Goal: Task Accomplishment & Management: Manage account settings

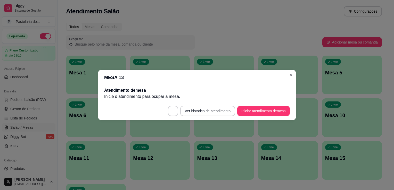
scroll to position [53, 0]
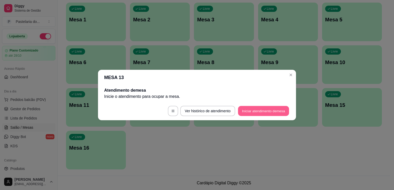
click at [240, 108] on button "Iniciar atendimento de mesa" at bounding box center [263, 111] width 51 height 10
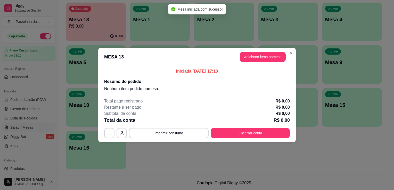
click at [255, 54] on button "Adicionar itens na mesa" at bounding box center [263, 57] width 46 height 10
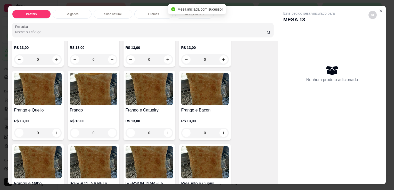
scroll to position [181, 0]
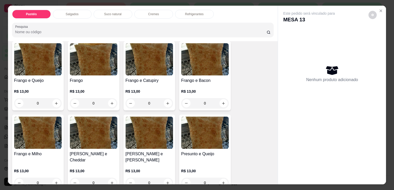
click at [138, 84] on div "R$ 13,00 0" at bounding box center [149, 96] width 47 height 25
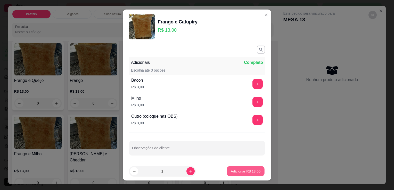
click at [245, 175] on button "Adicionar R$ 13,00" at bounding box center [246, 172] width 38 height 10
type input "1"
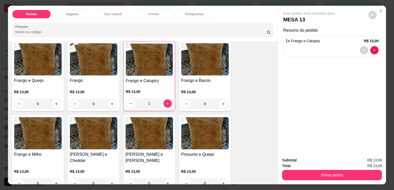
click at [191, 14] on p "Refrigerantes" at bounding box center [194, 14] width 19 height 4
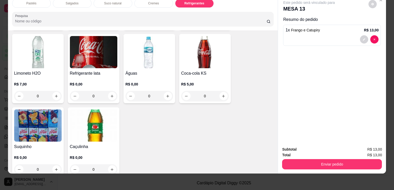
scroll to position [1426, 0]
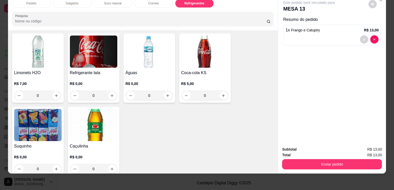
click at [33, 52] on img at bounding box center [37, 52] width 47 height 32
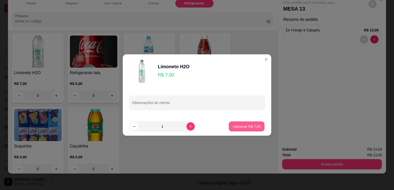
click at [239, 125] on p "Adicionar R$ 7,00" at bounding box center [247, 126] width 28 height 5
type input "1"
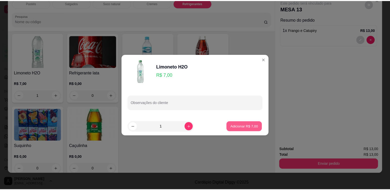
scroll to position [1426, 0]
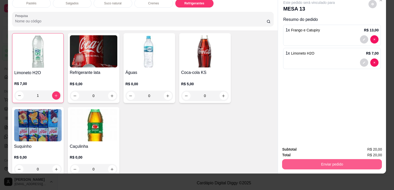
click at [309, 159] on button "Enviar pedido" at bounding box center [332, 164] width 100 height 10
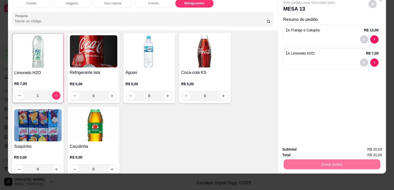
click at [369, 146] on button "Enviar pedido" at bounding box center [368, 148] width 28 height 10
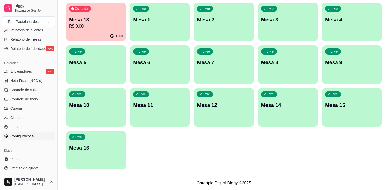
scroll to position [181, 0]
click at [19, 138] on link "Configurações" at bounding box center [28, 136] width 53 height 8
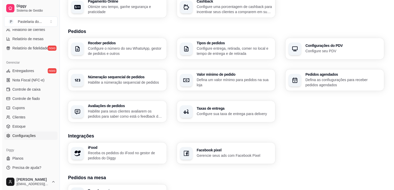
scroll to position [155, 0]
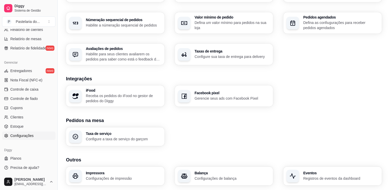
click at [122, 175] on div "Impressora Configurações de impressão" at bounding box center [124, 176] width 76 height 10
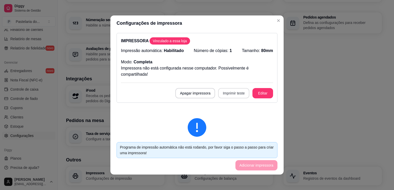
click at [224, 91] on button "Imprimir teste" at bounding box center [233, 93] width 31 height 10
click at [263, 89] on button "Editar" at bounding box center [262, 93] width 21 height 10
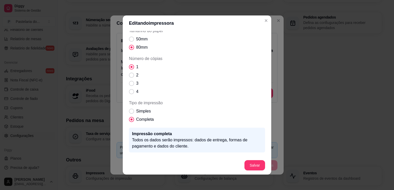
scroll to position [43, 0]
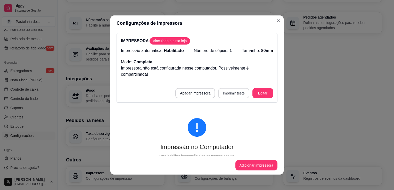
click at [227, 92] on button "Imprimir teste" at bounding box center [233, 93] width 31 height 10
click at [190, 96] on button "Apagar impressora" at bounding box center [195, 93] width 40 height 10
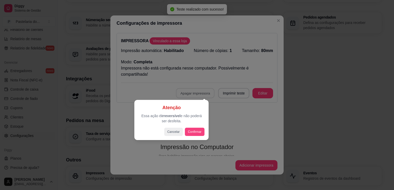
click at [207, 138] on div "Atenção Essa ação é irreversível e não poderá ser desfeita. Cancelar Confirmar" at bounding box center [171, 120] width 74 height 40
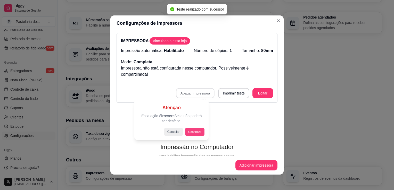
click at [195, 131] on button "Confirmar" at bounding box center [194, 132] width 19 height 8
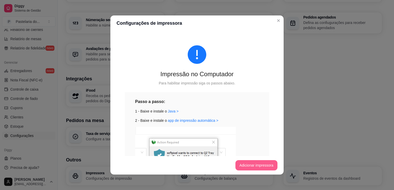
click at [257, 164] on button "Adicionar impressora" at bounding box center [256, 165] width 42 height 10
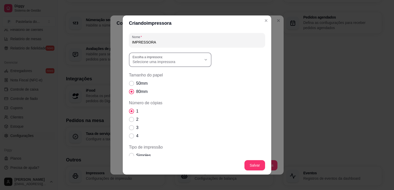
click at [137, 61] on span "Selecione uma impressora" at bounding box center [167, 61] width 69 height 5
click at [167, 102] on span "ELGIN i7(USB) (Copiar 2)" at bounding box center [166, 99] width 66 height 5
type input "ELGIN i7(USB) (Copiar 2)"
select select "ELGIN i7(USB) (Copiar 2)"
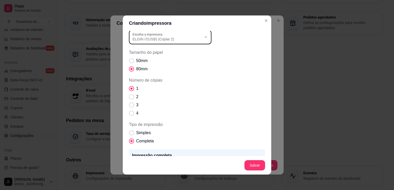
scroll to position [63, 0]
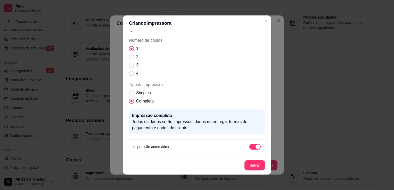
click at [253, 160] on footer "Salvar" at bounding box center [197, 165] width 149 height 19
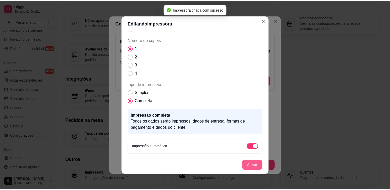
scroll to position [43, 0]
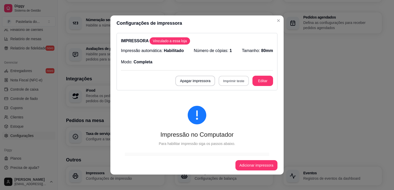
click at [224, 81] on button "Imprimir teste" at bounding box center [234, 81] width 30 height 10
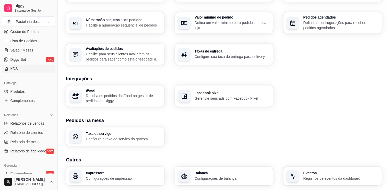
scroll to position [0, 0]
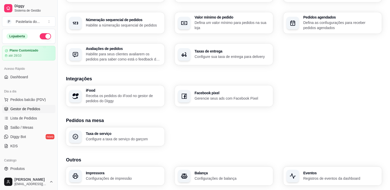
click at [26, 111] on link "Gestor de Pedidos" at bounding box center [28, 109] width 53 height 8
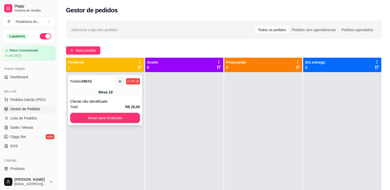
click at [121, 83] on icon "button" at bounding box center [119, 81] width 3 height 3
click at [110, 99] on button "IMPRESSORA" at bounding box center [105, 99] width 36 height 8
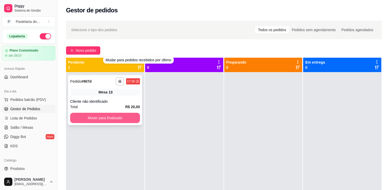
click at [114, 118] on button "Mover para finalizado" at bounding box center [105, 118] width 70 height 10
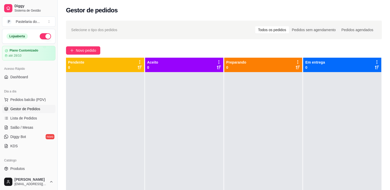
click at [27, 132] on ul "Pedidos balcão (PDV) Gestor de Pedidos Lista de Pedidos Salão / Mesas Diggy Bot…" at bounding box center [28, 123] width 53 height 55
click at [27, 130] on span "Salão / Mesas" at bounding box center [21, 127] width 23 height 5
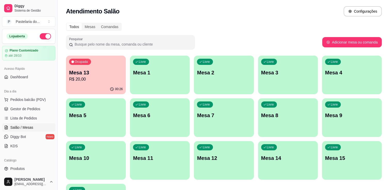
click at [99, 83] on div "Ocupada Mesa 13 R$ 20,00" at bounding box center [96, 70] width 60 height 29
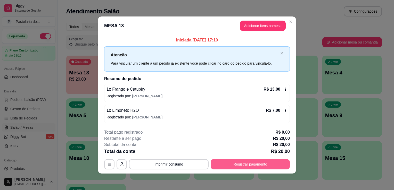
click at [246, 161] on button "Registrar pagamento" at bounding box center [250, 164] width 79 height 10
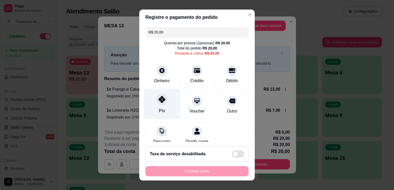
click at [161, 100] on icon at bounding box center [162, 99] width 7 height 7
type input "R$ 0,00"
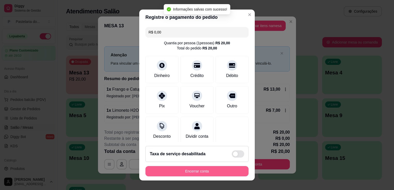
click at [181, 173] on button "Encerrar conta" at bounding box center [196, 171] width 103 height 10
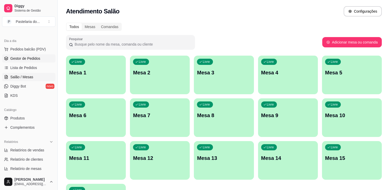
scroll to position [77, 0]
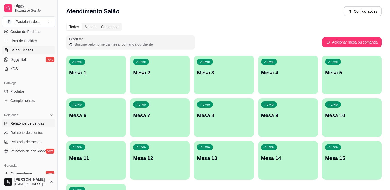
click at [33, 121] on span "Relatórios de vendas" at bounding box center [27, 123] width 34 height 5
select select "ALL"
select select "0"
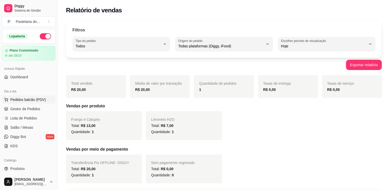
click at [31, 100] on span "Pedidos balcão (PDV)" at bounding box center [28, 99] width 36 height 5
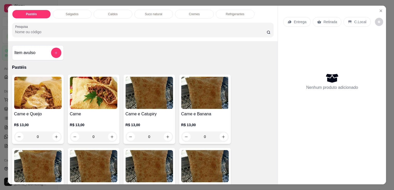
click at [45, 51] on div "Item avulso" at bounding box center [37, 53] width 47 height 10
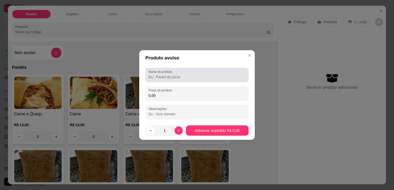
click at [166, 74] on label "Nome do produto" at bounding box center [162, 72] width 26 height 4
click at [166, 75] on input "Nome do produto" at bounding box center [197, 77] width 97 height 5
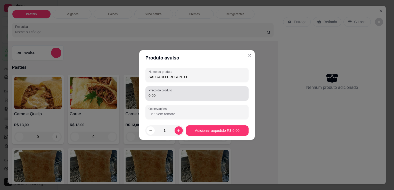
type input "SALGADO PRESUNTO"
click at [188, 90] on div "0,00" at bounding box center [197, 93] width 97 height 10
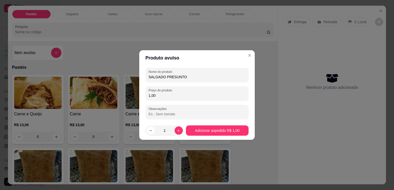
type input "10,00"
click at [201, 132] on div "0" at bounding box center [204, 137] width 47 height 10
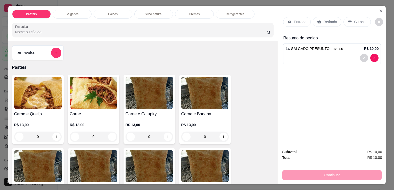
click at [328, 17] on div "Retirada" at bounding box center [327, 22] width 29 height 10
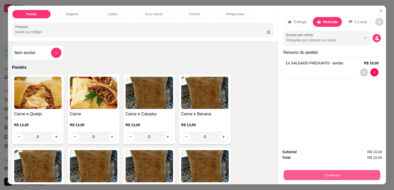
click at [341, 176] on button "Continuar" at bounding box center [332, 175] width 97 height 10
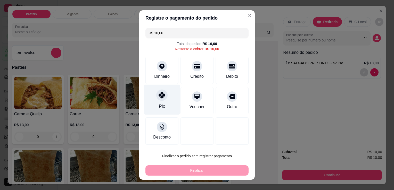
click at [163, 97] on icon at bounding box center [162, 95] width 7 height 7
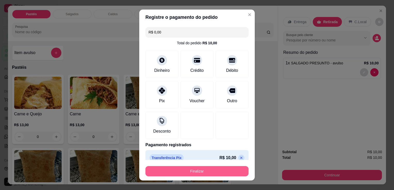
click at [182, 168] on button "Finalizar" at bounding box center [196, 171] width 103 height 10
click at [182, 168] on div "Finalizar" at bounding box center [196, 171] width 103 height 10
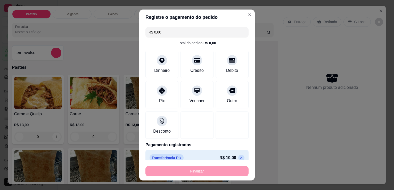
type input "-R$ 10,00"
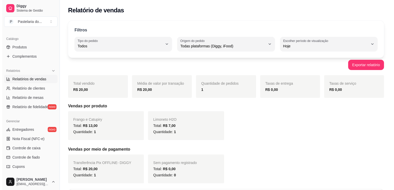
scroll to position [181, 0]
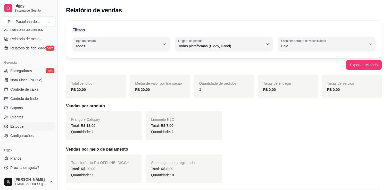
click at [23, 127] on link "Estoque" at bounding box center [28, 126] width 53 height 8
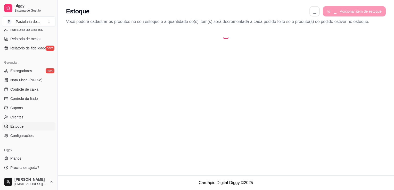
select select "QUANTITY_ORDER"
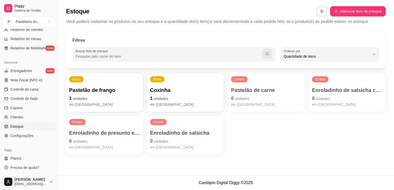
scroll to position [5, 0]
click at [119, 130] on p "Enroladinho de presunto e queijo" at bounding box center [104, 132] width 71 height 7
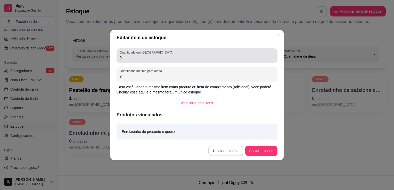
click at [157, 56] on input "0" at bounding box center [197, 57] width 155 height 5
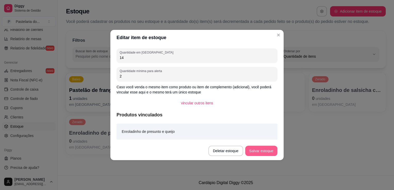
type input "14"
click at [258, 154] on button "Salvar estoque" at bounding box center [261, 151] width 32 height 10
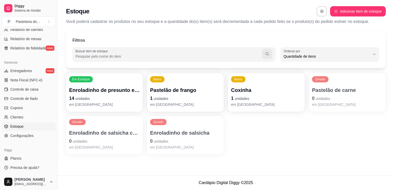
click at [164, 105] on p "em [GEOGRAPHIC_DATA]" at bounding box center [185, 104] width 71 height 5
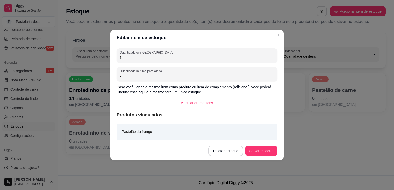
click at [156, 63] on div "Quantidade em estoque 1 Quantidade mínima para alerta 2 Caso você venda o mesmo…" at bounding box center [196, 93] width 173 height 96
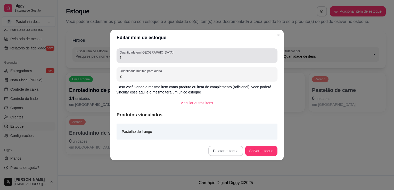
click at [156, 60] on div "Quantidade em estoque 1" at bounding box center [197, 55] width 161 height 14
click at [156, 60] on input "1" at bounding box center [197, 57] width 155 height 5
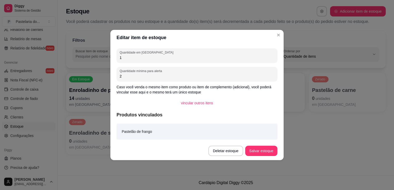
click at [156, 60] on input "1" at bounding box center [197, 57] width 155 height 5
type input "7"
click at [267, 153] on button "Salvar estoque" at bounding box center [261, 151] width 32 height 10
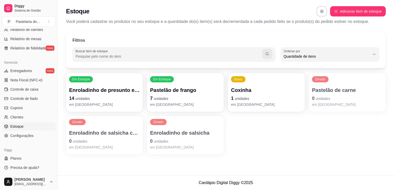
click at [331, 99] on p "0 unidades" at bounding box center [347, 98] width 71 height 7
click at [342, 96] on p "0 unidades" at bounding box center [347, 98] width 69 height 7
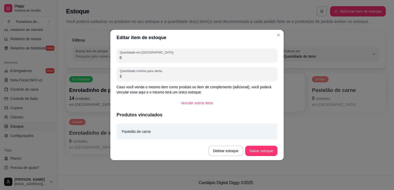
click at [157, 59] on input "0" at bounding box center [197, 57] width 155 height 5
type input "7"
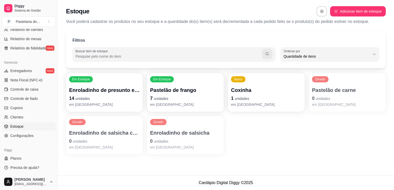
click at [331, 96] on p "0 unidades" at bounding box center [347, 98] width 71 height 7
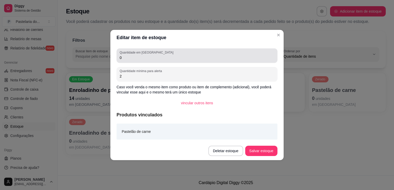
click at [150, 52] on label "Quantidade em [GEOGRAPHIC_DATA]" at bounding box center [147, 52] width 55 height 4
click at [150, 55] on input "0" at bounding box center [197, 57] width 155 height 5
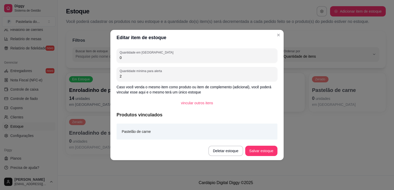
click at [150, 52] on label "Quantidade em [GEOGRAPHIC_DATA]" at bounding box center [147, 52] width 55 height 4
click at [150, 55] on input "0" at bounding box center [197, 57] width 155 height 5
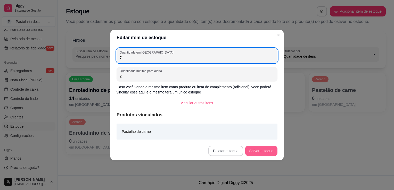
type input "7"
click at [253, 152] on button "Salvar estoque" at bounding box center [261, 151] width 32 height 10
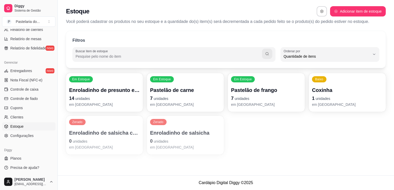
click at [346, 95] on p "1 unidades" at bounding box center [347, 98] width 71 height 7
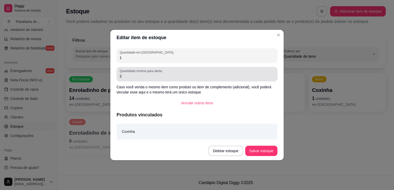
click at [158, 63] on div "Quantidade em estoque 1" at bounding box center [197, 55] width 161 height 14
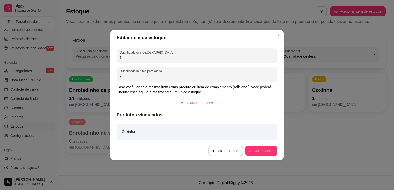
click at [159, 63] on div "Quantidade em estoque 1" at bounding box center [197, 55] width 161 height 14
click at [159, 61] on div "Quantidade em estoque 1" at bounding box center [197, 55] width 161 height 14
type input "4"
click at [263, 146] on button "Salvar estoque" at bounding box center [260, 151] width 31 height 10
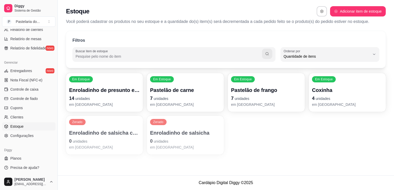
click at [113, 123] on div "Zerado Enroladinho de salsicha com queijo 0 unidades em [GEOGRAPHIC_DATA]" at bounding box center [104, 135] width 77 height 39
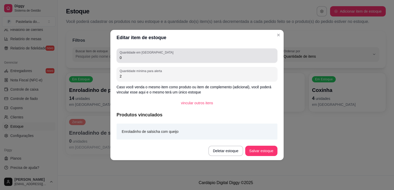
click at [153, 61] on div "Quantidade em estoque 0" at bounding box center [197, 55] width 161 height 14
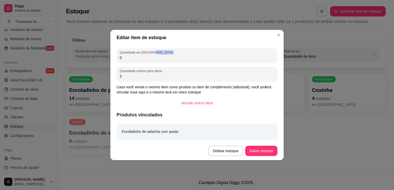
click at [153, 61] on div "Quantidade em estoque 0" at bounding box center [197, 55] width 161 height 14
type input "3"
click at [253, 148] on button "Salvar estoque" at bounding box center [261, 151] width 32 height 10
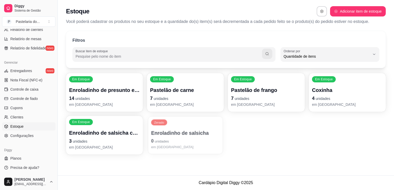
click at [202, 139] on p "0 unidades" at bounding box center [185, 141] width 69 height 7
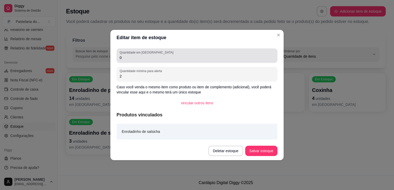
click at [138, 57] on input "0" at bounding box center [197, 57] width 155 height 5
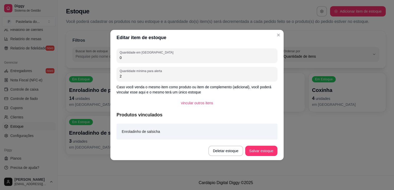
click at [138, 57] on input "0" at bounding box center [197, 57] width 155 height 5
type input "3"
click at [252, 152] on button "Salvar estoque" at bounding box center [260, 151] width 31 height 10
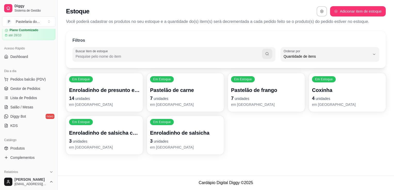
scroll to position [0, 0]
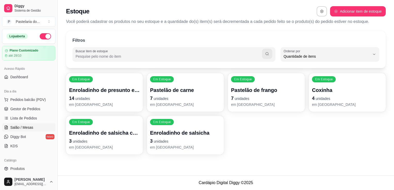
click at [27, 127] on span "Salão / Mesas" at bounding box center [21, 127] width 23 height 5
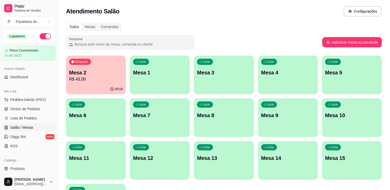
click at [109, 75] on p "Mesa 2" at bounding box center [96, 72] width 54 height 7
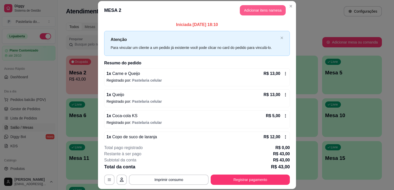
click at [272, 10] on button "Adicionar itens na mesa" at bounding box center [263, 10] width 46 height 10
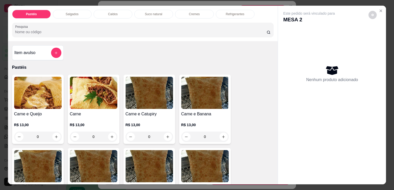
click at [82, 12] on div "Salgados" at bounding box center [72, 14] width 39 height 9
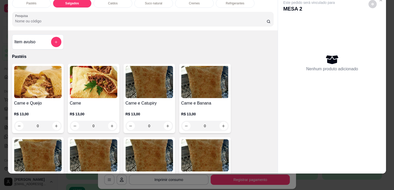
click at [40, 78] on img at bounding box center [37, 82] width 47 height 32
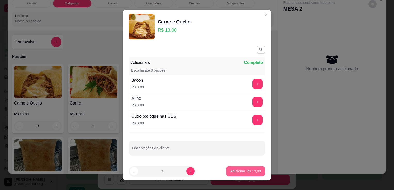
click at [256, 170] on button "Adicionar R$ 13,00" at bounding box center [245, 171] width 39 height 10
type input "1"
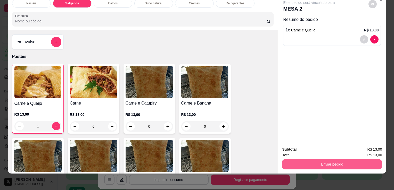
click at [329, 159] on button "Enviar pedido" at bounding box center [332, 164] width 100 height 10
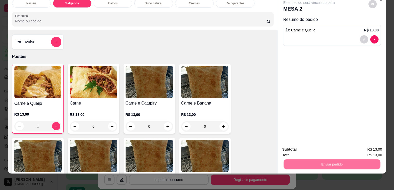
click at [359, 148] on button "Enviar pedido" at bounding box center [368, 148] width 29 height 10
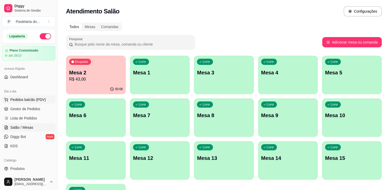
click at [29, 100] on span "Pedidos balcão (PDV)" at bounding box center [28, 99] width 36 height 5
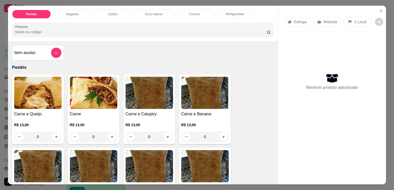
click at [66, 3] on div "Pastéis Salgados Caldos Suco natural Cremes Refrigerantes Pesquisa Item avulso …" at bounding box center [197, 95] width 394 height 190
click at [70, 14] on p "Salgados" at bounding box center [72, 14] width 13 height 4
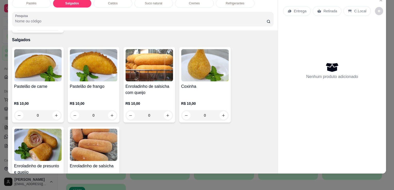
click at [97, 143] on img at bounding box center [93, 145] width 47 height 32
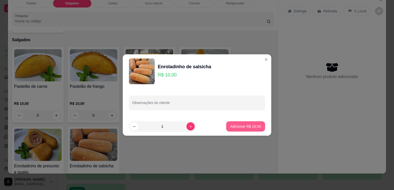
click at [238, 124] on button "Adicionar R$ 10,00" at bounding box center [245, 126] width 39 height 10
type input "1"
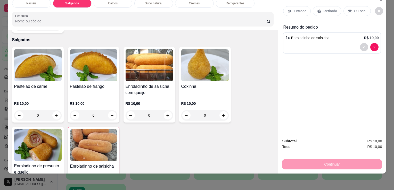
click at [161, 96] on div "R$ 10,00 0" at bounding box center [149, 108] width 47 height 25
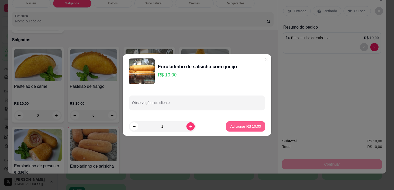
click at [254, 123] on button "Adicionar R$ 10,00" at bounding box center [245, 126] width 39 height 10
type input "1"
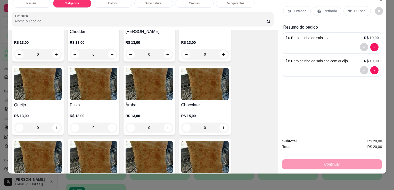
scroll to position [316, 0]
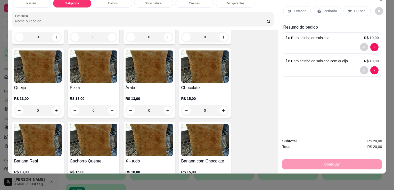
click at [147, 136] on img at bounding box center [149, 140] width 47 height 32
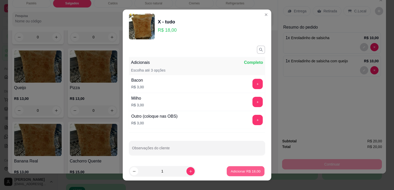
click at [248, 172] on p "Adicionar R$ 18,00" at bounding box center [246, 171] width 30 height 5
type input "1"
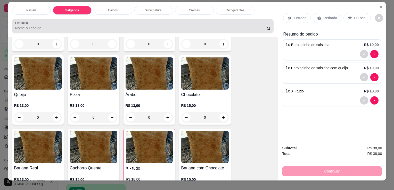
scroll to position [0, 0]
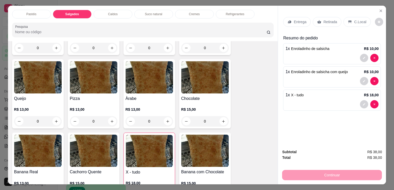
drag, startPoint x: 150, startPoint y: 10, endPoint x: 145, endPoint y: 14, distance: 6.1
click at [150, 12] on p "Suco natural" at bounding box center [153, 14] width 17 height 4
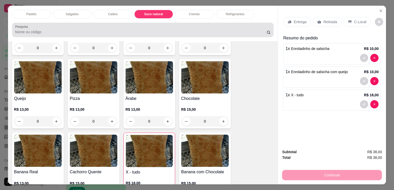
scroll to position [13, 0]
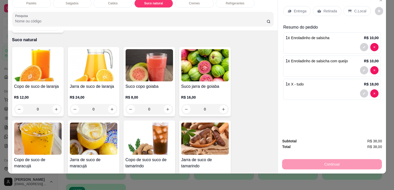
click at [78, 62] on img at bounding box center [93, 65] width 47 height 32
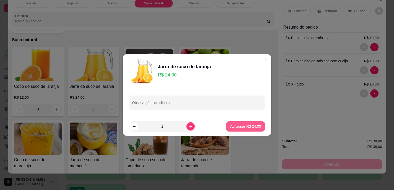
click at [243, 127] on p "Adicionar R$ 24,00" at bounding box center [245, 126] width 31 height 5
type input "1"
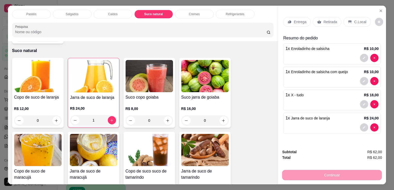
scroll to position [0, 0]
click at [323, 14] on div "Entrega Retirada C.Local" at bounding box center [332, 22] width 98 height 18
click at [321, 17] on div "Retirada" at bounding box center [327, 22] width 29 height 10
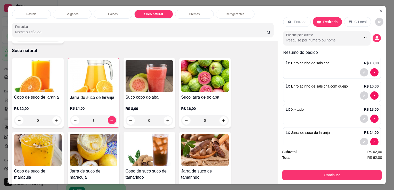
click at [321, 180] on div "Subtotal R$ 62,00 Total R$ 62,00 Continuar" at bounding box center [332, 164] width 108 height 39
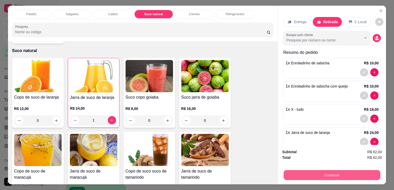
click at [317, 174] on button "Continuar" at bounding box center [332, 175] width 97 height 10
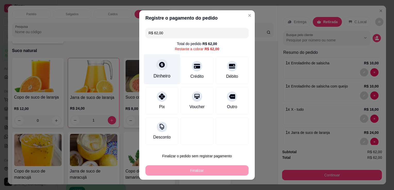
click at [153, 74] on div "Dinheiro" at bounding box center [162, 69] width 36 height 30
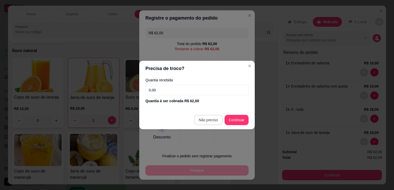
type input "R$ 0,00"
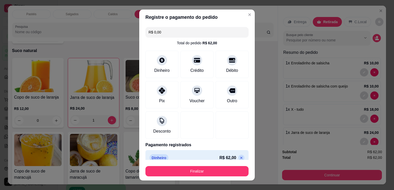
drag, startPoint x: 210, startPoint y: 156, endPoint x: 214, endPoint y: 166, distance: 10.5
click at [212, 160] on div "Dinheiro R$ 62,00" at bounding box center [196, 157] width 103 height 15
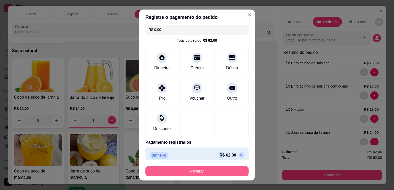
click at [216, 171] on button "Finalizar" at bounding box center [196, 171] width 103 height 10
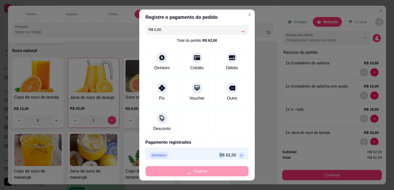
type input "0"
type input "-R$ 62,00"
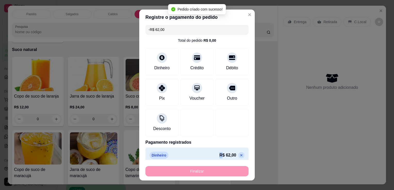
scroll to position [875, 0]
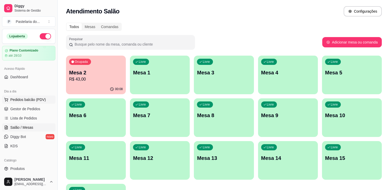
click at [29, 96] on button "Pedidos balcão (PDV)" at bounding box center [28, 100] width 53 height 8
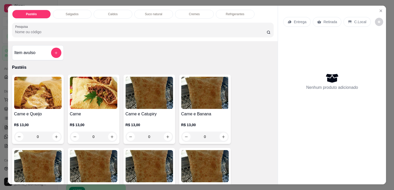
click at [78, 10] on div "Salgados" at bounding box center [72, 14] width 39 height 9
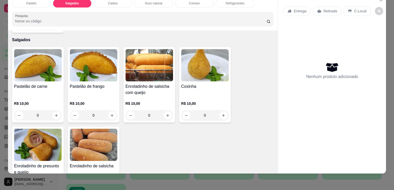
click at [52, 143] on img at bounding box center [37, 145] width 47 height 32
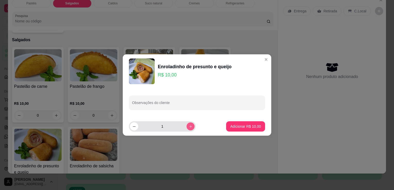
click at [189, 127] on icon "increase-product-quantity" at bounding box center [191, 127] width 4 height 4
type input "2"
click at [236, 133] on footer "2 Adicionar R$ 20,00" at bounding box center [197, 126] width 149 height 19
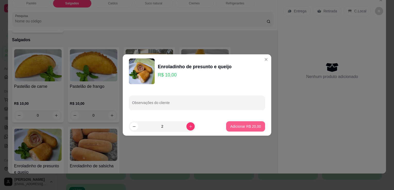
click at [247, 121] on footer "2 Adicionar R$ 20,00" at bounding box center [197, 126] width 149 height 19
click at [255, 131] on button "Adicionar R$ 20,00" at bounding box center [246, 127] width 38 height 10
type input "2"
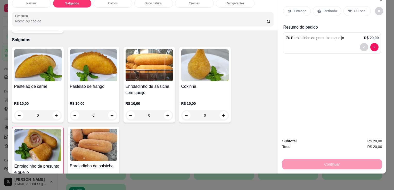
click at [326, 9] on p "Retirada" at bounding box center [330, 11] width 14 height 5
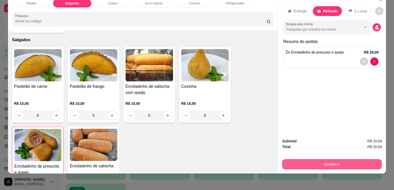
click at [334, 159] on button "Continuar" at bounding box center [332, 164] width 100 height 10
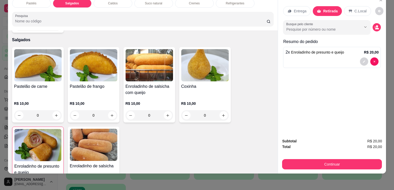
scroll to position [0, 0]
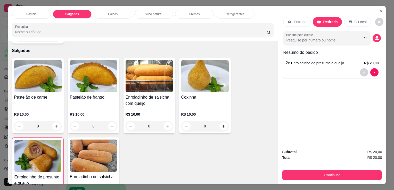
click at [230, 16] on div "Refrigerantes" at bounding box center [235, 14] width 39 height 9
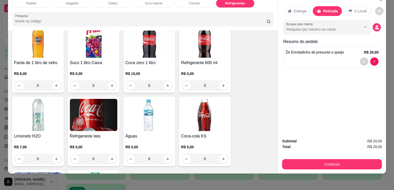
scroll to position [1556, 0]
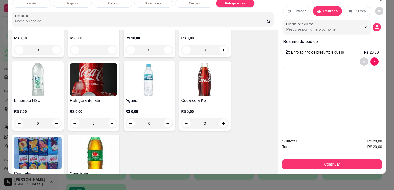
click at [115, 98] on h4 "Refrigerante lata" at bounding box center [93, 101] width 47 height 6
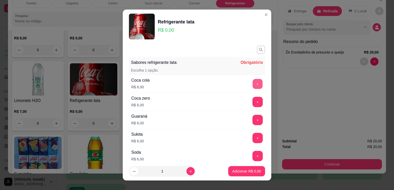
click at [253, 79] on button "+" at bounding box center [258, 84] width 10 height 10
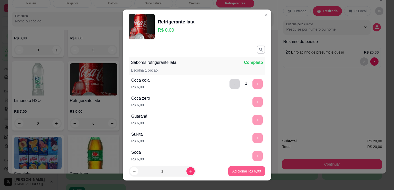
click at [251, 169] on button "Adicionar R$ 6,00" at bounding box center [246, 171] width 37 height 10
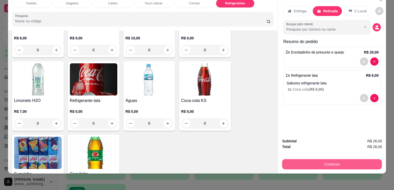
click at [307, 159] on button "Continuar" at bounding box center [332, 164] width 100 height 10
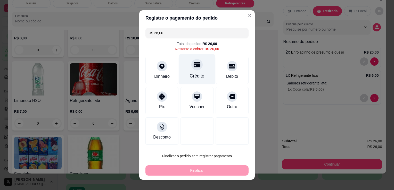
click at [191, 70] on div "Crédito" at bounding box center [197, 69] width 36 height 30
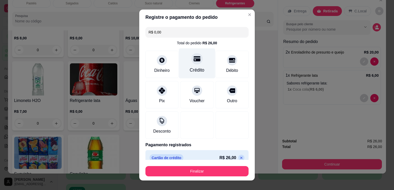
type input "R$ 0,00"
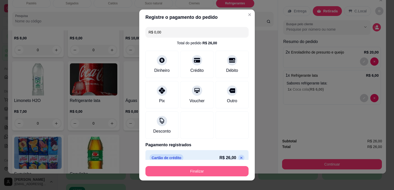
click at [226, 177] on footer "Finalizar" at bounding box center [197, 170] width 116 height 21
click at [231, 169] on button "Finalizar" at bounding box center [197, 172] width 100 height 10
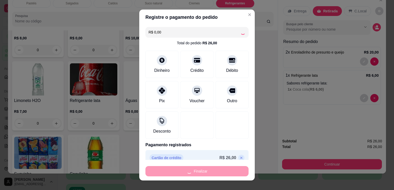
type input "0"
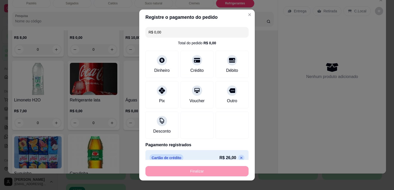
type input "-R$ 26,00"
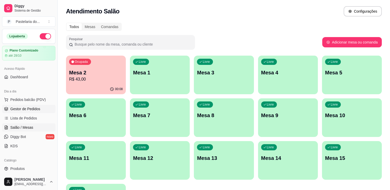
click at [24, 110] on span "Gestor de Pedidos" at bounding box center [25, 109] width 30 height 5
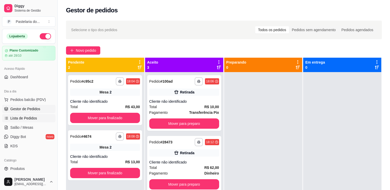
click at [20, 116] on span "Lista de Pedidos" at bounding box center [23, 118] width 27 height 5
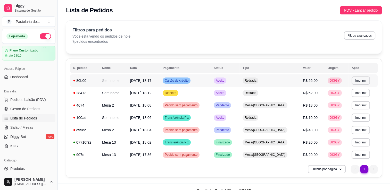
click at [257, 79] on span "Retirada" at bounding box center [251, 81] width 14 height 4
click at [27, 105] on link "Gestor de Pedidos" at bounding box center [28, 109] width 53 height 8
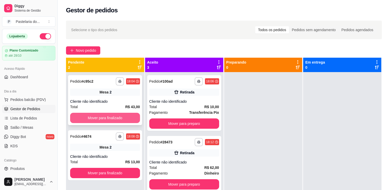
click at [109, 120] on button "Mover para finalizado" at bounding box center [105, 118] width 70 height 10
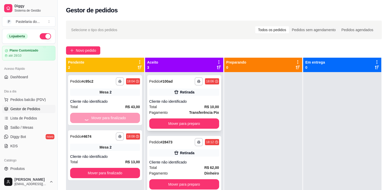
click at [180, 121] on button "Mover para preparo" at bounding box center [184, 124] width 70 height 10
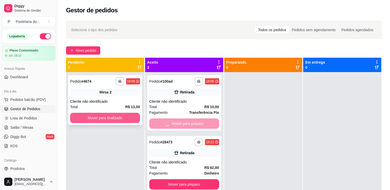
click at [131, 117] on button "Mover para finalizado" at bounding box center [105, 118] width 70 height 10
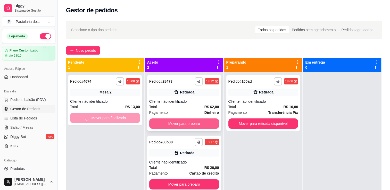
click at [166, 121] on button "Mover para preparo" at bounding box center [184, 124] width 70 height 10
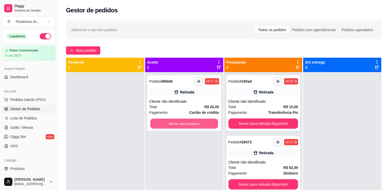
click at [175, 121] on button "Mover para preparo" at bounding box center [184, 124] width 68 height 10
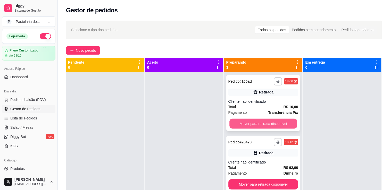
click at [257, 128] on button "Mover para retirada disponível" at bounding box center [264, 124] width 68 height 10
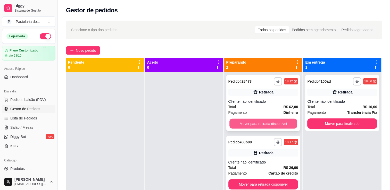
click at [258, 128] on button "Mover para retirada disponível" at bounding box center [264, 124] width 68 height 10
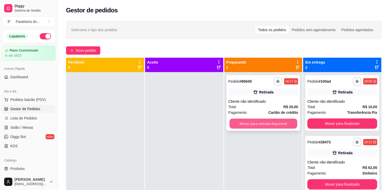
click at [264, 126] on button "Mover para retirada disponível" at bounding box center [264, 124] width 68 height 10
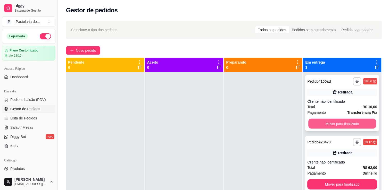
click at [323, 126] on button "Mover para finalizado" at bounding box center [342, 124] width 68 height 10
click at [323, 179] on button "Mover para finalizado" at bounding box center [342, 184] width 70 height 10
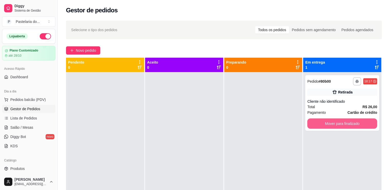
click at [323, 126] on button "Mover para finalizado" at bounding box center [342, 124] width 70 height 10
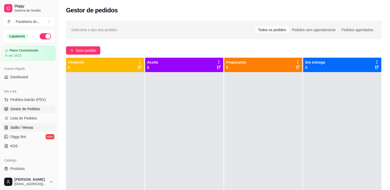
click at [18, 127] on span "Salão / Mesas" at bounding box center [21, 127] width 23 height 5
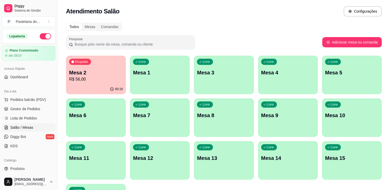
click at [83, 82] on p "R$ 56,00" at bounding box center [96, 79] width 54 height 6
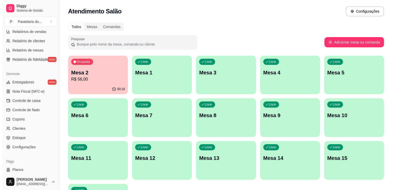
scroll to position [181, 0]
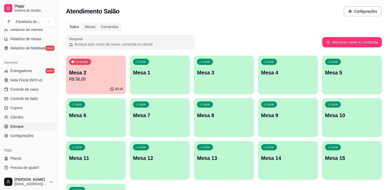
click at [20, 127] on span "Estoque" at bounding box center [16, 126] width 13 height 5
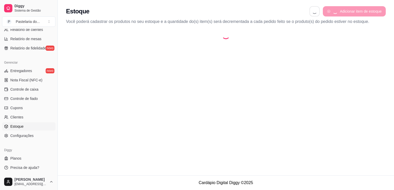
select select "QUANTITY_ORDER"
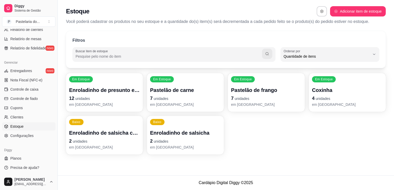
scroll to position [5, 0]
click at [76, 91] on p "Enroladinho de presunto e queijo" at bounding box center [104, 90] width 71 height 7
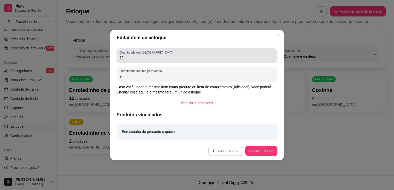
click at [137, 54] on label "Quantidade em [GEOGRAPHIC_DATA]" at bounding box center [147, 52] width 55 height 4
click at [137, 55] on input "12" at bounding box center [197, 57] width 155 height 5
click at [137, 54] on label "Quantidade em [GEOGRAPHIC_DATA]" at bounding box center [147, 52] width 55 height 4
click at [137, 55] on input "12" at bounding box center [197, 57] width 155 height 5
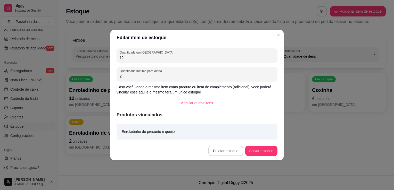
click at [139, 59] on input "12" at bounding box center [197, 57] width 155 height 5
type input "5"
click at [276, 151] on button "Salvar estoque" at bounding box center [261, 151] width 32 height 10
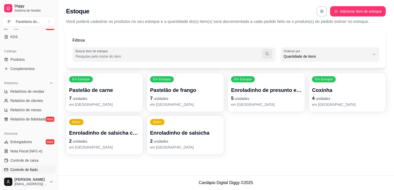
scroll to position [77, 0]
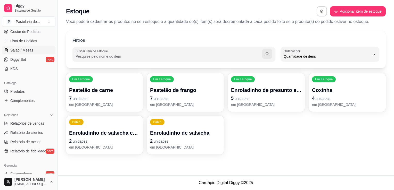
click at [34, 52] on link "Salão / Mesas" at bounding box center [28, 50] width 53 height 8
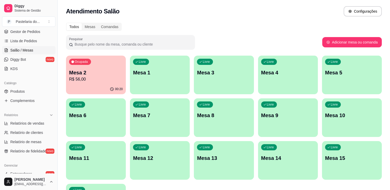
click at [79, 84] on div "Ocupada Mesa 2 R$ 56,00" at bounding box center [96, 70] width 60 height 29
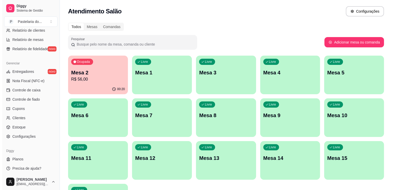
scroll to position [181, 0]
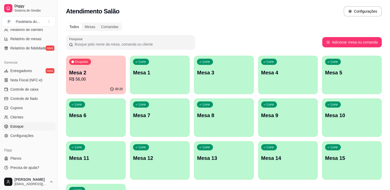
click at [21, 124] on span "Estoque" at bounding box center [16, 126] width 13 height 5
select select "QUANTITY_ORDER"
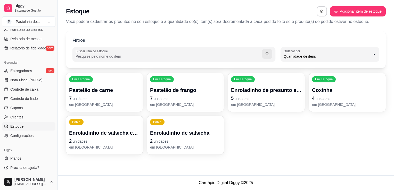
scroll to position [5, 0]
click at [162, 103] on p "em [GEOGRAPHIC_DATA]" at bounding box center [185, 104] width 71 height 5
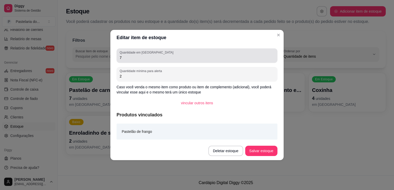
click at [142, 55] on div "7" at bounding box center [197, 56] width 155 height 10
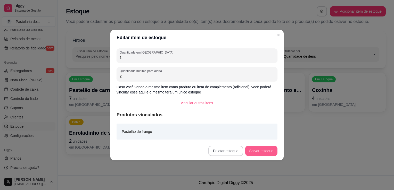
type input "1"
click at [266, 150] on button "Salvar estoque" at bounding box center [261, 151] width 32 height 10
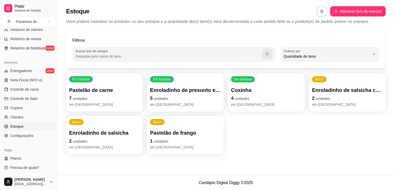
click at [251, 94] on div "Coxinha 4 unidades em [GEOGRAPHIC_DATA]" at bounding box center [266, 97] width 71 height 21
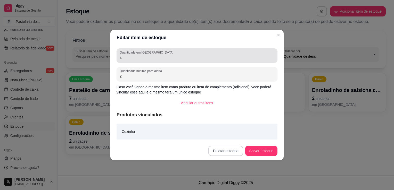
drag, startPoint x: 159, startPoint y: 62, endPoint x: 159, endPoint y: 59, distance: 3.4
click at [159, 62] on div "Quantidade em estoque 4" at bounding box center [197, 55] width 161 height 14
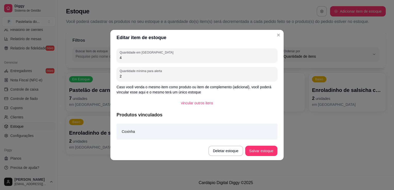
click at [159, 59] on input "4" at bounding box center [197, 57] width 155 height 5
type input "3"
click at [261, 150] on button "Salvar estoque" at bounding box center [261, 151] width 32 height 10
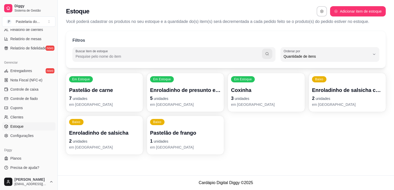
click at [133, 140] on p "2 unidades" at bounding box center [104, 141] width 71 height 7
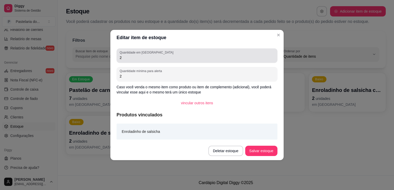
click at [140, 51] on label "Quantidade em [GEOGRAPHIC_DATA]" at bounding box center [147, 52] width 55 height 4
click at [140, 55] on input "2" at bounding box center [197, 57] width 155 height 5
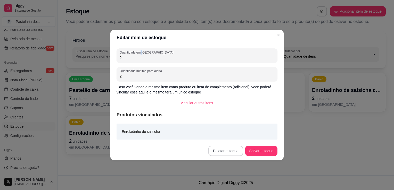
click at [140, 51] on label "Quantidade em [GEOGRAPHIC_DATA]" at bounding box center [147, 52] width 55 height 4
click at [140, 55] on input "2" at bounding box center [197, 57] width 155 height 5
click at [140, 66] on div "Quantidade em estoque 2 Quantidade mínima para alerta 2 Caso você venda o mesmo…" at bounding box center [196, 93] width 173 height 96
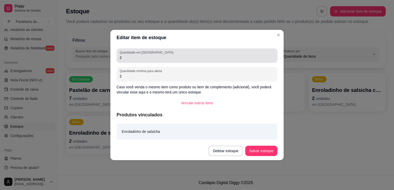
click at [140, 60] on input "2" at bounding box center [197, 57] width 155 height 5
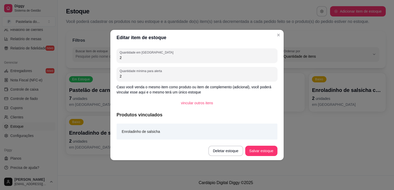
click at [140, 59] on input "2" at bounding box center [197, 57] width 155 height 5
type input "0"
click at [256, 150] on button "Salvar estoque" at bounding box center [261, 151] width 32 height 10
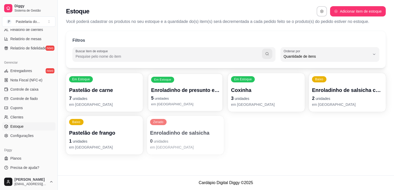
click at [213, 102] on p "em [GEOGRAPHIC_DATA]" at bounding box center [185, 104] width 69 height 5
click at [333, 100] on p "2 unidades" at bounding box center [347, 98] width 69 height 7
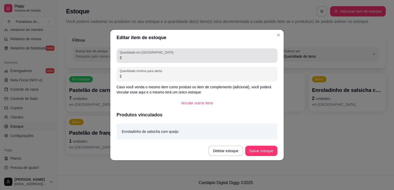
click at [142, 57] on input "2" at bounding box center [197, 57] width 155 height 5
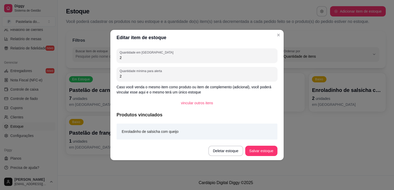
click at [142, 57] on input "2" at bounding box center [197, 57] width 155 height 5
type input "1"
click at [257, 152] on button "Salvar estoque" at bounding box center [261, 151] width 32 height 10
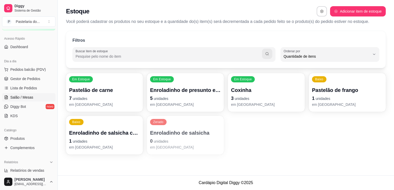
scroll to position [0, 0]
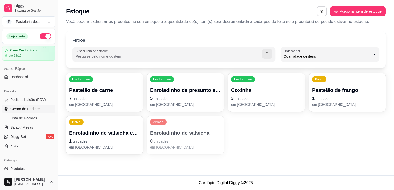
click at [25, 109] on span "Gestor de Pedidos" at bounding box center [25, 109] width 30 height 5
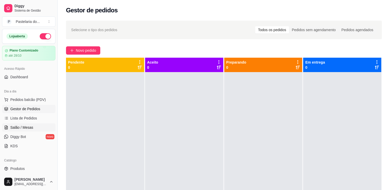
click at [25, 129] on span "Salão / Mesas" at bounding box center [21, 127] width 23 height 5
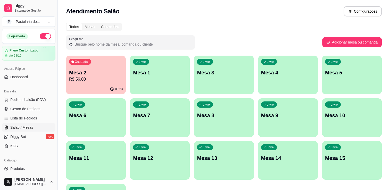
click at [88, 78] on p "R$ 56,00" at bounding box center [96, 79] width 54 height 6
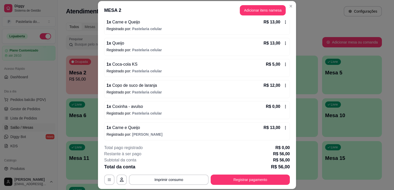
scroll to position [52, 0]
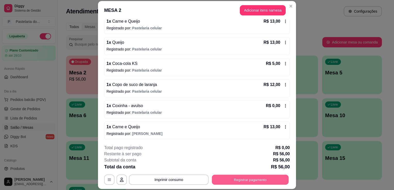
click at [243, 182] on button "Registrar pagamento" at bounding box center [250, 180] width 77 height 10
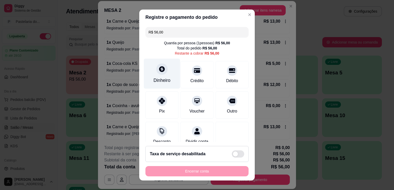
click at [153, 73] on div "Dinheiro" at bounding box center [162, 74] width 36 height 30
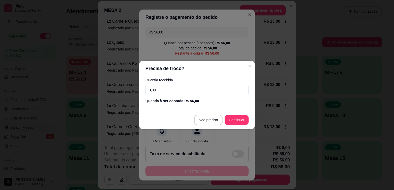
click at [163, 88] on input "0,00" at bounding box center [196, 90] width 103 height 10
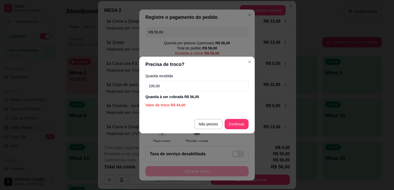
type input "100,00"
click at [250, 123] on footer "Não preciso Continuar" at bounding box center [197, 124] width 116 height 19
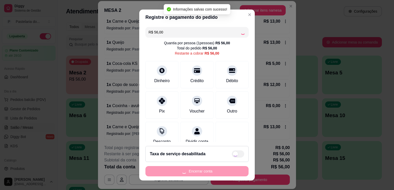
type input "R$ 0,00"
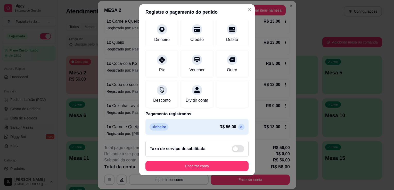
scroll to position [7, 0]
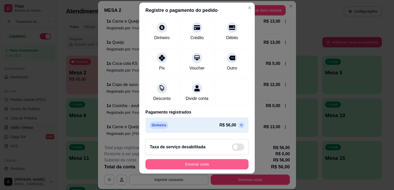
click at [184, 162] on button "Encerrar conta" at bounding box center [196, 164] width 103 height 10
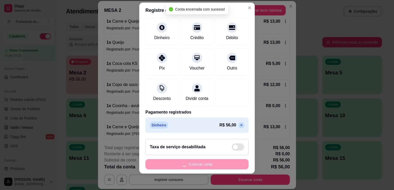
scroll to position [0, 0]
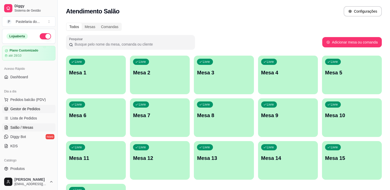
click at [8, 111] on link "Gestor de Pedidos" at bounding box center [28, 109] width 53 height 8
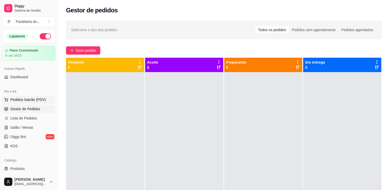
click at [10, 100] on button "Pedidos balcão (PDV)" at bounding box center [28, 100] width 53 height 8
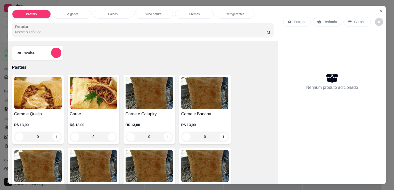
drag, startPoint x: 9, startPoint y: 100, endPoint x: 0, endPoint y: 128, distance: 29.9
drag, startPoint x: 0, startPoint y: 128, endPoint x: 375, endPoint y: 6, distance: 394.9
click at [375, 6] on div "Entrega Retirada C.Local Nenhum produto adicionado" at bounding box center [332, 91] width 108 height 171
click at [380, 10] on icon "Close" at bounding box center [381, 11] width 2 height 2
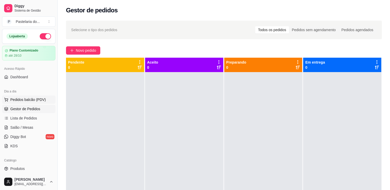
click at [22, 103] on button "Pedidos balcão (PDV)" at bounding box center [28, 100] width 53 height 8
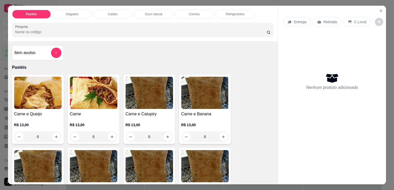
click at [60, 12] on div "Salgados" at bounding box center [72, 14] width 39 height 9
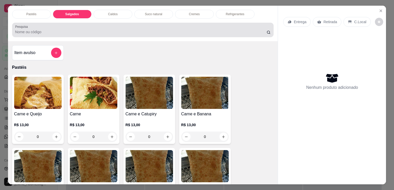
scroll to position [13, 0]
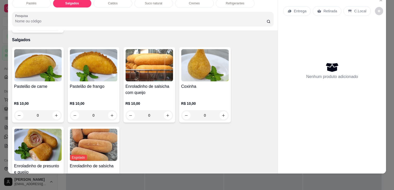
click at [87, 96] on div "R$ 10,00 0" at bounding box center [93, 108] width 47 height 25
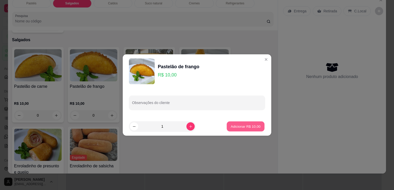
click at [232, 128] on p "Adicionar R$ 10,00" at bounding box center [246, 126] width 30 height 5
type input "1"
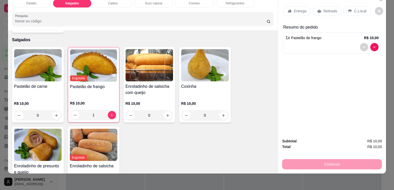
click at [148, 101] on p "R$ 10,00" at bounding box center [149, 103] width 47 height 5
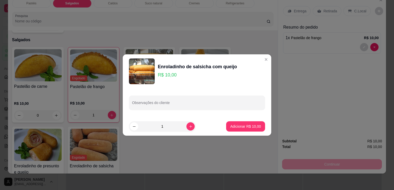
click at [234, 134] on footer "1 Adicionar R$ 10,00" at bounding box center [197, 126] width 149 height 19
click at [235, 130] on button "Adicionar R$ 10,00" at bounding box center [245, 126] width 39 height 10
type input "1"
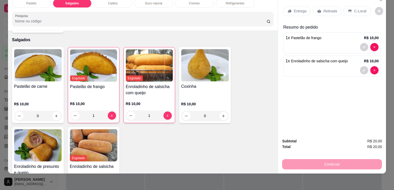
drag, startPoint x: 334, startPoint y: 7, endPoint x: 331, endPoint y: 11, distance: 4.9
click at [334, 7] on div "Retirada" at bounding box center [327, 11] width 29 height 10
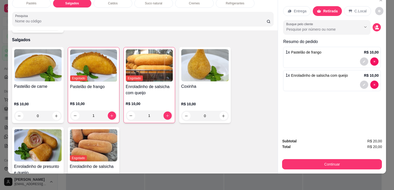
click at [299, 159] on button "Continuar" at bounding box center [332, 164] width 100 height 10
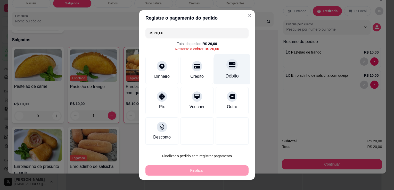
click at [226, 64] on div at bounding box center [231, 64] width 11 height 11
type input "R$ 0,00"
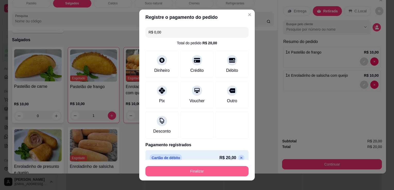
click at [187, 169] on button "Finalizar" at bounding box center [196, 171] width 103 height 10
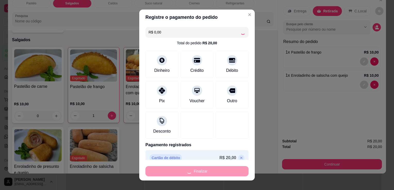
type input "0"
type input "-R$ 20,00"
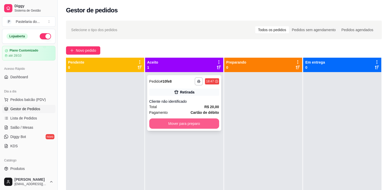
click at [185, 122] on button "Mover para preparo" at bounding box center [184, 124] width 70 height 10
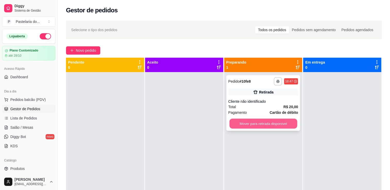
click at [259, 125] on button "Mover para retirada disponível" at bounding box center [264, 124] width 68 height 10
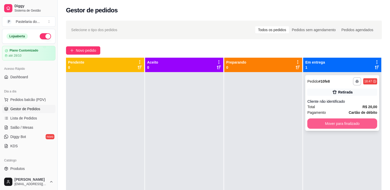
click at [335, 124] on button "Mover para finalizado" at bounding box center [342, 124] width 70 height 10
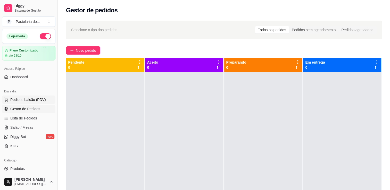
click at [9, 101] on button "Pedidos balcão (PDV)" at bounding box center [28, 100] width 53 height 8
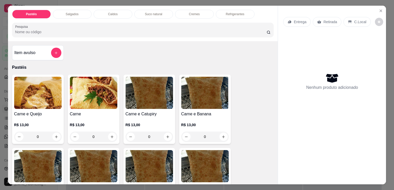
click at [68, 12] on p "Salgados" at bounding box center [72, 14] width 13 height 4
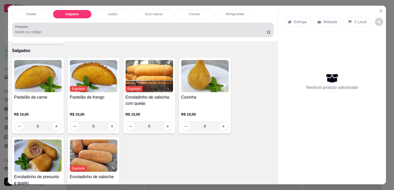
scroll to position [13, 0]
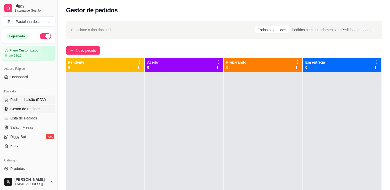
click at [26, 101] on span "Pedidos balcão (PDV)" at bounding box center [28, 99] width 36 height 5
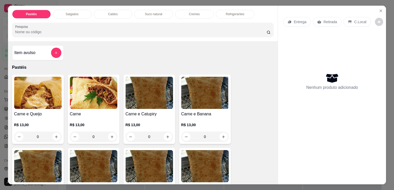
click at [35, 52] on div "Item avulso" at bounding box center [37, 53] width 47 height 10
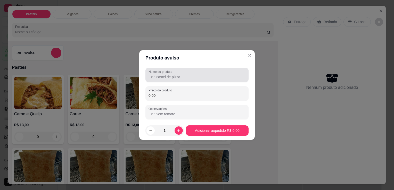
click at [177, 80] on div "Nome do produto" at bounding box center [196, 75] width 103 height 14
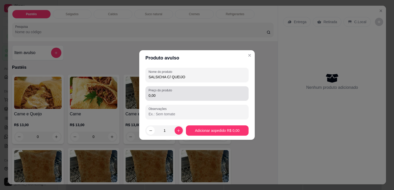
type input "SALSICHA C/ QUEIJO"
click at [185, 92] on div "0,00" at bounding box center [197, 93] width 97 height 10
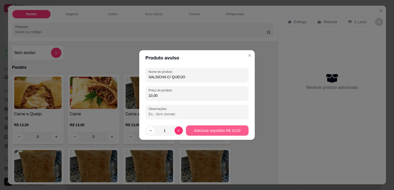
type input "10,00"
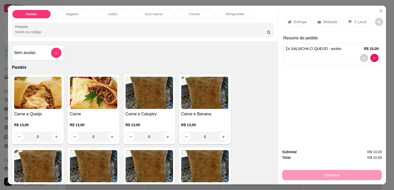
click at [335, 21] on div "Retirada" at bounding box center [327, 22] width 29 height 10
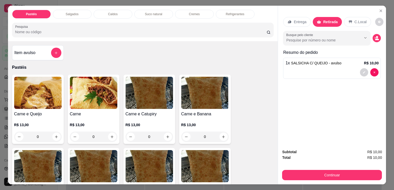
click at [307, 170] on button "Continuar" at bounding box center [332, 175] width 100 height 10
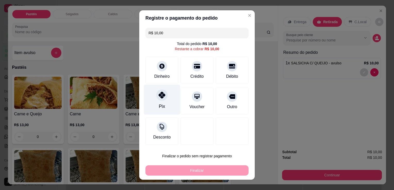
click at [161, 104] on div "Pix" at bounding box center [162, 106] width 6 height 7
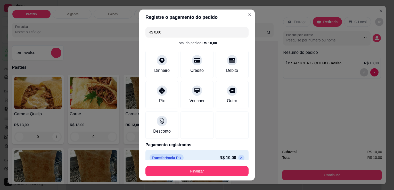
click at [181, 162] on footer "Finalizar" at bounding box center [197, 170] width 116 height 21
click at [182, 167] on button "Finalizar" at bounding box center [196, 171] width 103 height 10
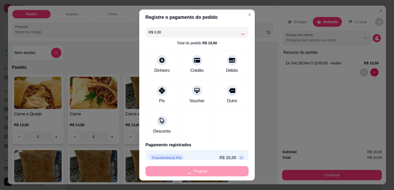
type input "-R$ 10,00"
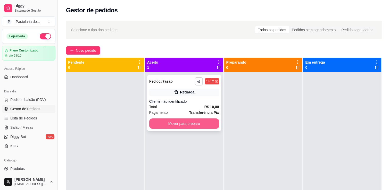
click at [200, 124] on button "Mover para preparo" at bounding box center [184, 124] width 70 height 10
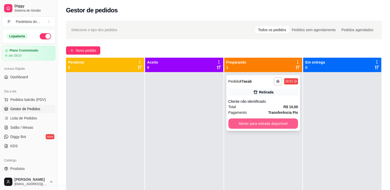
click at [264, 123] on button "Mover para retirada disponível" at bounding box center [263, 124] width 70 height 10
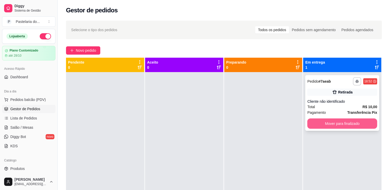
click at [343, 126] on button "Mover para finalizado" at bounding box center [342, 124] width 70 height 10
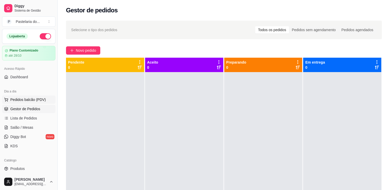
click at [26, 97] on span "Pedidos balcão (PDV)" at bounding box center [28, 99] width 36 height 5
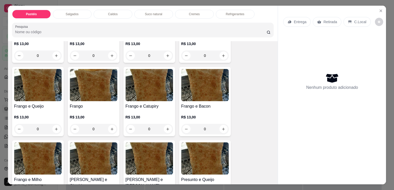
scroll to position [181, 0]
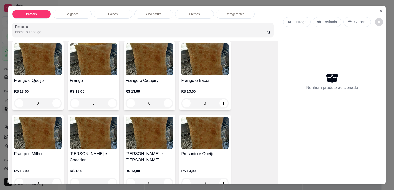
click at [136, 145] on img at bounding box center [149, 133] width 47 height 32
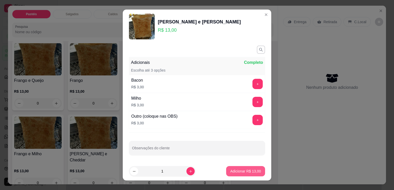
click at [238, 175] on button "Adicionar R$ 13,00" at bounding box center [245, 171] width 39 height 10
type input "1"
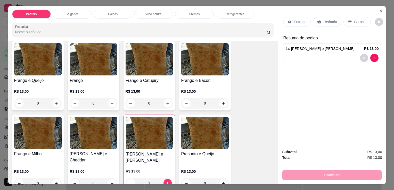
click at [163, 17] on div "Pastéis Salgados Caldos Suco natural Cremes Refrigerantes Pesquisa" at bounding box center [143, 24] width 270 height 36
click at [156, 12] on p "Suco natural" at bounding box center [153, 14] width 17 height 4
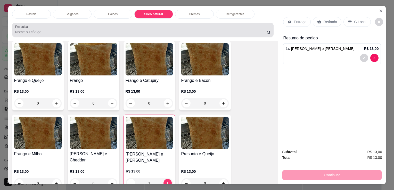
scroll to position [13, 0]
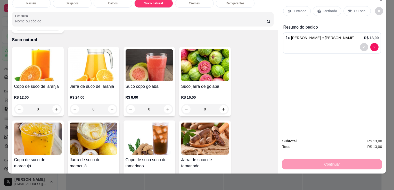
click at [86, 69] on img at bounding box center [93, 65] width 47 height 32
click at [49, 73] on div "Copo de suco de laranja R$ 12,00 0" at bounding box center [38, 81] width 52 height 69
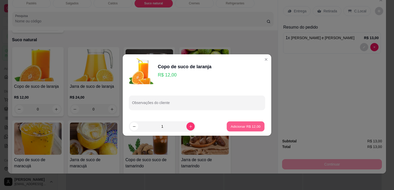
click at [244, 126] on p "Adicionar R$ 12,00" at bounding box center [246, 126] width 30 height 5
type input "1"
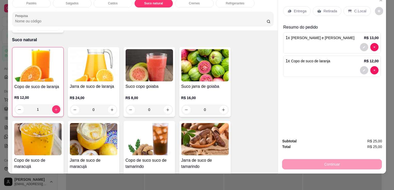
click at [323, 9] on p "Retirada" at bounding box center [330, 11] width 14 height 5
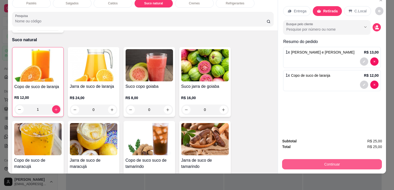
click at [313, 162] on button "Continuar" at bounding box center [332, 164] width 100 height 10
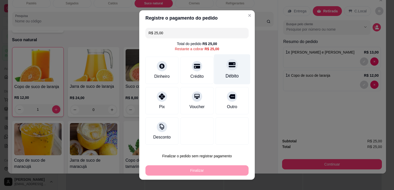
click at [219, 73] on div "Débito" at bounding box center [232, 69] width 36 height 30
type input "R$ 0,00"
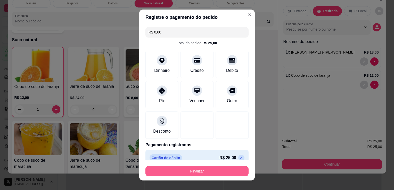
click at [197, 170] on button "Finalizar" at bounding box center [196, 171] width 103 height 10
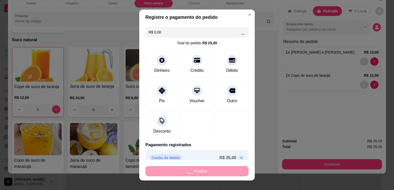
type input "0"
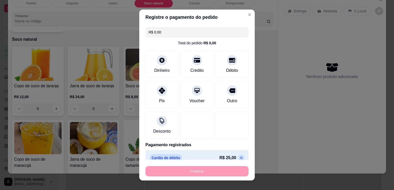
type input "-R$ 25,00"
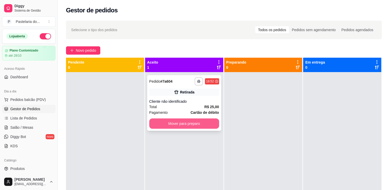
click at [204, 127] on button "Mover para preparo" at bounding box center [184, 124] width 70 height 10
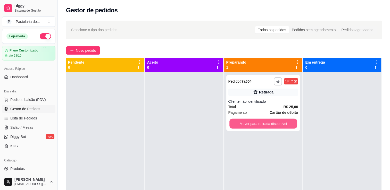
click at [258, 127] on button "Mover para retirada disponível" at bounding box center [264, 124] width 68 height 10
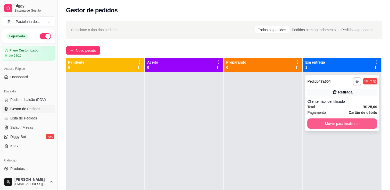
click at [326, 128] on button "Mover para finalizado" at bounding box center [342, 124] width 70 height 10
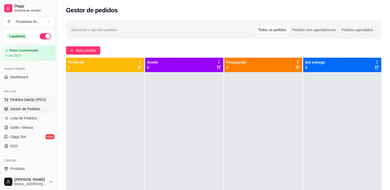
click at [23, 103] on button "Pedidos balcão (PDV)" at bounding box center [28, 100] width 53 height 8
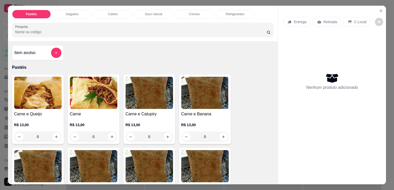
click at [85, 111] on h4 "Carne" at bounding box center [93, 114] width 47 height 6
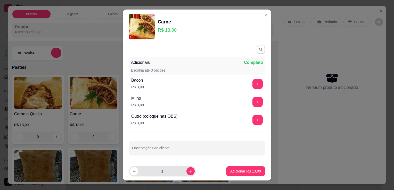
click at [189, 171] on icon "increase-product-quantity" at bounding box center [191, 172] width 4 height 4
type input "2"
click at [231, 171] on p "Adicionar R$ 26,00" at bounding box center [245, 171] width 31 height 5
type input "2"
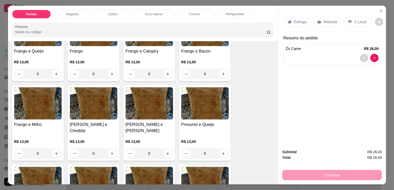
scroll to position [284, 0]
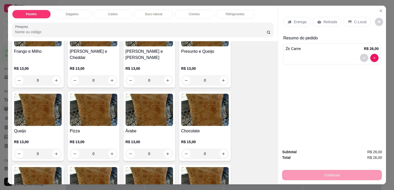
click at [47, 128] on h4 "Queijo" at bounding box center [37, 131] width 47 height 6
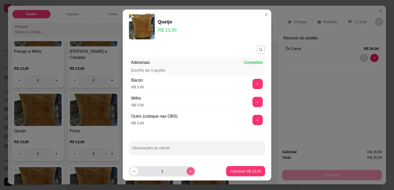
click at [188, 169] on button "increase-product-quantity" at bounding box center [190, 172] width 8 height 8
type input "2"
drag, startPoint x: 260, startPoint y: 174, endPoint x: 250, endPoint y: 173, distance: 9.6
click at [260, 174] on footer "2 Adicionar R$ 26,00" at bounding box center [197, 171] width 149 height 19
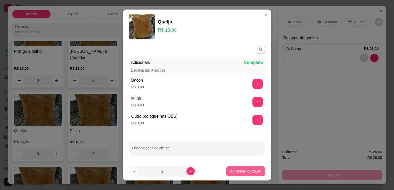
click at [250, 173] on p "Adicionar R$ 26,00" at bounding box center [245, 171] width 31 height 5
type input "2"
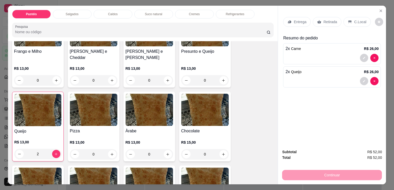
click at [323, 19] on p "Retirada" at bounding box center [330, 21] width 14 height 5
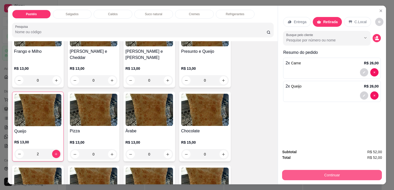
click at [318, 178] on button "Continuar" at bounding box center [332, 175] width 100 height 10
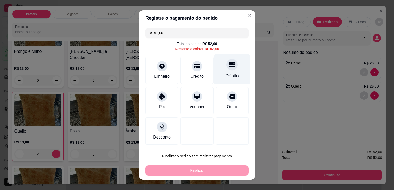
click at [238, 68] on div "Débito" at bounding box center [232, 69] width 36 height 30
type input "R$ 0,00"
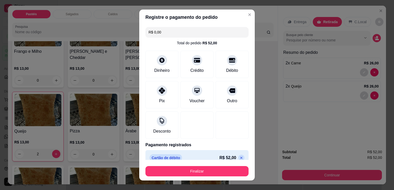
click at [195, 174] on button "Finalizar" at bounding box center [196, 171] width 103 height 10
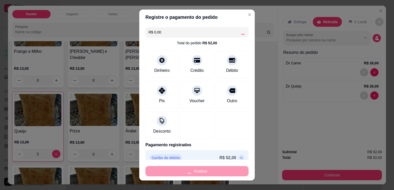
type input "0"
type input "-R$ 52,00"
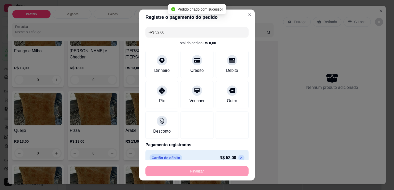
scroll to position [283, 0]
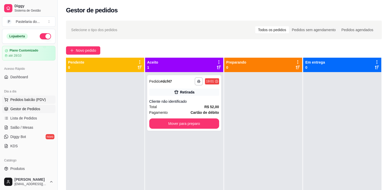
click at [27, 96] on button "Pedidos balcão (PDV)" at bounding box center [28, 100] width 53 height 8
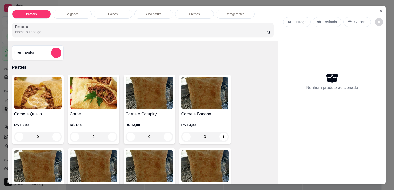
click at [63, 16] on div "Pastéis Salgados Caldos Suco natural Cremes Refrigerantes Pesquisa" at bounding box center [143, 24] width 270 height 36
click at [67, 15] on div "Salgados" at bounding box center [72, 14] width 39 height 9
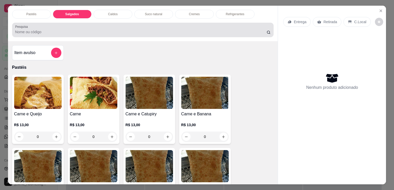
scroll to position [13, 0]
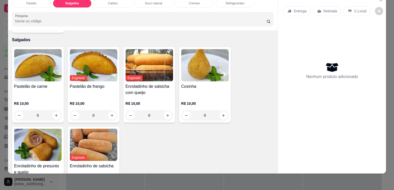
click at [200, 70] on img at bounding box center [204, 65] width 47 height 32
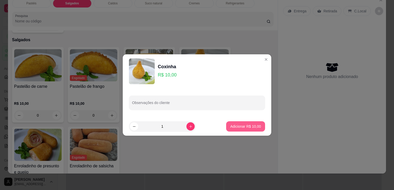
click at [248, 130] on button "Adicionar R$ 10,00" at bounding box center [245, 126] width 39 height 10
type input "1"
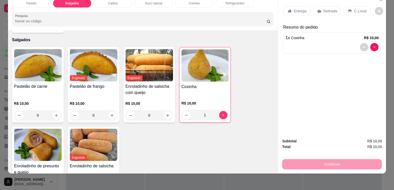
click at [322, 10] on div "Retirada" at bounding box center [327, 11] width 29 height 10
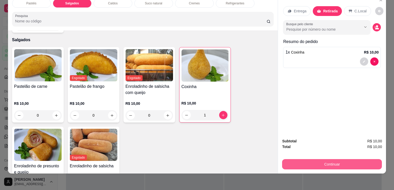
click at [343, 160] on button "Continuar" at bounding box center [332, 164] width 100 height 10
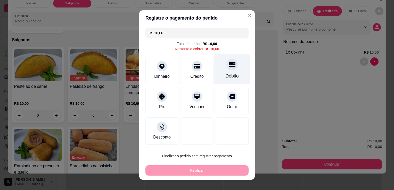
click at [229, 66] on icon at bounding box center [232, 64] width 7 height 7
type input "R$ 0,00"
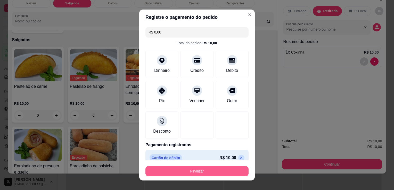
click at [189, 170] on button "Finalizar" at bounding box center [196, 171] width 103 height 10
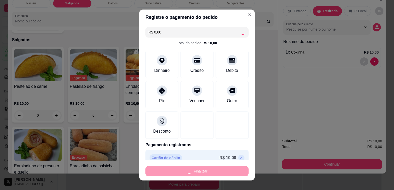
type input "0"
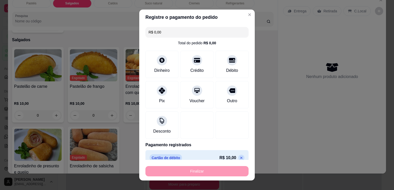
type input "-R$ 10,00"
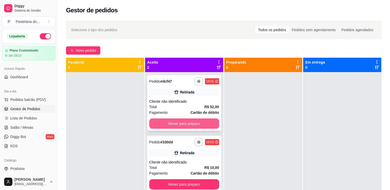
click at [193, 127] on button "Mover para preparo" at bounding box center [184, 124] width 70 height 10
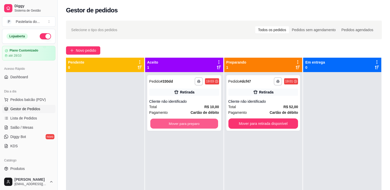
click at [193, 127] on button "Mover para preparo" at bounding box center [184, 124] width 68 height 10
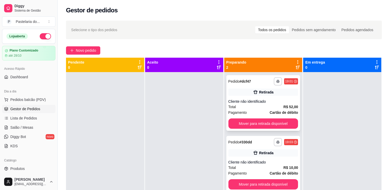
click at [258, 129] on button "Mover para retirada disponível" at bounding box center [263, 124] width 70 height 10
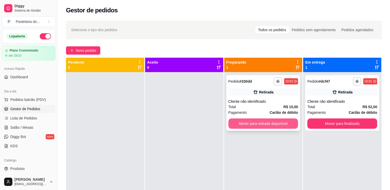
click at [260, 127] on button "Mover para retirada disponível" at bounding box center [263, 124] width 70 height 10
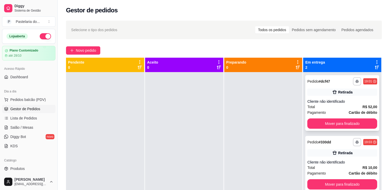
click at [338, 129] on div "**********" at bounding box center [342, 103] width 74 height 56
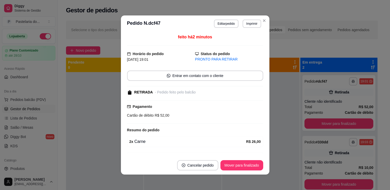
click at [339, 125] on button "Mover para finalizado" at bounding box center [339, 124] width 69 height 10
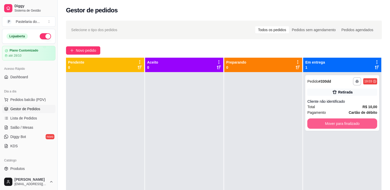
click at [339, 125] on button "Mover para finalizado" at bounding box center [342, 124] width 70 height 10
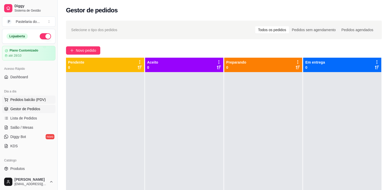
click at [17, 101] on span "Pedidos balcão (PDV)" at bounding box center [28, 99] width 36 height 5
click at [30, 130] on link "Salão / Mesas" at bounding box center [28, 128] width 53 height 8
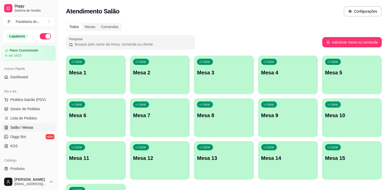
click at [210, 78] on div "Livre Mesa 3" at bounding box center [224, 72] width 60 height 32
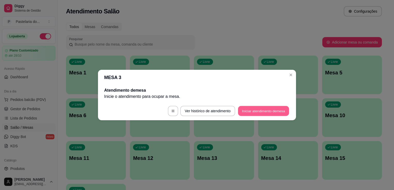
click at [257, 108] on button "Iniciar atendimento de mesa" at bounding box center [263, 111] width 51 height 10
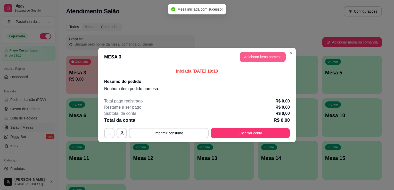
click at [250, 56] on button "Adicionar itens na mesa" at bounding box center [263, 57] width 46 height 10
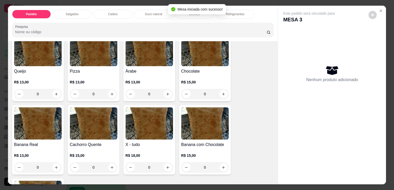
scroll to position [361, 0]
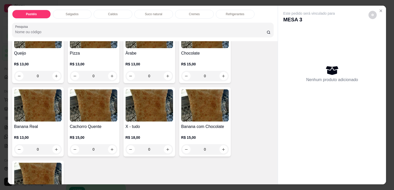
click at [134, 124] on h4 "X - tudo" at bounding box center [149, 127] width 47 height 6
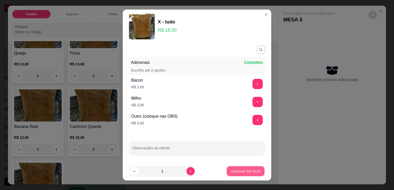
click at [235, 169] on button "Adicionar R$ 18,00" at bounding box center [246, 172] width 38 height 10
type input "1"
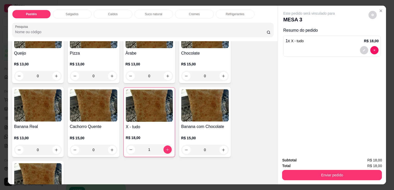
click at [223, 16] on div "Refrigerantes" at bounding box center [235, 14] width 39 height 9
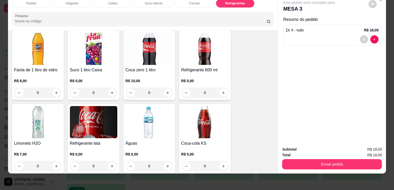
scroll to position [1556, 0]
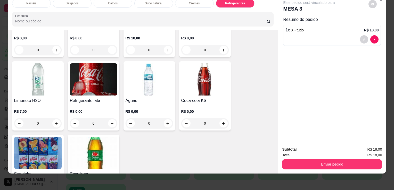
click at [107, 85] on img at bounding box center [93, 79] width 47 height 32
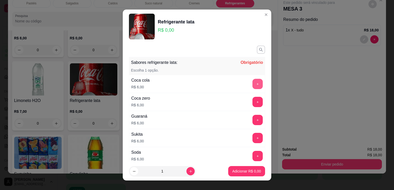
click at [252, 85] on button "+" at bounding box center [257, 84] width 10 height 10
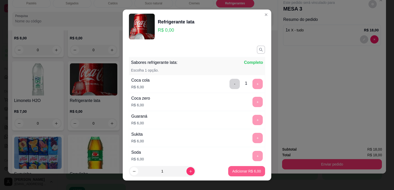
click at [251, 170] on p "Adicionar R$ 6,00" at bounding box center [246, 171] width 29 height 5
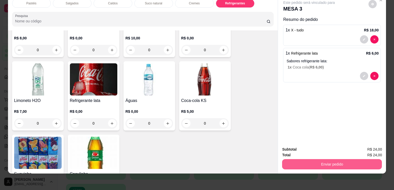
click at [313, 162] on button "Enviar pedido" at bounding box center [332, 164] width 100 height 10
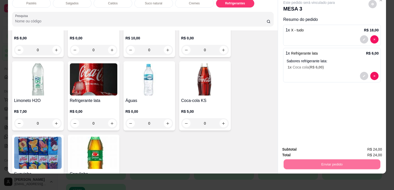
click at [364, 148] on button "Enviar pedido" at bounding box center [368, 148] width 28 height 10
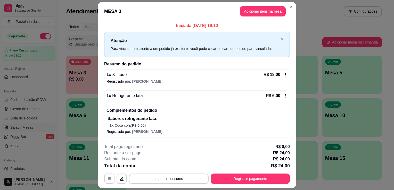
click at [105, 181] on button "button" at bounding box center [109, 179] width 10 height 10
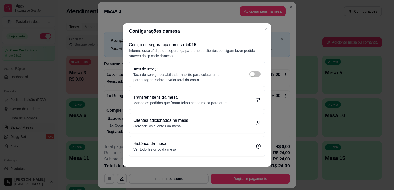
click at [215, 102] on p "Mande os pedidos que foram feitos nessa mesa para outra" at bounding box center [180, 103] width 94 height 5
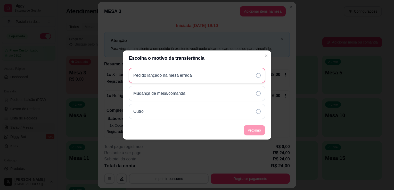
click at [215, 77] on div "Pedido lançado na mesa errada" at bounding box center [197, 75] width 136 height 15
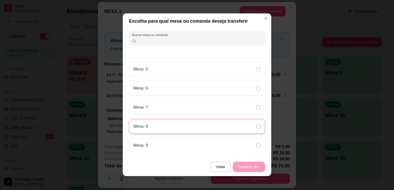
scroll to position [0, 0]
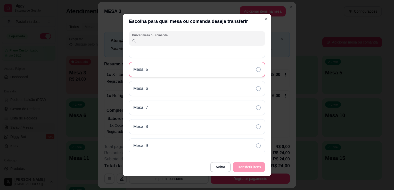
click at [165, 73] on div "Mesa: 5" at bounding box center [197, 69] width 136 height 15
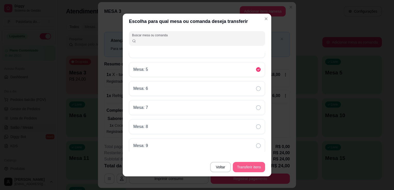
click at [255, 167] on button "Transferir itens" at bounding box center [249, 167] width 32 height 10
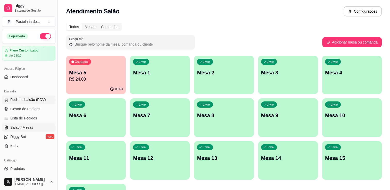
click at [32, 97] on span "Pedidos balcão (PDV)" at bounding box center [28, 99] width 36 height 5
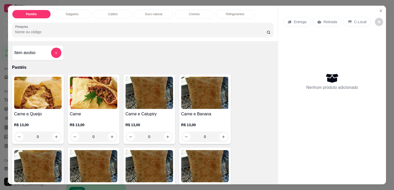
click at [43, 52] on div "Item avulso" at bounding box center [37, 53] width 47 height 10
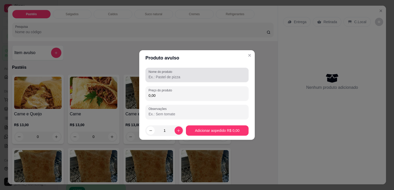
click at [183, 77] on input "Nome do produto" at bounding box center [197, 77] width 97 height 5
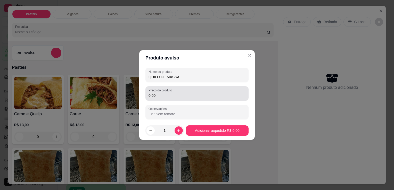
type input "QUILO DE MASSA"
click at [200, 94] on input "0,00" at bounding box center [197, 95] width 97 height 5
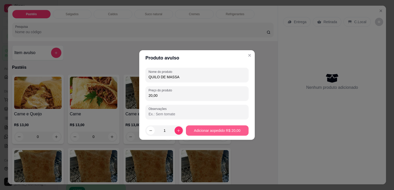
type input "20,00"
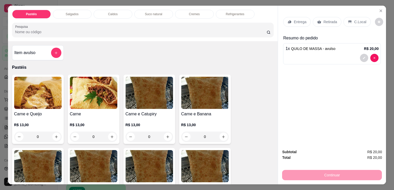
click at [323, 19] on p "Retirada" at bounding box center [330, 21] width 14 height 5
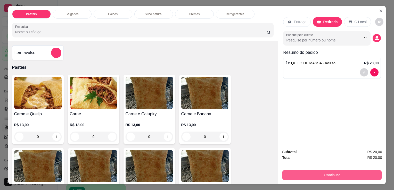
click at [329, 175] on button "Continuar" at bounding box center [332, 175] width 100 height 10
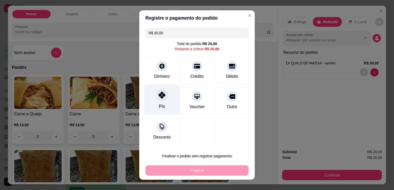
click at [155, 106] on div "Pix" at bounding box center [162, 100] width 36 height 30
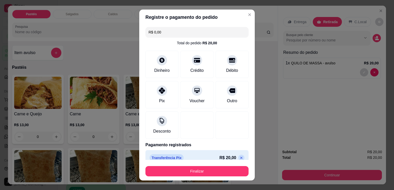
click at [167, 165] on div "Finalizar" at bounding box center [196, 170] width 103 height 12
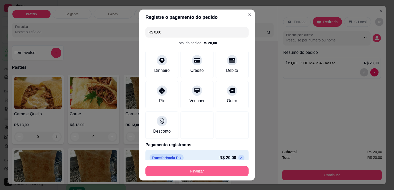
click at [160, 178] on footer "Finalizar" at bounding box center [197, 170] width 116 height 21
click at [159, 174] on button "Finalizar" at bounding box center [197, 172] width 100 height 10
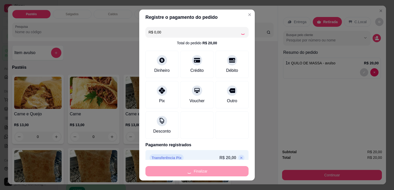
type input "-R$ 20,00"
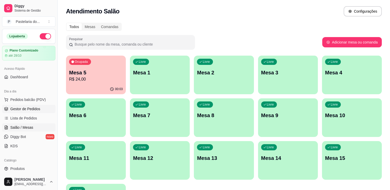
click at [34, 107] on span "Gestor de Pedidos" at bounding box center [25, 109] width 30 height 5
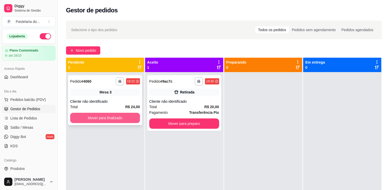
click at [137, 114] on button "Mover para finalizado" at bounding box center [105, 118] width 70 height 10
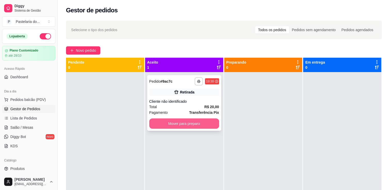
click at [166, 123] on button "Mover para preparo" at bounding box center [184, 124] width 70 height 10
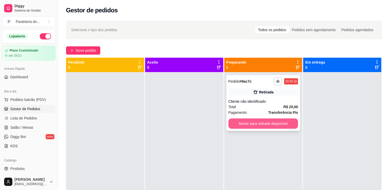
click at [270, 121] on button "Mover para retirada disponível" at bounding box center [263, 124] width 70 height 10
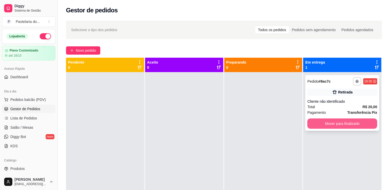
click at [332, 124] on button "Mover para finalizado" at bounding box center [342, 124] width 70 height 10
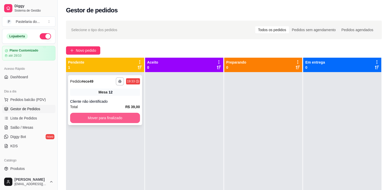
click at [133, 117] on button "Mover para finalizado" at bounding box center [105, 118] width 70 height 10
click at [38, 127] on link "Salão / Mesas" at bounding box center [28, 128] width 53 height 8
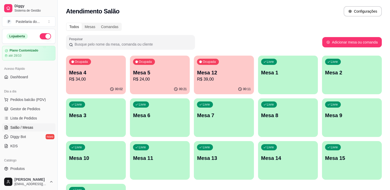
click at [152, 79] on p "R$ 24,00" at bounding box center [160, 79] width 54 height 6
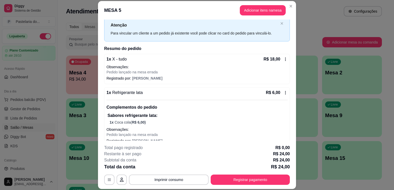
scroll to position [22, 0]
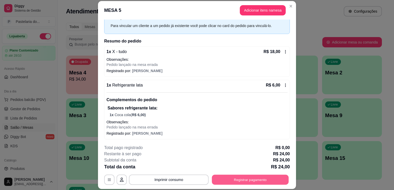
click at [240, 183] on button "Registrar pagamento" at bounding box center [250, 180] width 77 height 10
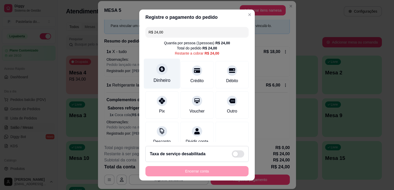
click at [159, 71] on icon at bounding box center [162, 69] width 7 height 7
type input "R$ 0,00"
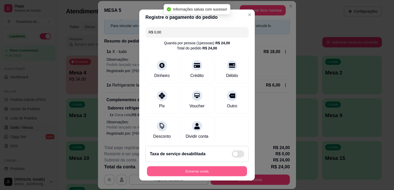
click at [200, 172] on button "Encerrar conta" at bounding box center [197, 172] width 100 height 10
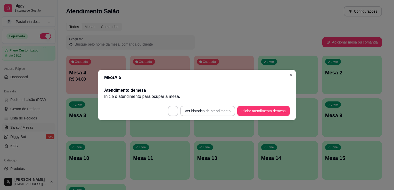
scroll to position [0, 0]
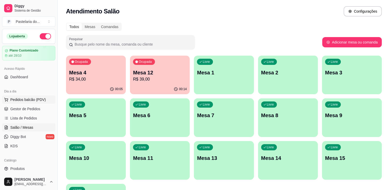
click at [40, 100] on span "Pedidos balcão (PDV)" at bounding box center [28, 99] width 36 height 5
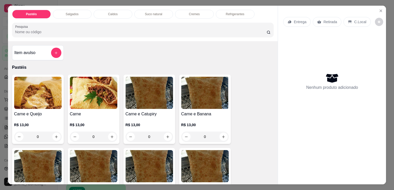
click at [73, 12] on p "Salgados" at bounding box center [72, 14] width 13 height 4
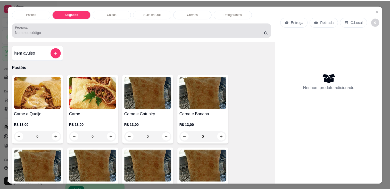
scroll to position [13, 0]
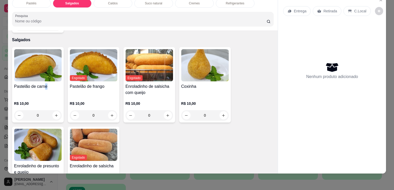
click at [43, 84] on div "Pastelão de carne" at bounding box center [37, 90] width 47 height 12
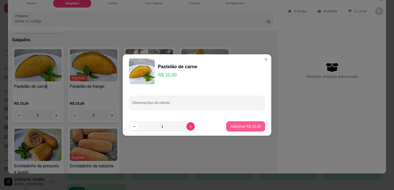
click at [240, 126] on p "Adicionar R$ 10,00" at bounding box center [245, 126] width 31 height 5
type input "1"
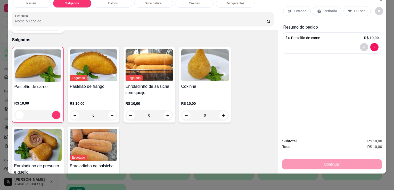
click at [216, 84] on h4 "Coxinha" at bounding box center [204, 87] width 47 height 6
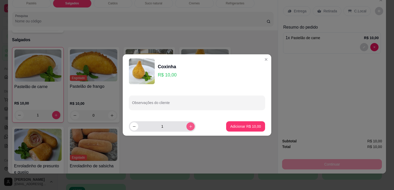
click at [189, 128] on button "increase-product-quantity" at bounding box center [190, 126] width 8 height 8
type input "2"
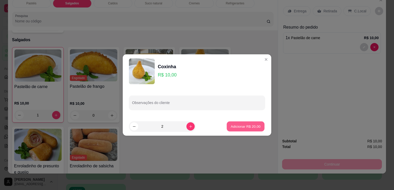
click at [227, 126] on button "Adicionar R$ 20,00" at bounding box center [246, 127] width 38 height 10
type input "2"
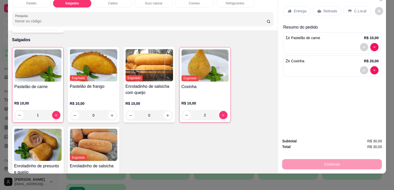
click at [41, 139] on img at bounding box center [37, 145] width 47 height 32
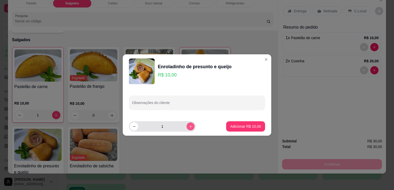
click at [189, 128] on icon "increase-product-quantity" at bounding box center [191, 127] width 4 height 4
type input "2"
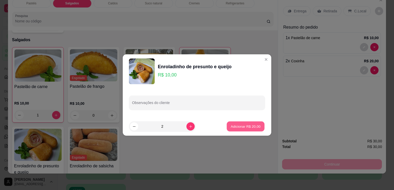
click at [241, 126] on p "Adicionar R$ 20,00" at bounding box center [246, 126] width 30 height 5
type input "2"
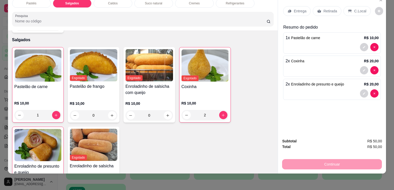
drag, startPoint x: 329, startPoint y: 6, endPoint x: 329, endPoint y: 10, distance: 3.9
click at [329, 9] on p "Retirada" at bounding box center [330, 11] width 14 height 5
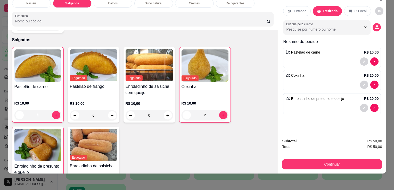
click at [323, 159] on button "Continuar" at bounding box center [332, 164] width 100 height 10
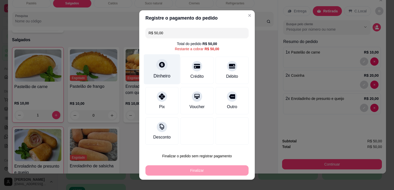
click at [149, 72] on div "Dinheiro" at bounding box center [162, 69] width 36 height 30
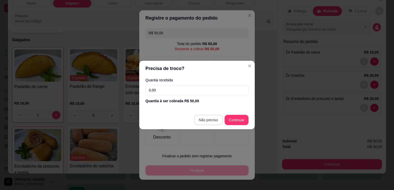
type input "R$ 0,00"
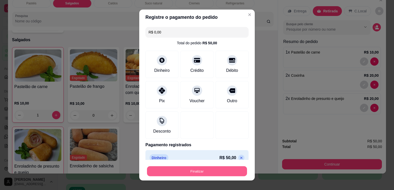
click at [208, 170] on button "Finalizar" at bounding box center [197, 172] width 100 height 10
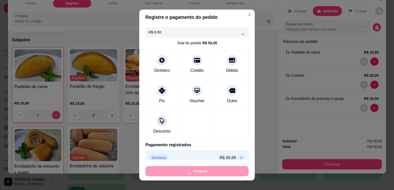
type input "0"
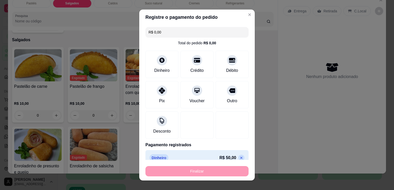
type input "-R$ 50,00"
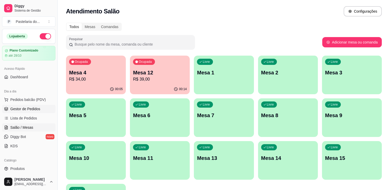
click at [33, 108] on span "Gestor de Pedidos" at bounding box center [25, 109] width 30 height 5
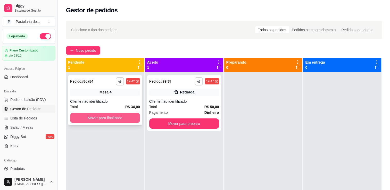
click at [131, 113] on button "Mover para finalizado" at bounding box center [105, 118] width 70 height 10
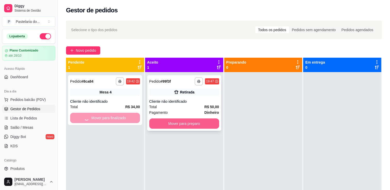
click at [188, 125] on button "Mover para preparo" at bounding box center [184, 124] width 70 height 10
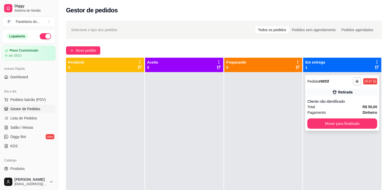
click at [331, 121] on button "Mover para finalizado" at bounding box center [342, 124] width 70 height 10
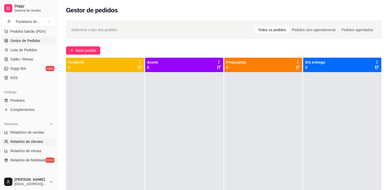
scroll to position [77, 0]
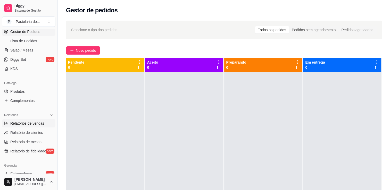
click at [31, 126] on span "Relatórios de vendas" at bounding box center [27, 123] width 34 height 5
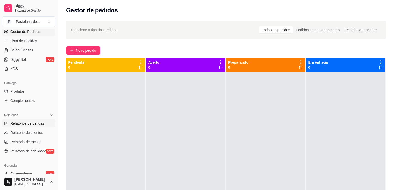
select select "ALL"
select select "0"
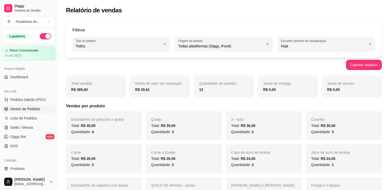
click at [31, 112] on link "Gestor de Pedidos" at bounding box center [28, 109] width 53 height 8
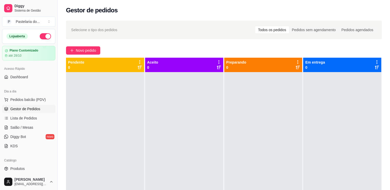
click at [19, 104] on ul "Pedidos balcão (PDV) Gestor de Pedidos Lista de Pedidos Salão / Mesas Diggy Bot…" at bounding box center [28, 123] width 53 height 55
click at [22, 102] on span "Pedidos balcão (PDV)" at bounding box center [28, 99] width 36 height 5
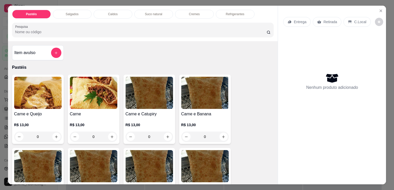
click at [72, 15] on div "Salgados" at bounding box center [72, 14] width 39 height 9
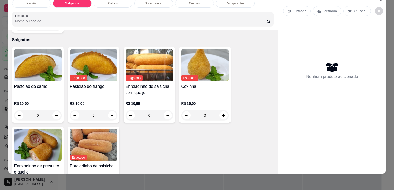
click at [40, 84] on h4 "Pastelão de carne" at bounding box center [37, 87] width 47 height 6
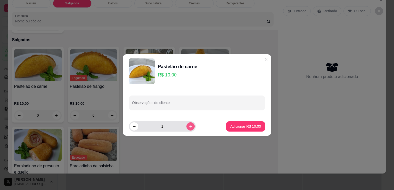
click at [186, 129] on button "increase-product-quantity" at bounding box center [190, 126] width 8 height 8
type input "3"
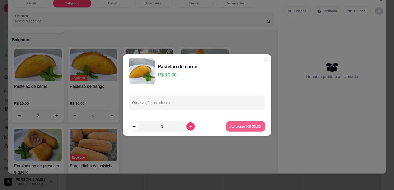
click at [231, 125] on p "Adicionar R$ 30,00" at bounding box center [245, 126] width 31 height 5
type input "3"
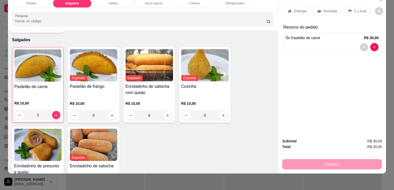
click at [323, 9] on p "Retirada" at bounding box center [330, 11] width 14 height 5
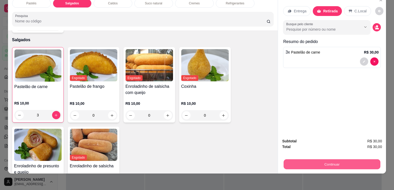
click at [305, 160] on button "Continuar" at bounding box center [332, 164] width 97 height 10
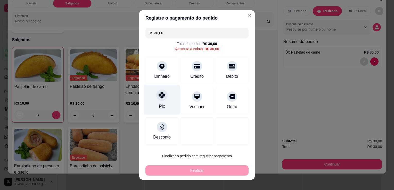
click at [159, 97] on icon at bounding box center [162, 95] width 7 height 7
type input "R$ 0,00"
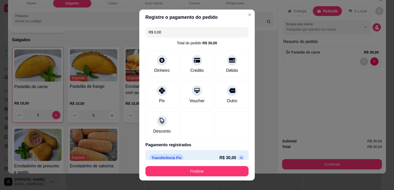
click at [203, 169] on button "Finalizar" at bounding box center [196, 171] width 103 height 10
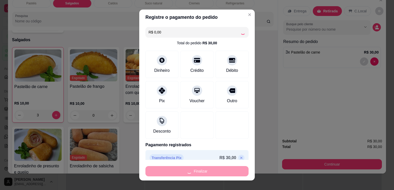
type input "0"
type input "-R$ 30,00"
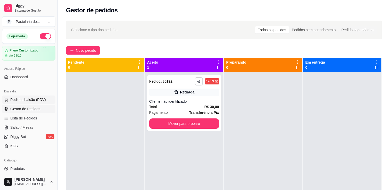
click at [27, 97] on span "Pedidos balcão (PDV)" at bounding box center [28, 99] width 36 height 5
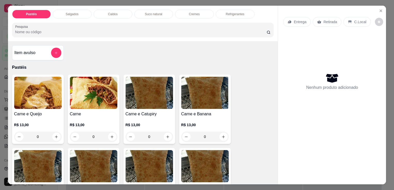
click at [77, 12] on div "Salgados" at bounding box center [72, 14] width 39 height 9
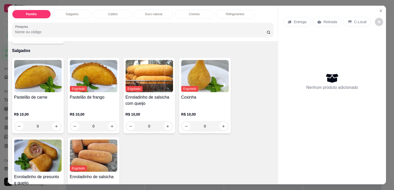
scroll to position [13, 0]
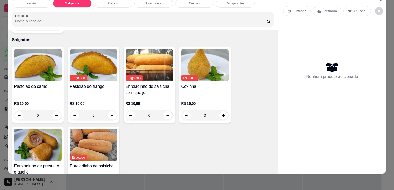
click at [54, 65] on img at bounding box center [37, 65] width 47 height 32
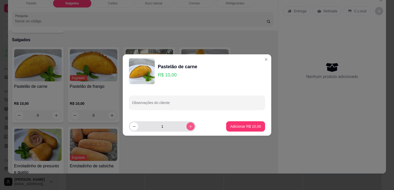
click at [189, 126] on icon "increase-product-quantity" at bounding box center [191, 127] width 4 height 4
type input "2"
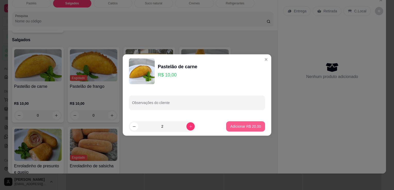
click at [245, 124] on p "Adicionar R$ 20,00" at bounding box center [245, 126] width 31 height 5
type input "2"
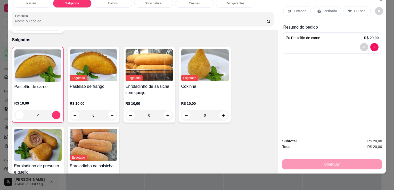
click at [320, 11] on div "Retirada" at bounding box center [327, 11] width 29 height 10
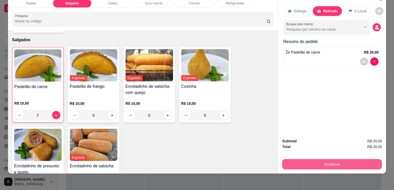
click at [307, 161] on button "Continuar" at bounding box center [332, 164] width 100 height 10
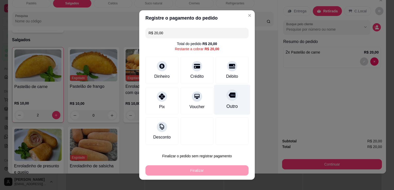
drag, startPoint x: 224, startPoint y: 71, endPoint x: 209, endPoint y: 107, distance: 39.1
click at [224, 71] on div "Débito" at bounding box center [232, 70] width 33 height 27
type input "R$ 0,00"
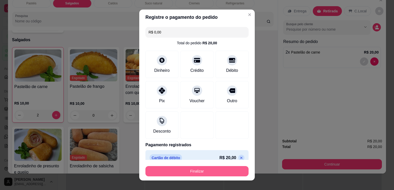
click at [195, 168] on button "Finalizar" at bounding box center [196, 171] width 103 height 10
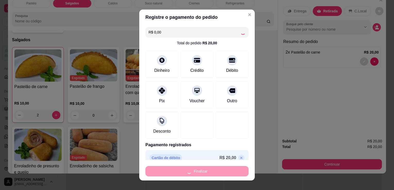
type input "0"
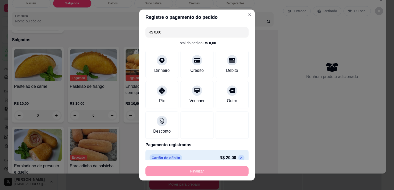
type input "-R$ 20,00"
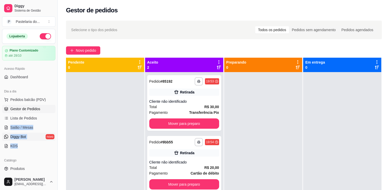
drag, startPoint x: 5, startPoint y: 139, endPoint x: 22, endPoint y: 136, distance: 16.9
click at [22, 136] on div "Dia a dia Pedidos balcão (PDV) Gestor de Pedidos Lista de Pedidos Salão / Mesas…" at bounding box center [29, 118] width 58 height 67
click at [27, 127] on span "Salão / Mesas" at bounding box center [21, 127] width 23 height 5
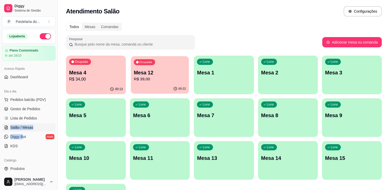
click at [149, 75] on p "Mesa 12" at bounding box center [160, 72] width 52 height 7
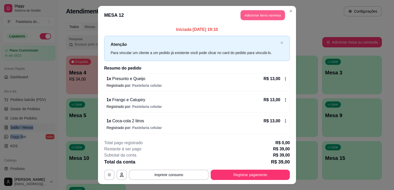
click at [254, 14] on button "Adicionar itens na mesa" at bounding box center [263, 15] width 44 height 10
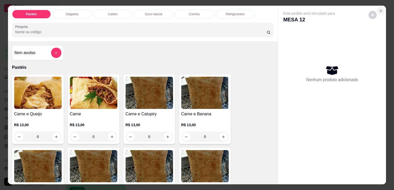
click at [380, 9] on icon "Close" at bounding box center [381, 11] width 4 height 4
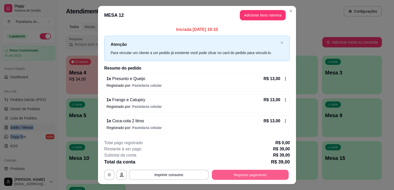
click at [228, 174] on button "Registrar pagamento" at bounding box center [250, 175] width 77 height 10
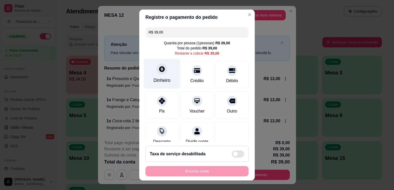
click at [164, 69] on div at bounding box center [161, 68] width 11 height 11
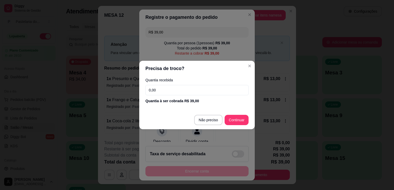
click at [165, 88] on input "0,00" at bounding box center [196, 90] width 103 height 10
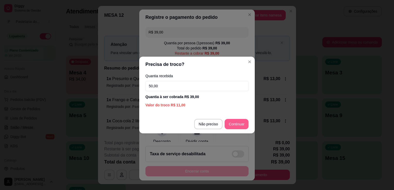
type input "50,00"
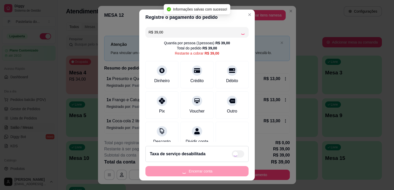
type input "R$ 0,00"
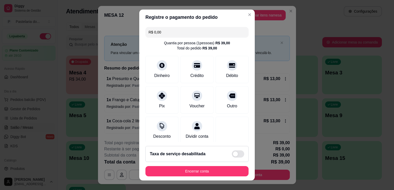
click at [202, 177] on footer "Taxa de serviço desabilitada Encerrar conta" at bounding box center [197, 161] width 116 height 39
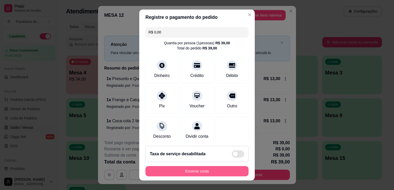
click at [202, 175] on button "Encerrar conta" at bounding box center [196, 171] width 103 height 10
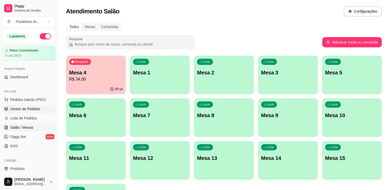
click at [28, 111] on span "Gestor de Pedidos" at bounding box center [25, 109] width 30 height 5
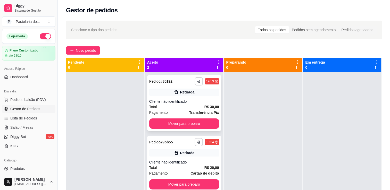
click at [186, 123] on button "Mover para preparo" at bounding box center [184, 124] width 70 height 10
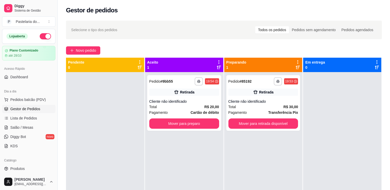
click at [186, 123] on button "Mover para preparo" at bounding box center [184, 124] width 70 height 10
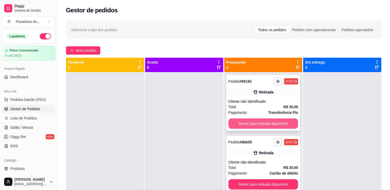
click at [272, 126] on button "Mover para retirada disponível" at bounding box center [263, 124] width 70 height 10
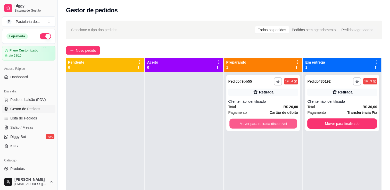
click at [273, 126] on button "Mover para retirada disponível" at bounding box center [264, 124] width 68 height 10
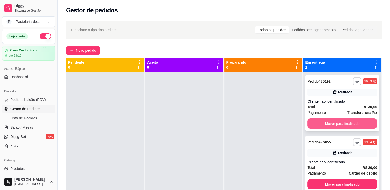
click at [329, 124] on button "Mover para finalizado" at bounding box center [342, 124] width 70 height 10
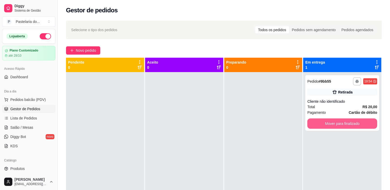
click at [329, 124] on button "Mover para finalizado" at bounding box center [342, 124] width 70 height 10
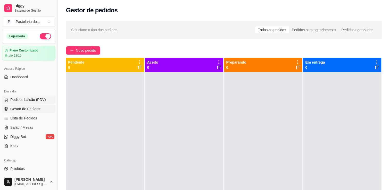
click at [21, 98] on span "Pedidos balcão (PDV)" at bounding box center [28, 99] width 36 height 5
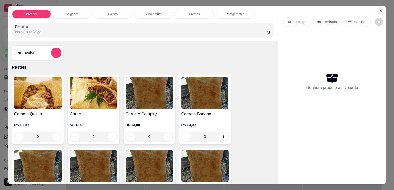
click at [382, 9] on button "Close" at bounding box center [381, 11] width 8 height 8
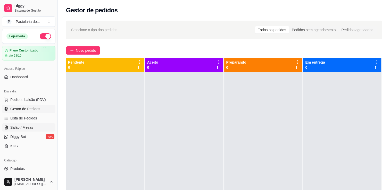
click at [37, 130] on link "Salão / Mesas" at bounding box center [28, 128] width 53 height 8
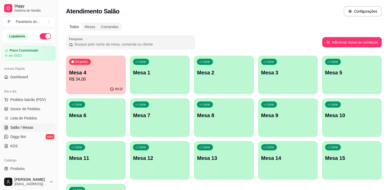
click at [83, 88] on div "00:22" at bounding box center [96, 89] width 60 height 10
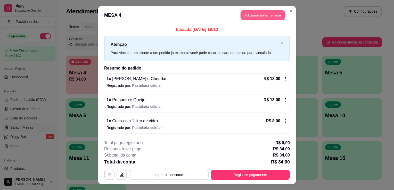
click at [257, 19] on button "Adicionar itens na mesa" at bounding box center [263, 15] width 44 height 10
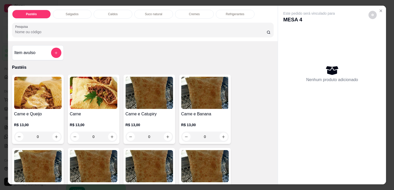
click at [72, 14] on p "Salgados" at bounding box center [72, 14] width 13 height 4
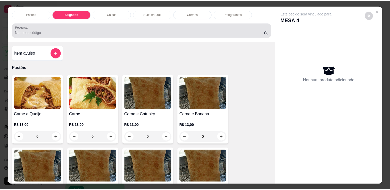
scroll to position [13, 0]
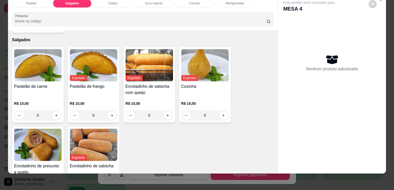
click at [56, 84] on h4 "Pastelão de carne" at bounding box center [37, 87] width 47 height 6
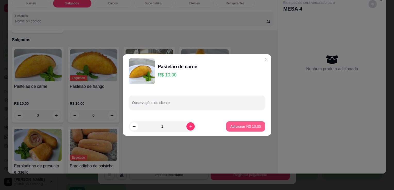
click at [243, 126] on p "Adicionar R$ 10,00" at bounding box center [245, 126] width 31 height 5
type input "1"
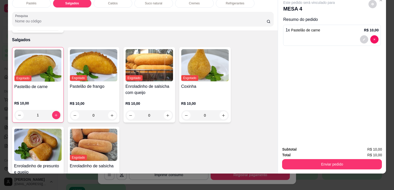
click at [47, 129] on img at bounding box center [37, 145] width 47 height 32
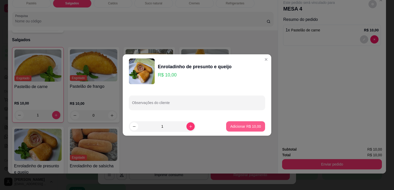
click at [254, 128] on p "Adicionar R$ 10,00" at bounding box center [245, 126] width 31 height 5
type input "1"
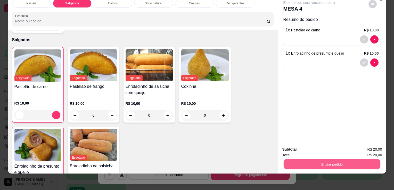
click at [299, 159] on button "Enviar pedido" at bounding box center [332, 164] width 97 height 10
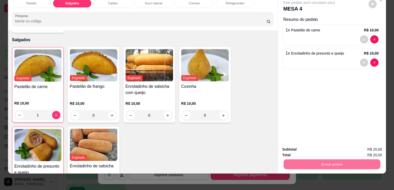
click at [365, 145] on button "Enviar pedido" at bounding box center [368, 148] width 28 height 10
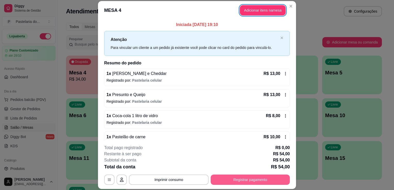
click at [263, 180] on button "Registrar pagamento" at bounding box center [250, 180] width 79 height 10
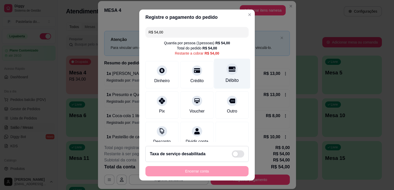
drag, startPoint x: 222, startPoint y: 76, endPoint x: 223, endPoint y: 85, distance: 9.3
click at [223, 76] on div "Débito" at bounding box center [232, 74] width 36 height 30
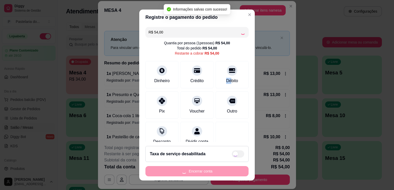
type input "R$ 0,00"
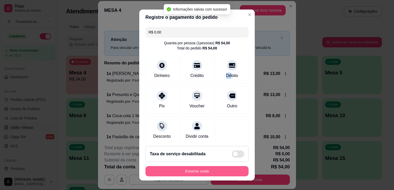
click at [231, 166] on button "Encerrar conta" at bounding box center [196, 171] width 103 height 10
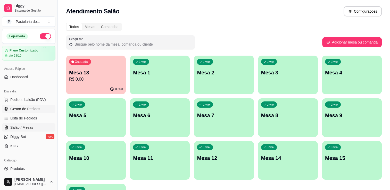
click at [22, 109] on span "Gestor de Pedidos" at bounding box center [25, 109] width 30 height 5
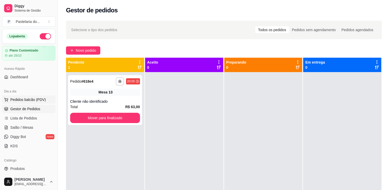
click at [32, 99] on span "Pedidos balcão (PDV)" at bounding box center [28, 99] width 36 height 5
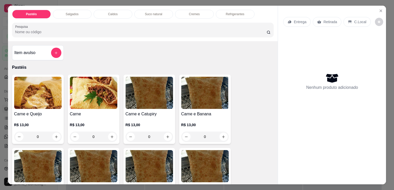
click at [66, 12] on p "Salgados" at bounding box center [72, 14] width 13 height 4
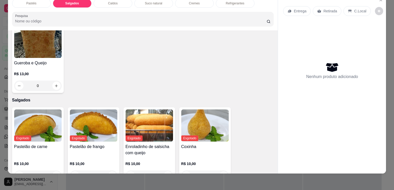
scroll to position [445, 0]
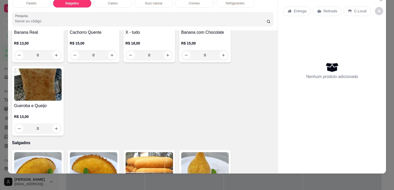
click at [38, 3] on div "Pastéis" at bounding box center [31, 3] width 39 height 9
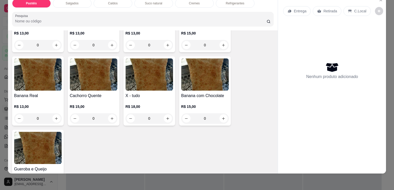
scroll to position [384, 0]
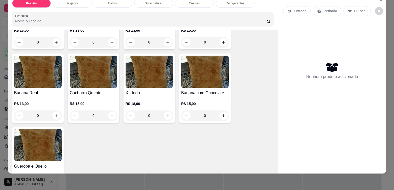
click at [145, 90] on h4 "X - tudo" at bounding box center [149, 93] width 47 height 6
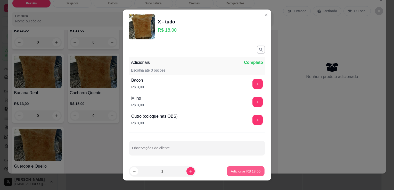
click at [234, 170] on p "Adicionar R$ 18,00" at bounding box center [246, 171] width 30 height 5
type input "1"
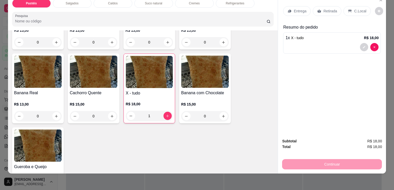
click at [233, 1] on p "Refrigerantes" at bounding box center [235, 3] width 19 height 4
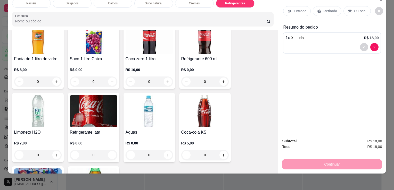
scroll to position [1532, 0]
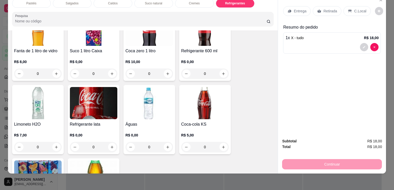
click at [143, 105] on img at bounding box center [149, 103] width 47 height 32
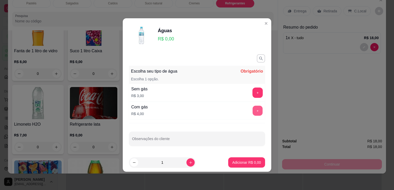
click at [255, 110] on button "+" at bounding box center [258, 111] width 10 height 10
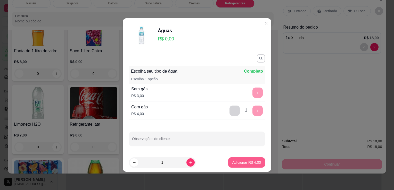
click at [251, 161] on p "Adicionar R$ 4,00" at bounding box center [246, 162] width 29 height 5
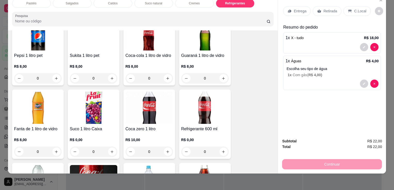
scroll to position [1454, 0]
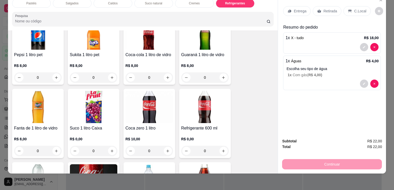
click at [181, 103] on img at bounding box center [204, 107] width 47 height 32
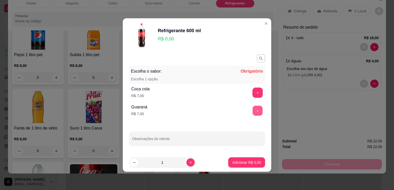
click at [255, 111] on button "+" at bounding box center [258, 111] width 10 height 10
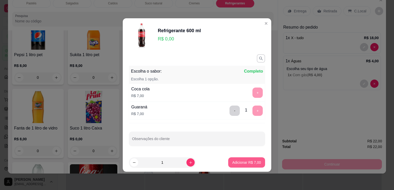
click at [251, 162] on p "Adicionar R$ 7,00" at bounding box center [246, 162] width 29 height 5
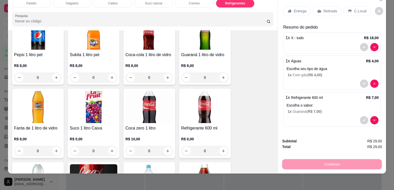
click at [318, 9] on icon at bounding box center [319, 10] width 4 height 3
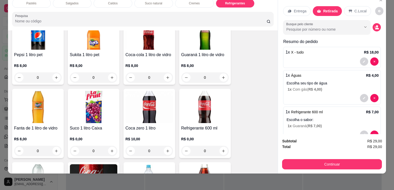
click at [336, 166] on div "Subtotal R$ 29,00 Total R$ 29,00 Continuar" at bounding box center [332, 153] width 108 height 39
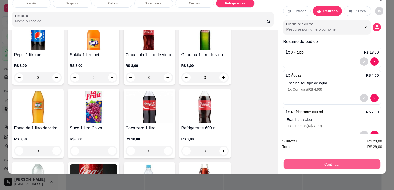
click at [336, 162] on button "Continuar" at bounding box center [332, 164] width 97 height 10
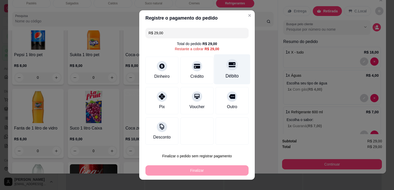
click at [231, 75] on div "Débito" at bounding box center [232, 76] width 13 height 7
type input "R$ 0,00"
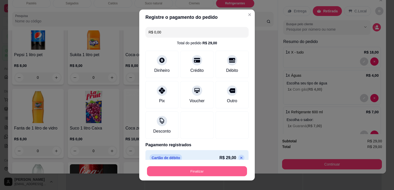
click at [213, 173] on button "Finalizar" at bounding box center [197, 172] width 100 height 10
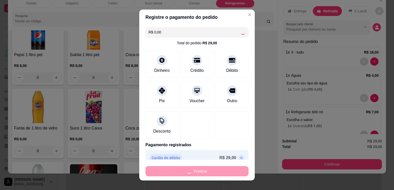
type input "0"
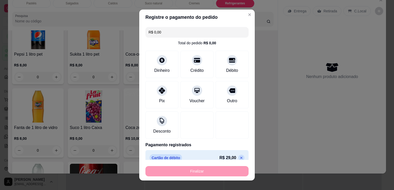
type input "-R$ 29,00"
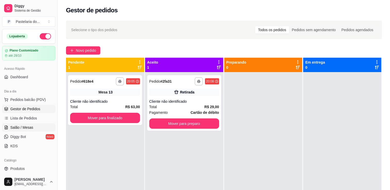
click at [36, 126] on link "Salão / Mesas" at bounding box center [28, 128] width 53 height 8
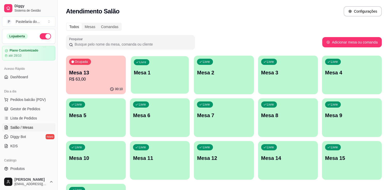
click at [144, 83] on div "Livre Mesa 1" at bounding box center [160, 71] width 58 height 31
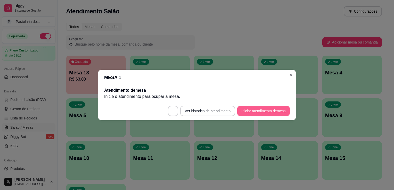
click at [270, 114] on button "Iniciar atendimento de mesa" at bounding box center [263, 111] width 53 height 10
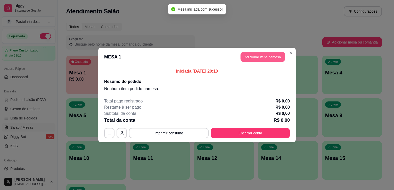
click at [263, 57] on button "Adicionar itens na mesa" at bounding box center [263, 57] width 44 height 10
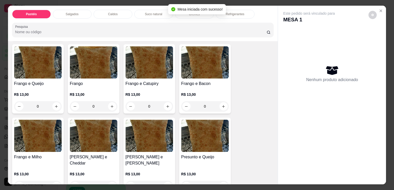
scroll to position [206, 0]
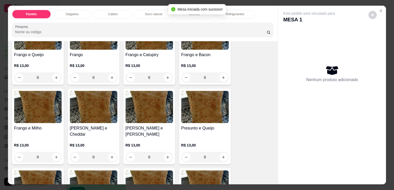
click at [148, 54] on h4 "Frango e Catupiry" at bounding box center [149, 55] width 47 height 6
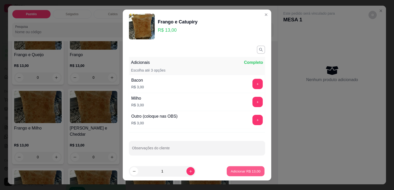
click at [248, 172] on p "Adicionar R$ 13,00" at bounding box center [246, 171] width 30 height 5
type input "1"
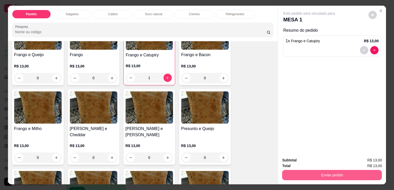
click at [334, 174] on button "Enviar pedido" at bounding box center [332, 175] width 100 height 10
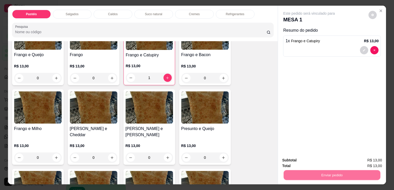
click at [375, 159] on button "Enviar pedido" at bounding box center [368, 161] width 29 height 10
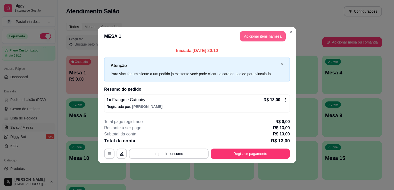
click at [268, 31] on button "Adicionar itens na mesa" at bounding box center [263, 36] width 46 height 10
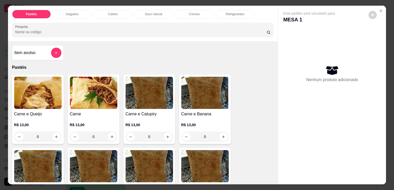
click at [238, 14] on p "Refrigerantes" at bounding box center [235, 14] width 19 height 4
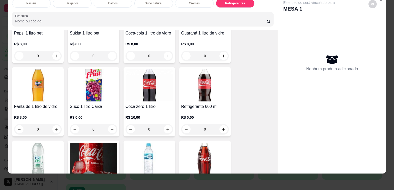
scroll to position [1529, 0]
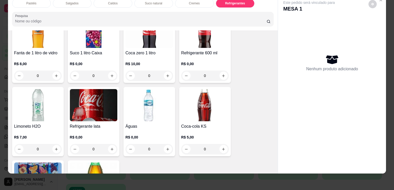
click at [100, 104] on img at bounding box center [93, 105] width 47 height 32
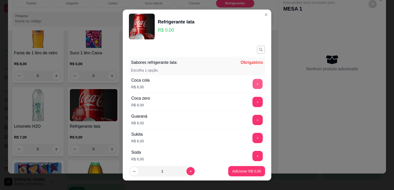
click at [253, 84] on button "+" at bounding box center [258, 84] width 10 height 10
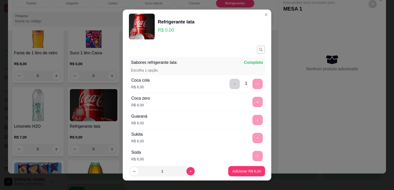
click at [248, 173] on p "Adicionar R$ 6,00" at bounding box center [246, 171] width 29 height 5
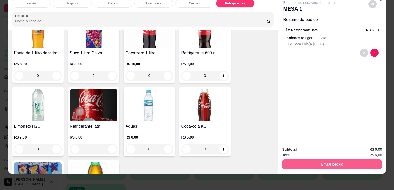
click at [343, 159] on button "Enviar pedido" at bounding box center [332, 164] width 100 height 10
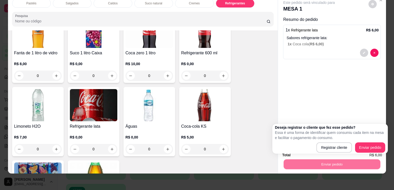
click at [375, 141] on div "Deseja registrar o cliente que fez esse pedido? Essa é uma forma de identificar…" at bounding box center [330, 139] width 110 height 28
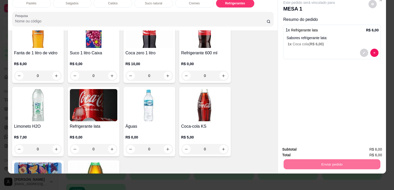
click at [376, 144] on button "Enviar pedido" at bounding box center [368, 148] width 28 height 10
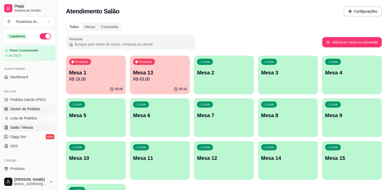
click at [31, 109] on span "Gestor de Pedidos" at bounding box center [25, 109] width 30 height 5
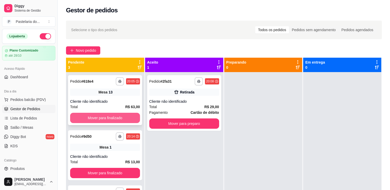
click at [107, 120] on button "Mover para finalizado" at bounding box center [105, 118] width 70 height 10
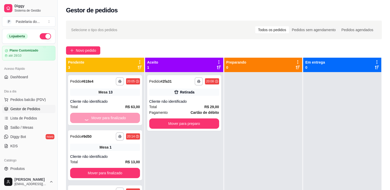
click at [207, 138] on div "**********" at bounding box center [184, 167] width 78 height 190
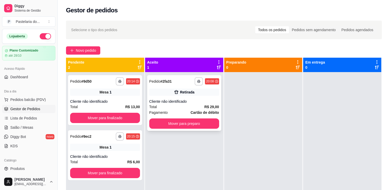
click at [173, 130] on div "**********" at bounding box center [184, 103] width 74 height 56
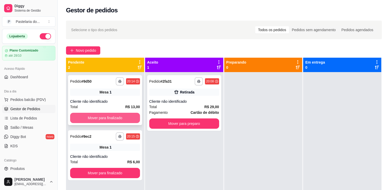
click at [96, 123] on button "Mover para finalizado" at bounding box center [105, 118] width 70 height 10
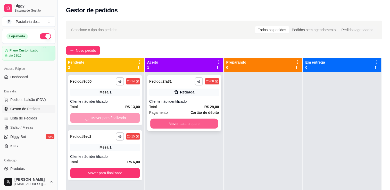
click at [169, 123] on button "Mover para preparo" at bounding box center [184, 124] width 68 height 10
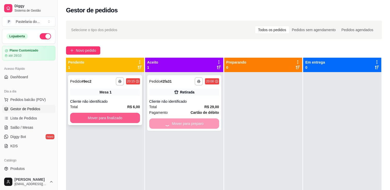
click at [127, 113] on button "Mover para finalizado" at bounding box center [105, 118] width 70 height 10
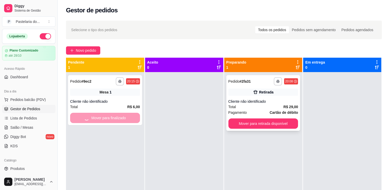
click at [243, 124] on button "Mover para retirada disponível" at bounding box center [263, 124] width 70 height 10
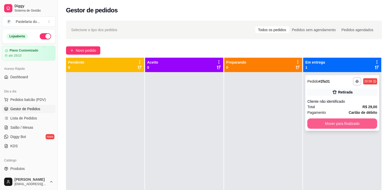
click at [354, 124] on button "Mover para finalizado" at bounding box center [342, 124] width 70 height 10
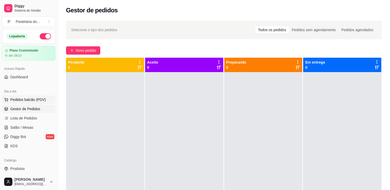
click at [28, 103] on button "Pedidos balcão (PDV)" at bounding box center [28, 100] width 53 height 8
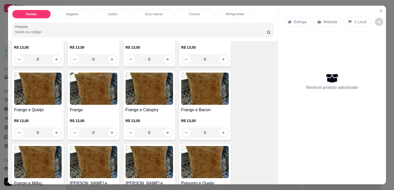
scroll to position [206, 0]
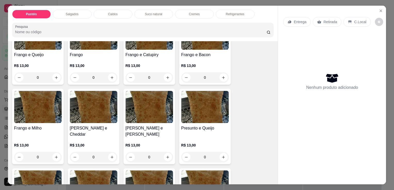
click at [191, 112] on img at bounding box center [204, 107] width 47 height 32
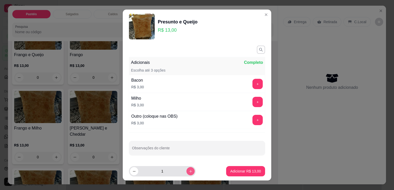
click at [186, 173] on button "increase-product-quantity" at bounding box center [190, 171] width 8 height 8
type input "2"
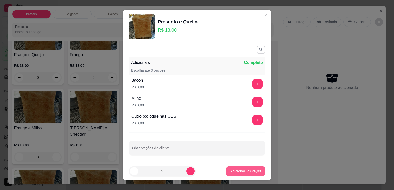
click at [245, 169] on p "Adicionar R$ 26,00" at bounding box center [245, 171] width 31 height 5
type input "2"
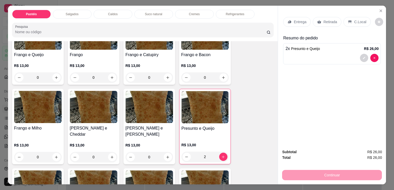
click at [334, 22] on div "Retirada" at bounding box center [327, 22] width 29 height 10
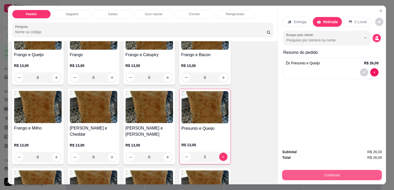
click at [308, 171] on button "Continuar" at bounding box center [332, 175] width 100 height 10
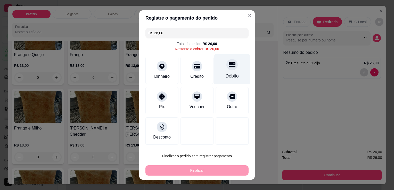
click at [229, 67] on icon at bounding box center [232, 64] width 7 height 5
type input "R$ 0,00"
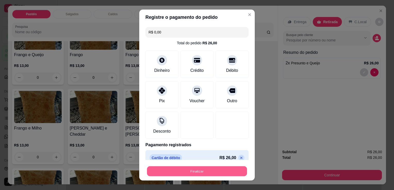
click at [202, 168] on button "Finalizar" at bounding box center [197, 172] width 100 height 10
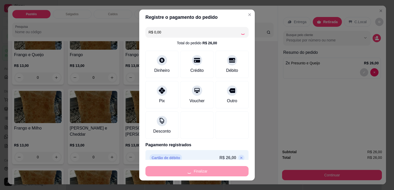
type input "0"
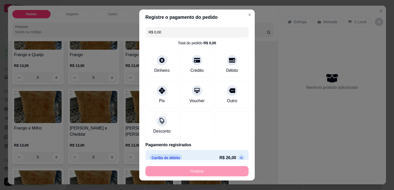
type input "-R$ 26,00"
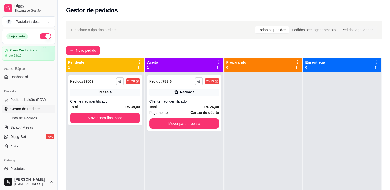
drag, startPoint x: 194, startPoint y: 161, endPoint x: 351, endPoint y: 105, distance: 167.2
click at [351, 105] on div at bounding box center [342, 167] width 78 height 190
click at [38, 127] on link "Salão / Mesas" at bounding box center [28, 128] width 53 height 8
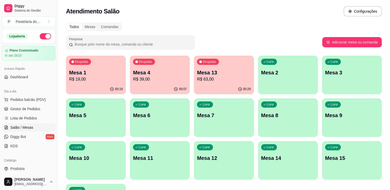
click at [207, 79] on p "R$ 63,00" at bounding box center [224, 79] width 54 height 6
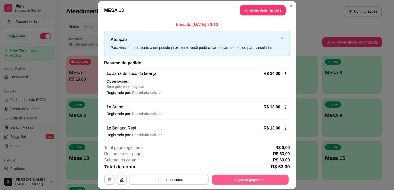
click at [275, 178] on button "Registrar pagamento" at bounding box center [250, 180] width 77 height 10
click at [171, 179] on button "Imprimir consumo" at bounding box center [168, 180] width 77 height 10
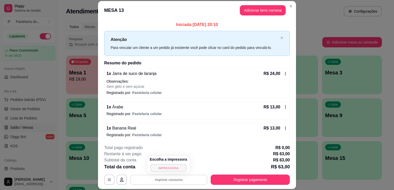
click at [174, 169] on button "IMPRESSORA" at bounding box center [168, 168] width 36 height 8
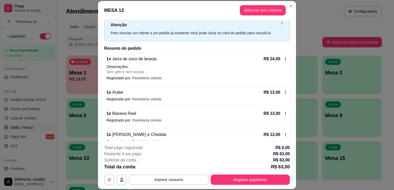
scroll to position [23, 0]
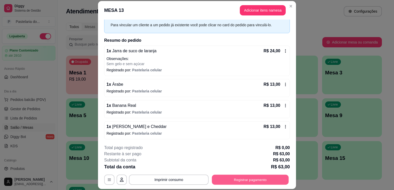
click at [233, 183] on button "Registrar pagamento" at bounding box center [250, 180] width 77 height 10
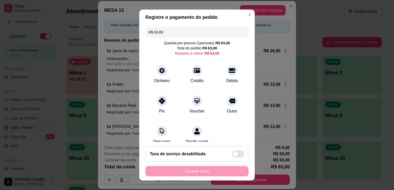
click at [233, 90] on div "R$ 63,00 Quantia por pessoa ( 1 pessoas) R$ 63,00 Total do pedido R$ 63,00 Rest…" at bounding box center [197, 83] width 116 height 117
click at [229, 74] on div "Débito" at bounding box center [232, 74] width 36 height 30
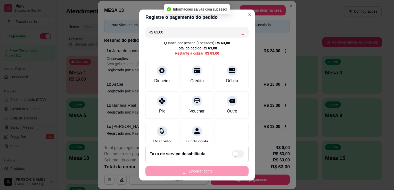
type input "R$ 0,00"
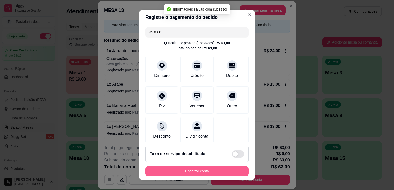
click at [229, 163] on footer "Taxa de serviço desabilitada Encerrar conta" at bounding box center [197, 161] width 116 height 39
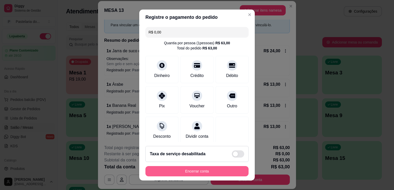
click at [167, 171] on button "Encerrar conta" at bounding box center [196, 171] width 103 height 10
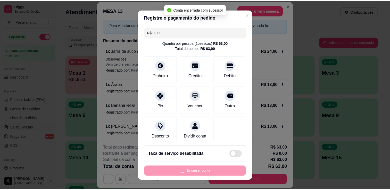
scroll to position [0, 0]
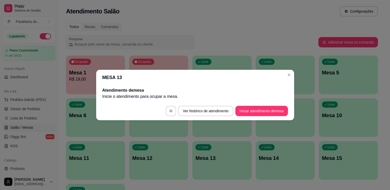
click at [48, 96] on button "Pedidos balcão (PDV)" at bounding box center [28, 100] width 53 height 8
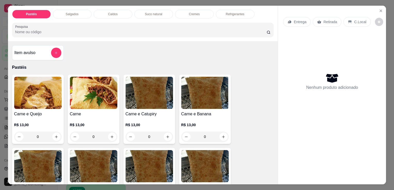
click at [0, 97] on html "Diggy Sistema de Gestão P Pastelaria do ... Loja aberta Plano Customizado até 2…" at bounding box center [197, 95] width 394 height 190
click at [0, 96] on div "Pastéis Salgados Caldos Suco natural Cremes Refrigerantes Pesquisa Item avulso …" at bounding box center [197, 95] width 394 height 190
click at [381, 9] on icon "Close" at bounding box center [381, 11] width 4 height 4
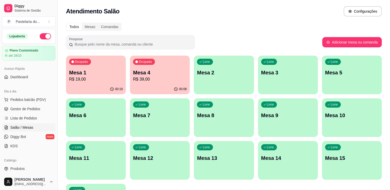
click at [234, 17] on div "Atendimento Salão Configurações" at bounding box center [224, 10] width 332 height 20
click at [94, 26] on div "Mesas" at bounding box center [90, 26] width 16 height 7
click at [82, 23] on input "Mesas" at bounding box center [82, 23] width 0 height 0
click at [99, 25] on div "Comandas" at bounding box center [109, 26] width 23 height 7
click at [98, 23] on input "Comandas" at bounding box center [98, 23] width 0 height 0
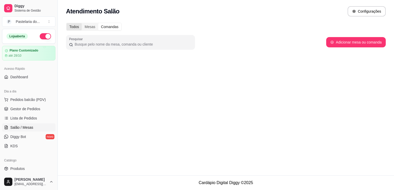
click at [78, 23] on div "Todos" at bounding box center [74, 26] width 15 height 7
click at [67, 23] on input "Todos" at bounding box center [67, 23] width 0 height 0
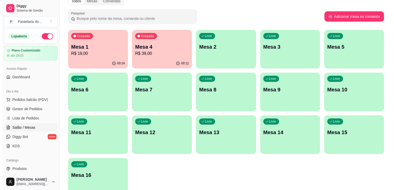
scroll to position [52, 0]
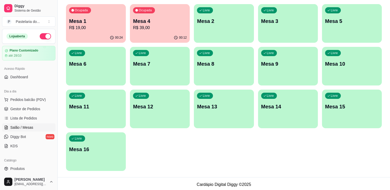
click at [223, 114] on div "Livre Mesa 13" at bounding box center [224, 106] width 60 height 32
click at [113, 107] on p "Mesa 11" at bounding box center [96, 106] width 54 height 7
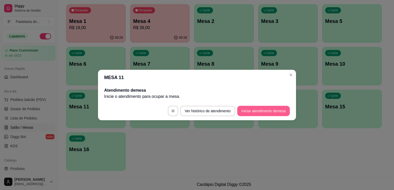
click at [256, 112] on button "Iniciar atendimento de mesa" at bounding box center [263, 111] width 53 height 10
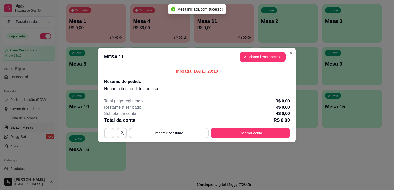
click at [259, 61] on button "Adicionar itens na mesa" at bounding box center [263, 57] width 46 height 10
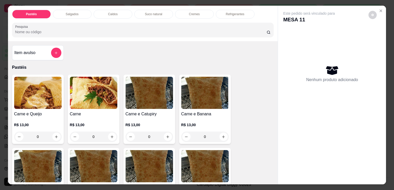
click at [45, 103] on img at bounding box center [37, 93] width 47 height 32
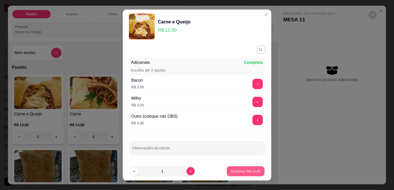
click at [231, 169] on p "Adicionar R$ 13,00" at bounding box center [246, 171] width 30 height 5
type input "1"
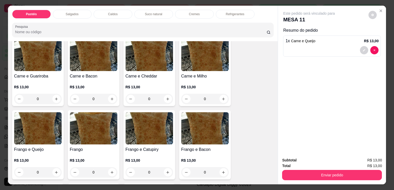
scroll to position [103, 0]
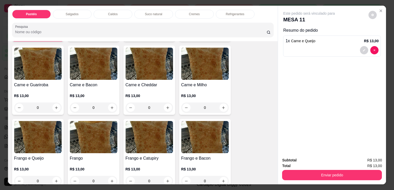
click at [37, 85] on h4 "Carne e Guariroba" at bounding box center [37, 85] width 47 height 6
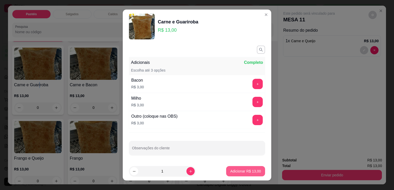
click at [242, 169] on p "Adicionar R$ 13,00" at bounding box center [245, 171] width 31 height 5
type input "1"
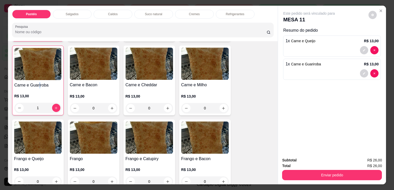
click at [152, 12] on p "Suco natural" at bounding box center [153, 14] width 17 height 4
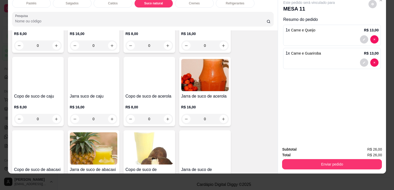
scroll to position [1030, 0]
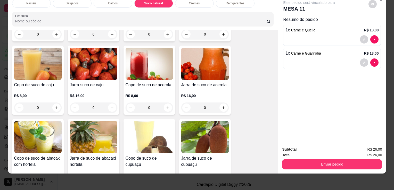
click at [94, 134] on img at bounding box center [93, 137] width 47 height 32
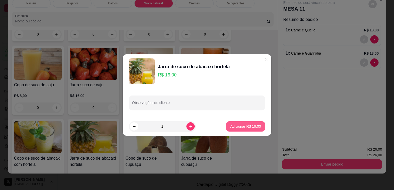
click at [234, 132] on button "Adicionar R$ 16,00" at bounding box center [245, 126] width 39 height 10
type input "1"
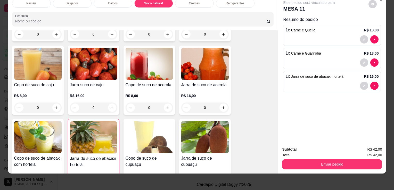
click at [322, 166] on div "Subtotal R$ 42,00 Total R$ 42,00 Enviar pedido" at bounding box center [332, 158] width 108 height 31
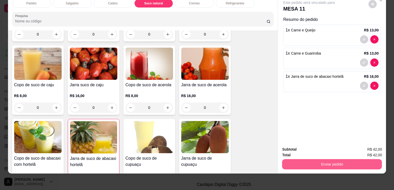
click at [321, 162] on button "Enviar pedido" at bounding box center [332, 164] width 100 height 10
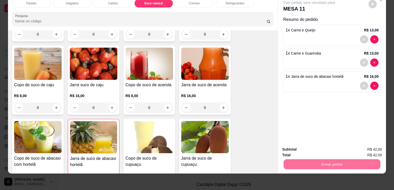
click at [363, 144] on button "Enviar pedido" at bounding box center [368, 148] width 29 height 10
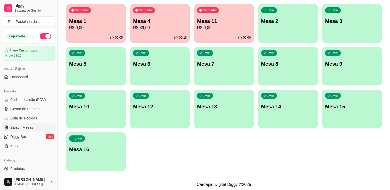
click at [341, 114] on div "Livre Mesa 15" at bounding box center [352, 106] width 60 height 32
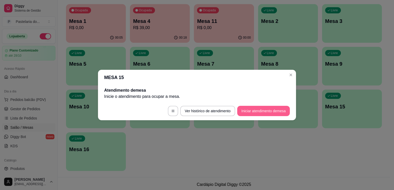
click at [250, 112] on button "Iniciar atendimento de mesa" at bounding box center [263, 111] width 53 height 10
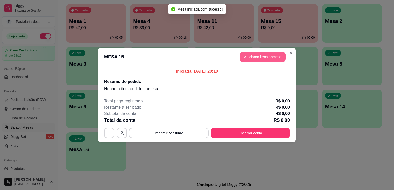
click at [271, 62] on button "Adicionar itens na mesa" at bounding box center [263, 57] width 46 height 10
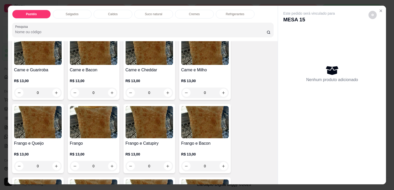
scroll to position [129, 0]
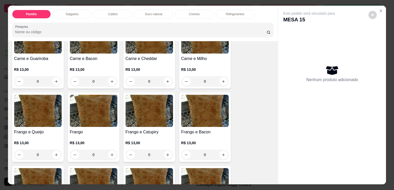
click at [154, 124] on img at bounding box center [149, 111] width 47 height 32
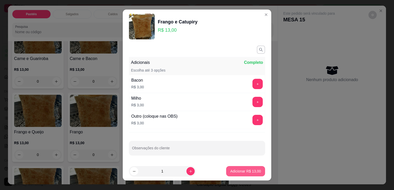
click at [231, 172] on p "Adicionar R$ 13,00" at bounding box center [245, 171] width 31 height 5
type input "1"
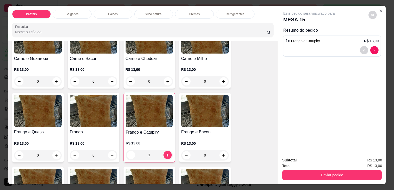
click at [229, 10] on div "Refrigerantes" at bounding box center [235, 14] width 39 height 9
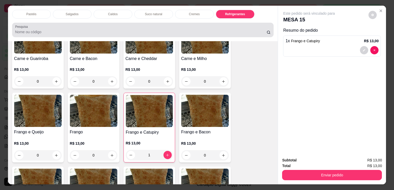
scroll to position [13, 0]
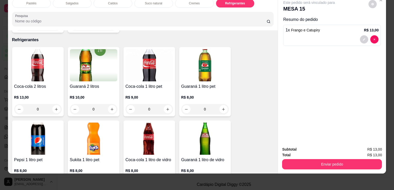
click at [99, 69] on img at bounding box center [93, 65] width 47 height 32
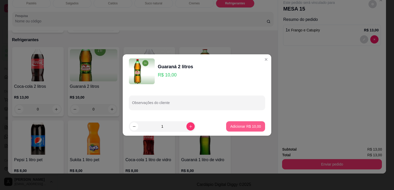
click at [241, 125] on p "Adicionar R$ 10,00" at bounding box center [245, 126] width 31 height 5
type input "1"
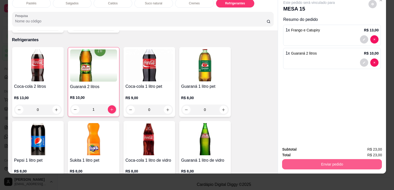
click at [297, 165] on button "Enviar pedido" at bounding box center [332, 164] width 100 height 10
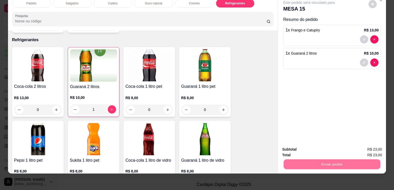
click at [361, 144] on button "Enviar pedido" at bounding box center [368, 148] width 29 height 10
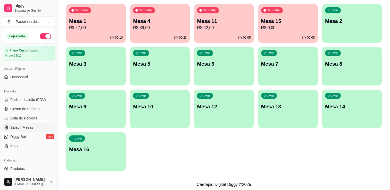
click at [165, 25] on p "R$ 39,00" at bounding box center [160, 28] width 54 height 6
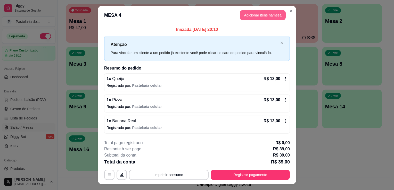
click at [269, 15] on button "Adicionar itens na mesa" at bounding box center [263, 15] width 46 height 10
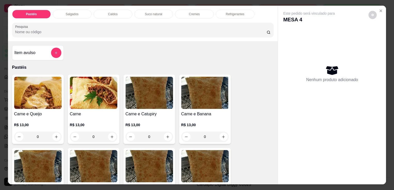
click at [236, 12] on p "Refrigerantes" at bounding box center [235, 14] width 19 height 4
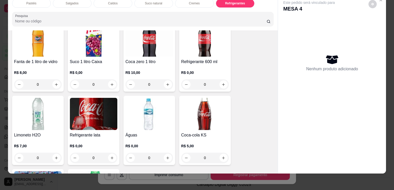
scroll to position [1529, 0]
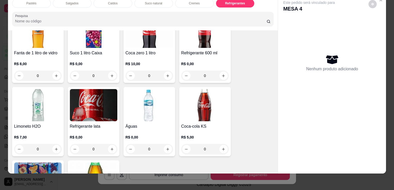
click at [24, 101] on img at bounding box center [37, 105] width 47 height 32
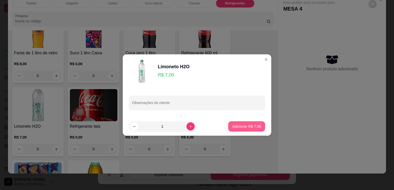
click at [245, 121] on footer "1 Adicionar R$ 7,00" at bounding box center [197, 126] width 149 height 19
click at [249, 124] on p "Adicionar R$ 7,00" at bounding box center [246, 126] width 29 height 5
type input "1"
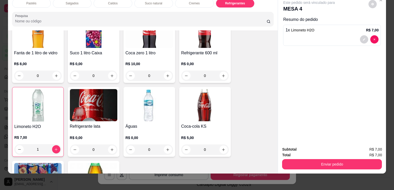
click at [318, 159] on button "Enviar pedido" at bounding box center [332, 164] width 100 height 10
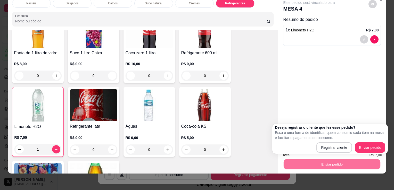
drag, startPoint x: 382, startPoint y: 144, endPoint x: 377, endPoint y: 146, distance: 4.8
click at [380, 144] on div "Registrar cliente Enviar pedido" at bounding box center [330, 148] width 110 height 10
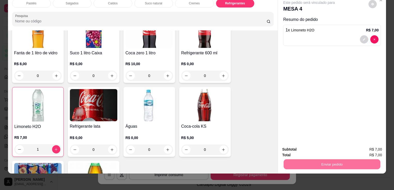
click at [377, 146] on button "Enviar pedido" at bounding box center [368, 148] width 28 height 10
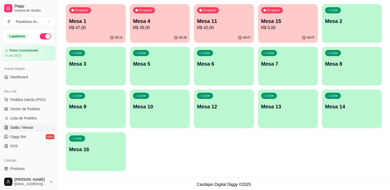
click at [299, 34] on div "00:07" at bounding box center [288, 38] width 60 height 10
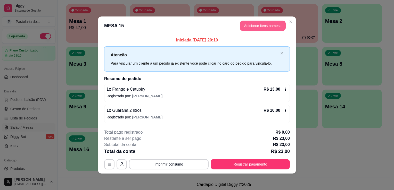
click at [267, 29] on button "Adicionar itens na mesa" at bounding box center [263, 26] width 46 height 10
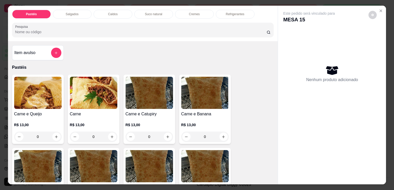
click at [229, 13] on p "Refrigerantes" at bounding box center [235, 14] width 19 height 4
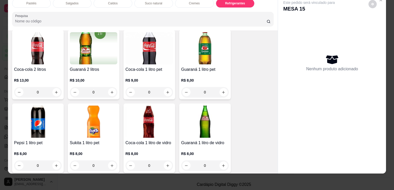
scroll to position [1374, 0]
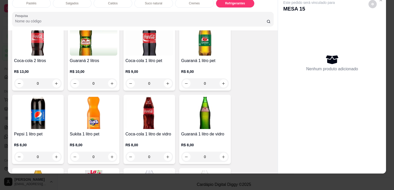
click at [105, 58] on h4 "Guaraná 2 litros" at bounding box center [93, 61] width 47 height 6
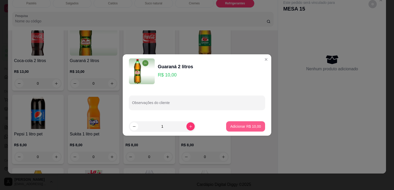
click at [232, 125] on p "Adicionar R$ 10,00" at bounding box center [245, 126] width 31 height 5
type input "1"
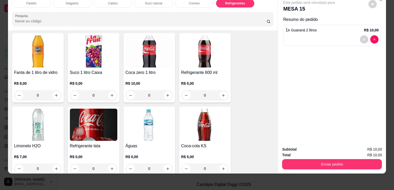
scroll to position [1529, 0]
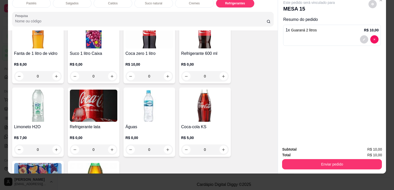
click at [51, 113] on div "Limoneto H2O R$ 7,00 0" at bounding box center [38, 122] width 52 height 69
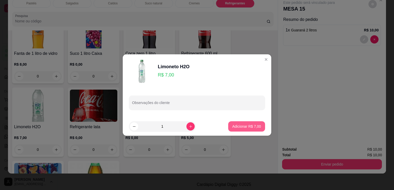
click at [236, 125] on p "Adicionar R$ 7,00" at bounding box center [246, 126] width 29 height 5
type input "1"
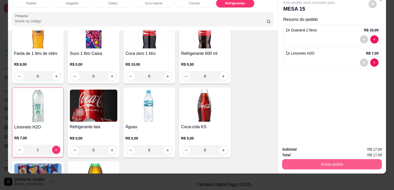
click at [311, 163] on button "Enviar pedido" at bounding box center [332, 164] width 100 height 10
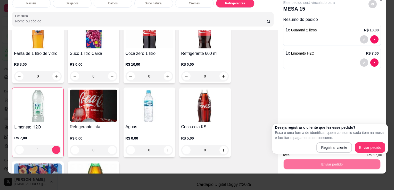
click at [369, 142] on div "Deseja registrar o cliente que fez esse pedido? Essa é uma forma de identificar…" at bounding box center [330, 139] width 110 height 28
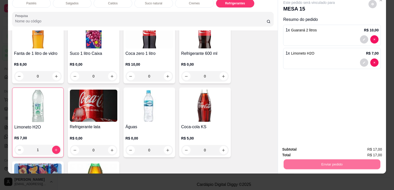
click at [367, 146] on button "Enviar pedido" at bounding box center [368, 148] width 29 height 10
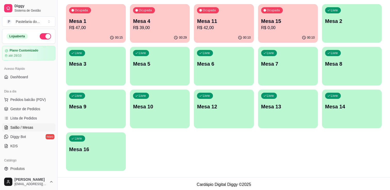
click at [93, 27] on p "R$ 47,00" at bounding box center [96, 28] width 54 height 6
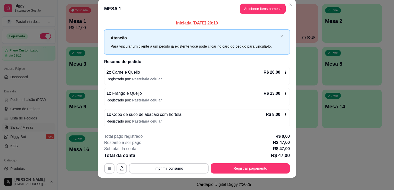
scroll to position [10, 0]
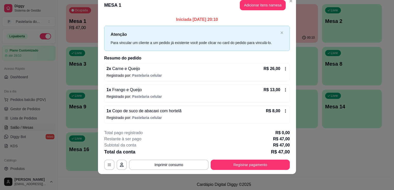
click at [287, 86] on div "1 x Frango e Queijo R$ 13,00 Registrado por: Pastelaria celular" at bounding box center [197, 94] width 186 height 18
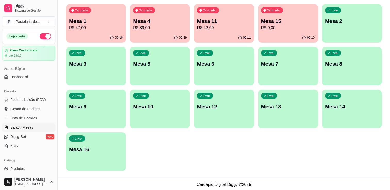
click at [152, 14] on div "Ocupada Mesa 4 R$ 39,00" at bounding box center [160, 18] width 60 height 29
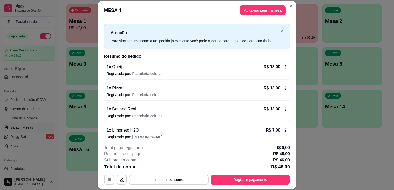
scroll to position [10, 0]
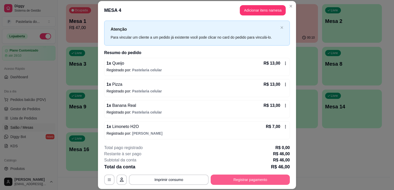
click at [225, 175] on button "Registrar pagamento" at bounding box center [250, 180] width 79 height 10
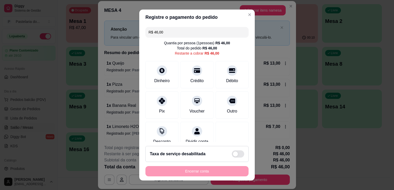
click at [168, 31] on input "R$ 46,00" at bounding box center [197, 32] width 97 height 10
click at [162, 75] on div "Dinheiro" at bounding box center [162, 74] width 36 height 30
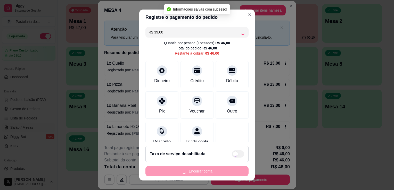
type input "R$ 7,00"
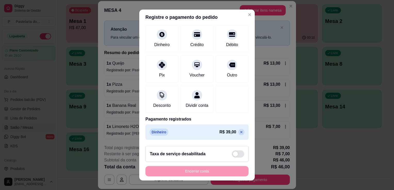
scroll to position [42, 0]
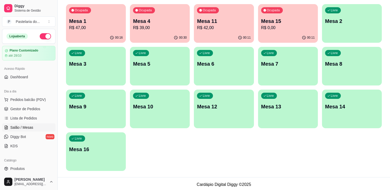
click at [292, 25] on p "R$ 0,00" at bounding box center [288, 28] width 54 height 6
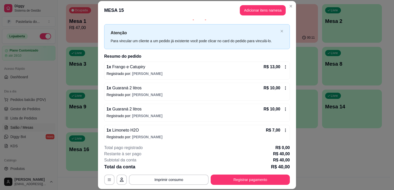
scroll to position [10, 0]
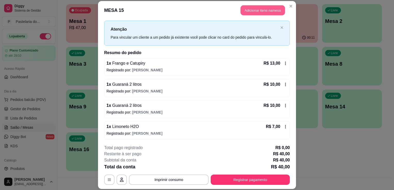
click at [250, 9] on button "Adicionar itens na mesa" at bounding box center [263, 10] width 44 height 10
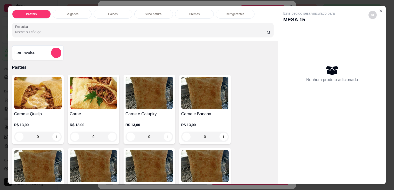
click at [41, 95] on img at bounding box center [37, 93] width 47 height 32
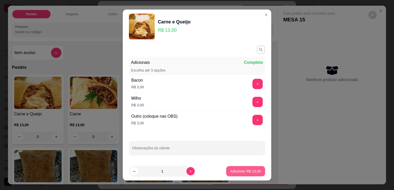
click at [237, 176] on button "Adicionar R$ 13,00" at bounding box center [245, 171] width 39 height 10
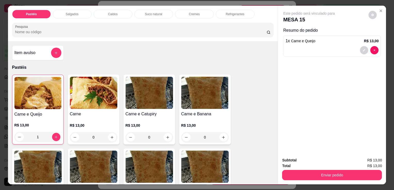
click at [54, 135] on div "1" at bounding box center [37, 137] width 47 height 10
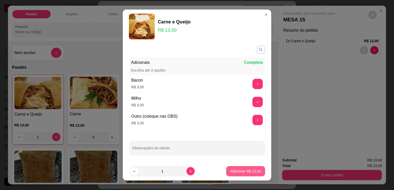
click at [232, 173] on p "Adicionar R$ 13,00" at bounding box center [245, 171] width 31 height 5
type input "2"
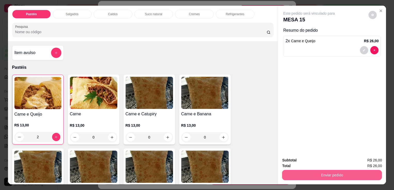
click at [296, 171] on button "Enviar pedido" at bounding box center [332, 175] width 100 height 10
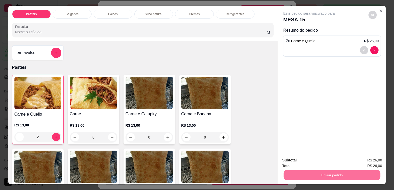
click at [364, 159] on button "Enviar pedido" at bounding box center [368, 161] width 29 height 10
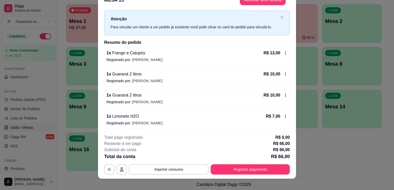
scroll to position [15, 0]
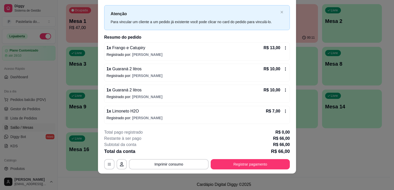
click at [283, 112] on icon at bounding box center [285, 111] width 4 height 4
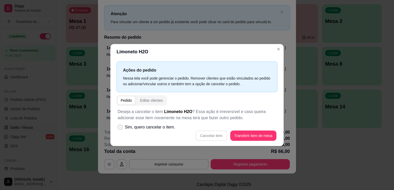
click at [153, 133] on label "Sim, quero cancelar o item." at bounding box center [147, 127] width 62 height 10
click at [121, 132] on input "Sim, quero cancelar o item." at bounding box center [118, 129] width 3 height 3
checkbox input "true"
click at [222, 138] on button "Cancelar item" at bounding box center [210, 136] width 31 height 10
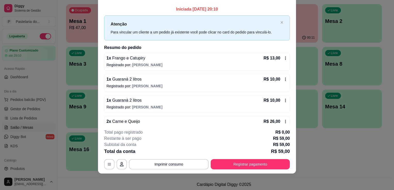
scroll to position [0, 0]
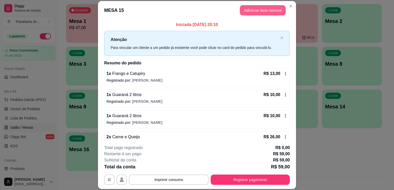
click at [266, 11] on button "Adicionar itens na mesa" at bounding box center [263, 10] width 46 height 10
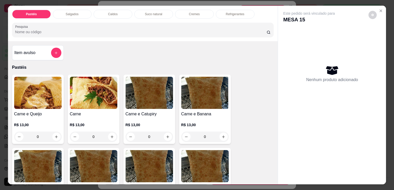
click at [48, 92] on img at bounding box center [37, 93] width 47 height 32
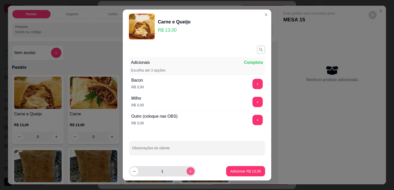
click at [189, 171] on icon "increase-product-quantity" at bounding box center [191, 172] width 4 height 4
type input "2"
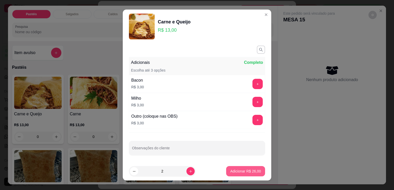
click at [243, 175] on button "Adicionar R$ 26,00" at bounding box center [245, 171] width 39 height 10
type input "2"
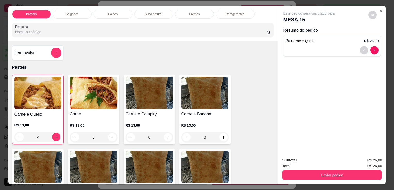
click at [322, 181] on div "Subtotal R$ 26,00 Total R$ 26,00 Enviar pedido" at bounding box center [332, 168] width 108 height 31
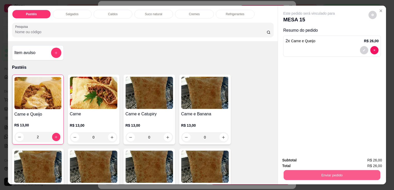
click at [329, 174] on button "Enviar pedido" at bounding box center [332, 175] width 97 height 10
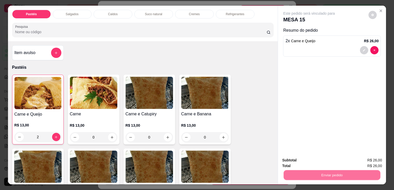
click at [383, 160] on button "Enviar pedido" at bounding box center [368, 161] width 28 height 10
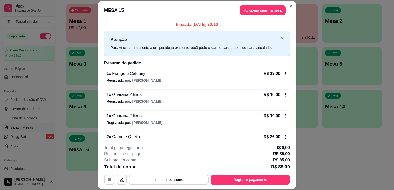
click at [256, 16] on header "MESA 15 Adicionar itens na mesa" at bounding box center [197, 10] width 198 height 19
click at [255, 10] on button "Adicionar itens na mesa" at bounding box center [263, 10] width 46 height 10
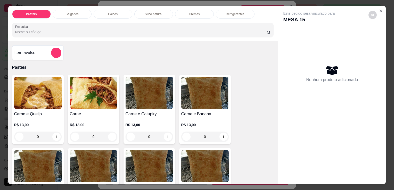
click at [145, 14] on p "Suco natural" at bounding box center [153, 14] width 17 height 4
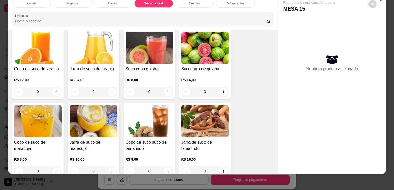
scroll to position [901, 0]
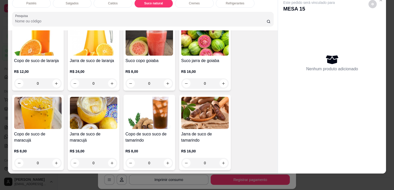
click at [31, 64] on div "R$ 12,00 0" at bounding box center [37, 76] width 47 height 25
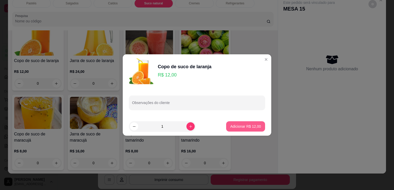
click at [245, 130] on button "Adicionar R$ 12,00" at bounding box center [245, 126] width 39 height 10
type input "1"
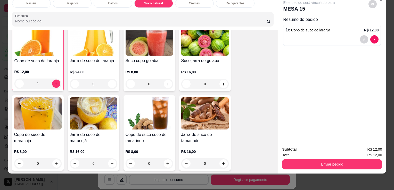
scroll to position [901, 0]
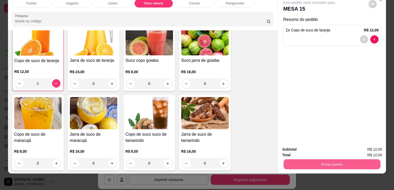
click at [314, 162] on button "Enviar pedido" at bounding box center [332, 164] width 97 height 10
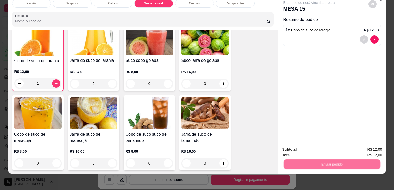
click at [364, 151] on button "Enviar pedido" at bounding box center [368, 148] width 28 height 10
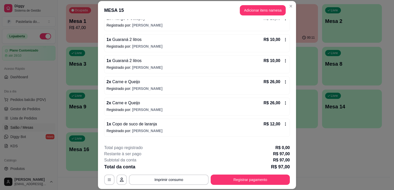
scroll to position [81, 0]
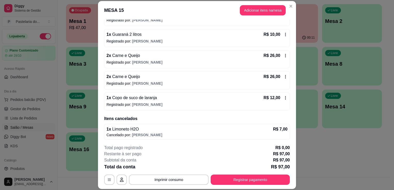
click at [283, 76] on icon at bounding box center [285, 77] width 4 height 4
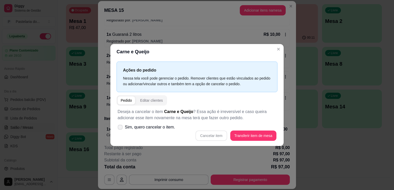
click at [150, 126] on span "Sim, quero cancelar o item." at bounding box center [150, 127] width 50 height 6
click at [121, 128] on input "Sim, quero cancelar o item." at bounding box center [118, 129] width 3 height 3
checkbox input "true"
click at [215, 136] on button "Cancelar item" at bounding box center [210, 136] width 31 height 10
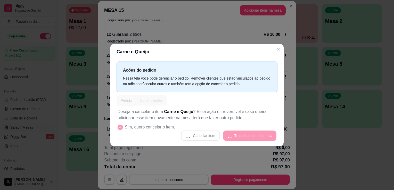
scroll to position [79, 0]
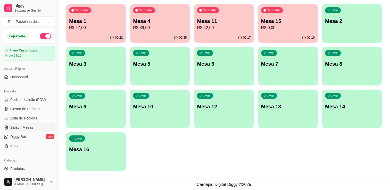
click at [270, 28] on p "R$ 0,00" at bounding box center [288, 28] width 54 height 6
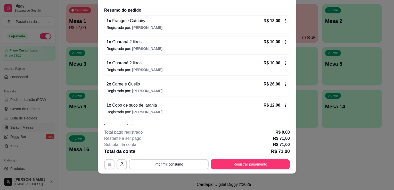
scroll to position [0, 0]
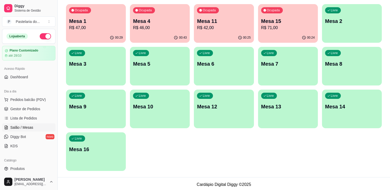
click at [271, 23] on p "Mesa 15" at bounding box center [288, 21] width 54 height 7
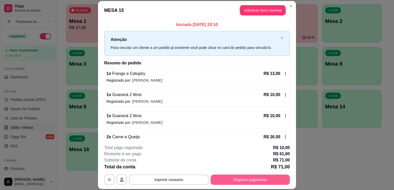
click at [232, 177] on button "Registrar pagamento" at bounding box center [250, 180] width 79 height 10
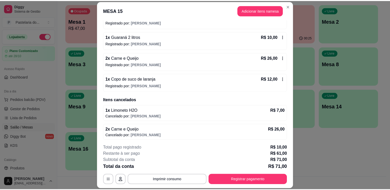
scroll to position [79, 0]
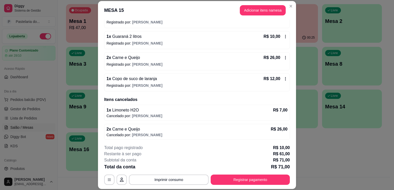
click at [230, 177] on button "Registrar pagamento" at bounding box center [250, 180] width 79 height 10
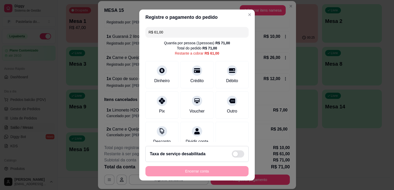
click at [163, 31] on input "R$ 61,00" at bounding box center [197, 32] width 97 height 10
click at [190, 78] on div "Crédito" at bounding box center [197, 80] width 15 height 7
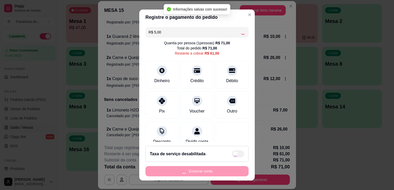
type input "R$ 56,00"
click at [190, 170] on div "Encerrar conta" at bounding box center [196, 171] width 103 height 10
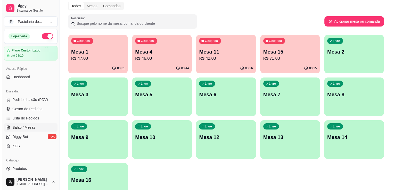
scroll to position [0, 0]
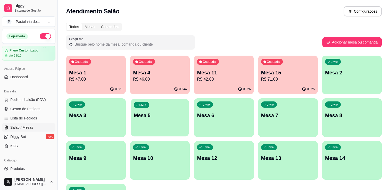
click at [161, 121] on div "Livre Mesa 5" at bounding box center [160, 114] width 58 height 31
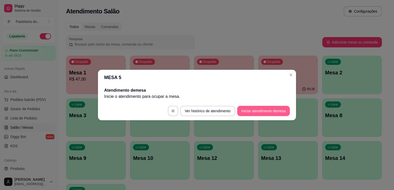
click at [265, 113] on button "Iniciar atendimento de mesa" at bounding box center [263, 111] width 53 height 10
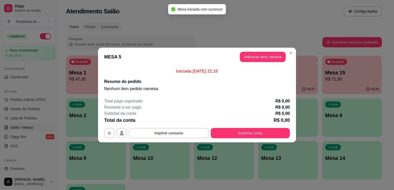
click at [244, 52] on button "Adicionar itens na mesa" at bounding box center [263, 57] width 46 height 10
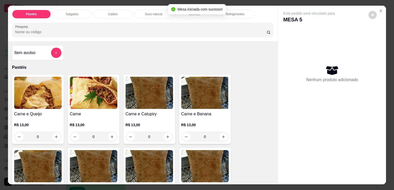
click at [37, 102] on img at bounding box center [37, 93] width 47 height 32
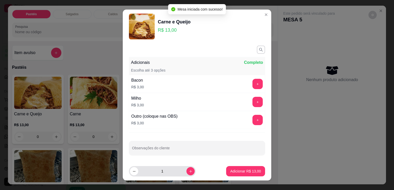
click at [189, 173] on icon "increase-product-quantity" at bounding box center [191, 172] width 4 height 4
type input "2"
click at [245, 175] on button "Adicionar R$ 26,00" at bounding box center [245, 171] width 39 height 10
type input "2"
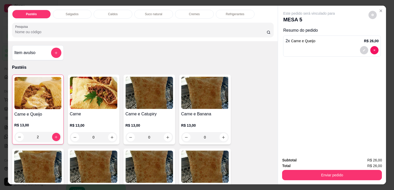
click at [216, 12] on div "Refrigerantes" at bounding box center [235, 14] width 39 height 9
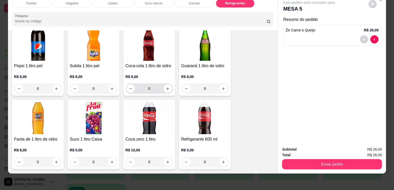
scroll to position [1478, 0]
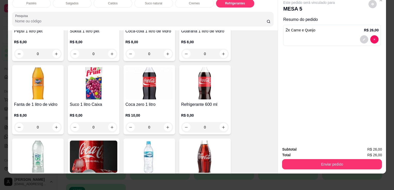
click at [191, 102] on h4 "Refrigerante 600 ml" at bounding box center [204, 105] width 47 height 6
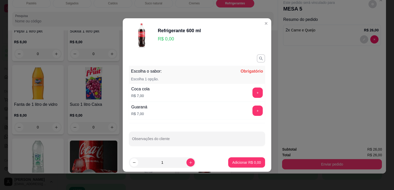
click at [252, 93] on button "+" at bounding box center [257, 93] width 10 height 10
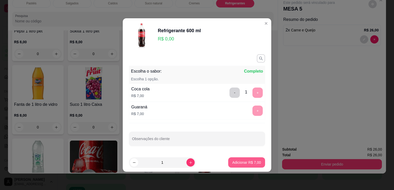
click at [250, 158] on button "Adicionar R$ 7,00" at bounding box center [246, 163] width 37 height 10
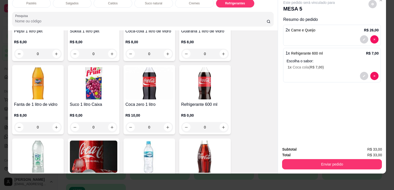
click at [322, 159] on button "Enviar pedido" at bounding box center [332, 164] width 100 height 10
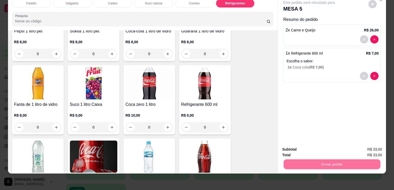
click at [369, 146] on button "Enviar pedido" at bounding box center [368, 148] width 29 height 10
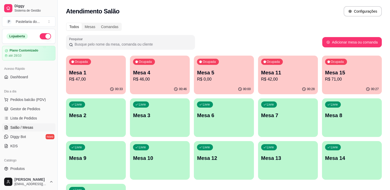
click at [90, 80] on p "R$ 47,00" at bounding box center [96, 79] width 54 height 6
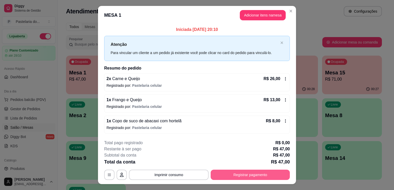
click at [248, 177] on button "Registrar pagamento" at bounding box center [250, 175] width 79 height 10
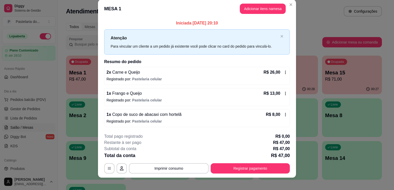
scroll to position [10, 0]
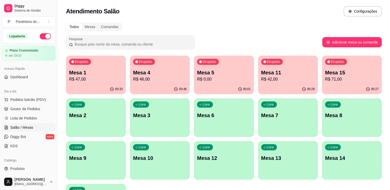
click at [154, 76] on p "R$ 46,00" at bounding box center [160, 79] width 54 height 6
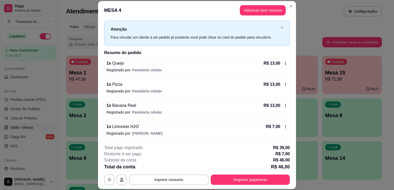
scroll to position [15, 0]
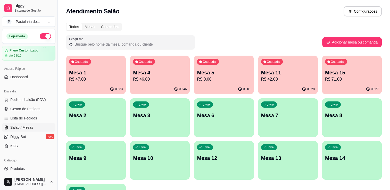
click at [283, 83] on div "Ocupada Mesa 11 R$ 42,00" at bounding box center [288, 70] width 60 height 29
click at [241, 75] on p "Mesa 5" at bounding box center [224, 72] width 54 height 7
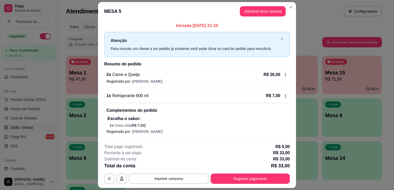
scroll to position [14, 0]
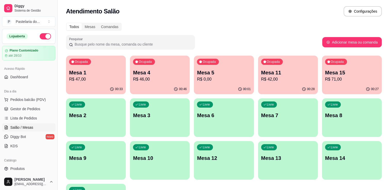
click at [160, 92] on div "00:46" at bounding box center [160, 89] width 60 height 10
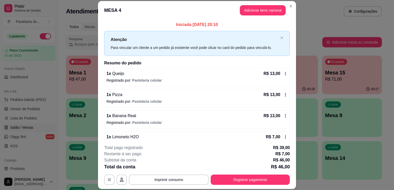
scroll to position [10, 0]
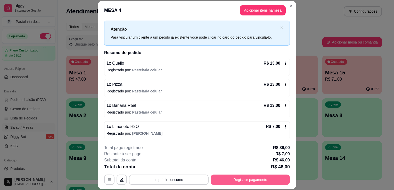
click at [223, 178] on button "Registrar pagamento" at bounding box center [250, 180] width 79 height 10
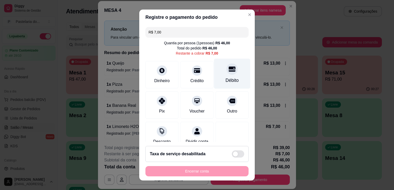
click at [229, 72] on icon at bounding box center [232, 69] width 7 height 7
type input "R$ 0,00"
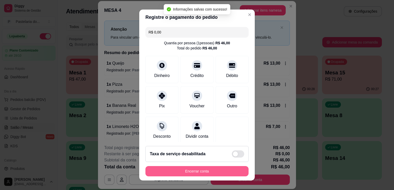
click at [182, 175] on button "Encerrar conta" at bounding box center [196, 171] width 103 height 10
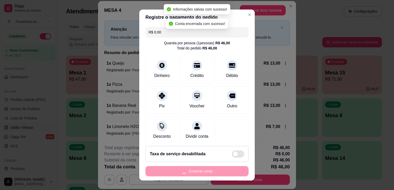
scroll to position [0, 0]
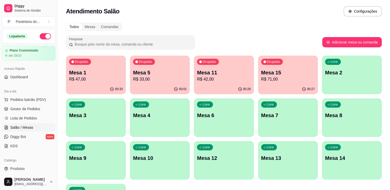
click at [339, 63] on div "Livre" at bounding box center [333, 62] width 16 height 6
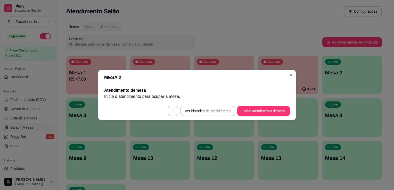
click at [259, 107] on button "Iniciar atendimento de mesa" at bounding box center [263, 111] width 53 height 10
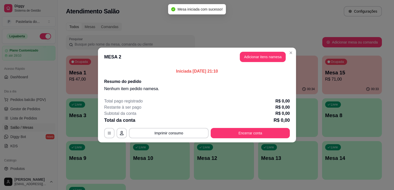
click at [267, 59] on button "Adicionar itens na mesa" at bounding box center [263, 57] width 46 height 10
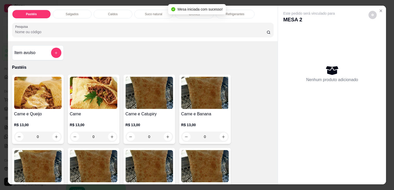
click at [46, 99] on img at bounding box center [37, 93] width 47 height 32
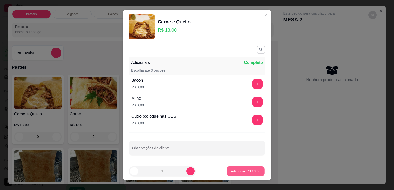
click at [240, 169] on button "Adicionar R$ 13,00" at bounding box center [246, 172] width 38 height 10
type input "1"
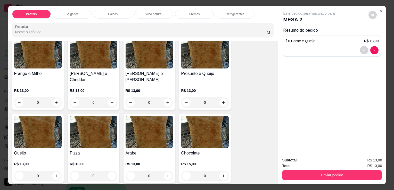
scroll to position [284, 0]
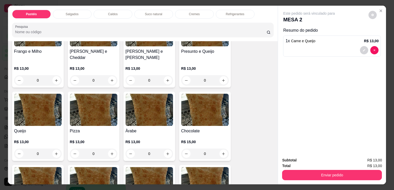
click at [107, 134] on div "R$ 13,00 0" at bounding box center [93, 146] width 47 height 25
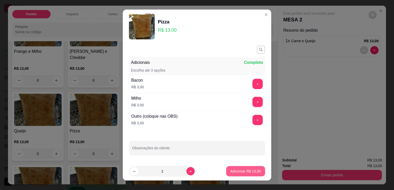
click at [237, 169] on p "Adicionar R$ 13,00" at bounding box center [245, 171] width 31 height 5
type input "1"
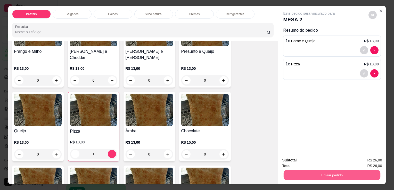
click at [340, 173] on button "Enviar pedido" at bounding box center [332, 175] width 97 height 10
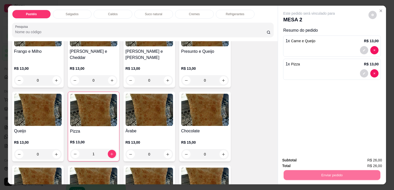
click at [359, 158] on button "Enviar pedido" at bounding box center [368, 161] width 29 height 10
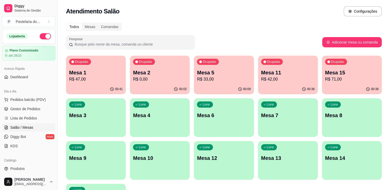
click at [341, 69] on div "Ocupada Mesa 15 R$ 71,00" at bounding box center [352, 70] width 60 height 29
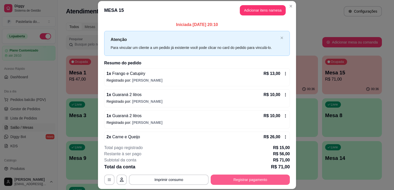
click at [262, 183] on button "Registrar pagamento" at bounding box center [250, 180] width 79 height 10
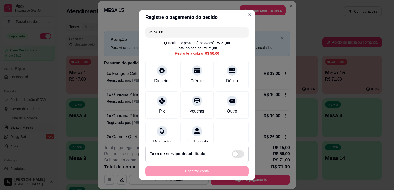
click at [172, 36] on input "R$ 56,00" at bounding box center [197, 32] width 97 height 10
click at [163, 102] on div at bounding box center [161, 99] width 11 height 11
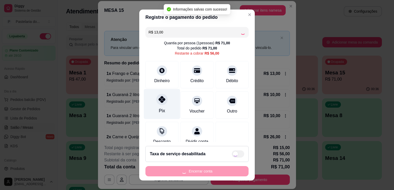
type input "R$ 43,00"
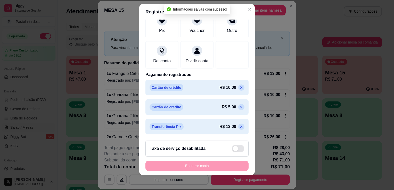
scroll to position [7, 0]
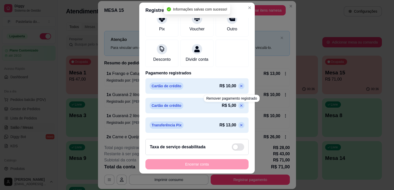
click at [277, 86] on div "Registre o pagamento do pedido R$ 43,00 Quantia por pessoa ( 1 pessoas) R$ 71,0…" at bounding box center [197, 95] width 394 height 190
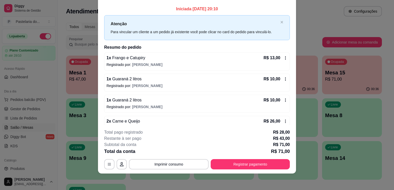
scroll to position [0, 0]
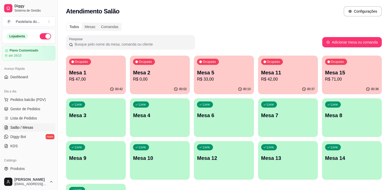
click at [351, 70] on p "Mesa 15" at bounding box center [352, 72] width 54 height 7
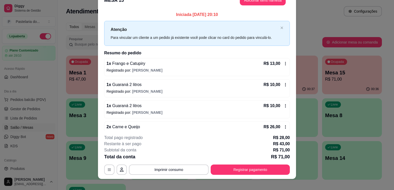
scroll to position [15, 0]
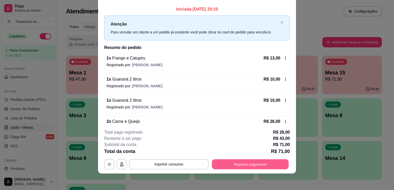
click at [221, 165] on button "Registrar pagamento" at bounding box center [250, 165] width 77 height 10
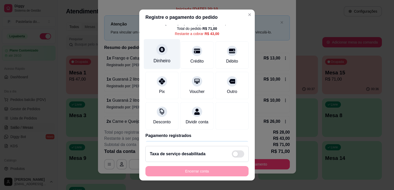
scroll to position [0, 0]
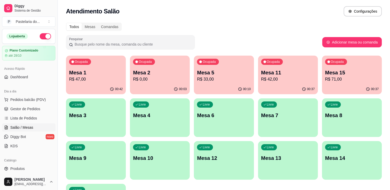
click at [337, 80] on p "R$ 71,00" at bounding box center [352, 79] width 54 height 6
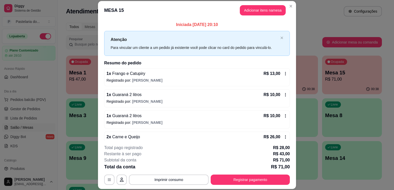
click at [262, 184] on button "Registrar pagamento" at bounding box center [250, 180] width 79 height 10
click at [244, 181] on button "Registrar pagamento" at bounding box center [250, 180] width 77 height 10
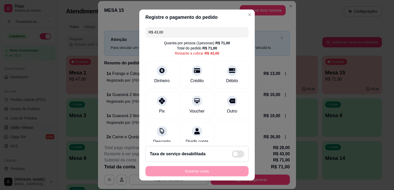
click at [165, 32] on input "R$ 43,00" at bounding box center [197, 32] width 97 height 10
click at [159, 100] on icon at bounding box center [162, 99] width 7 height 7
click at [185, 28] on input "R$ 38,00" at bounding box center [197, 32] width 97 height 10
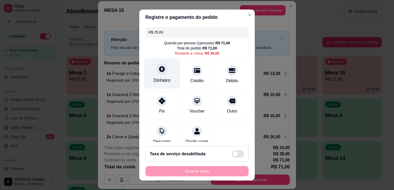
click at [157, 78] on div "Dinheiro" at bounding box center [161, 80] width 17 height 7
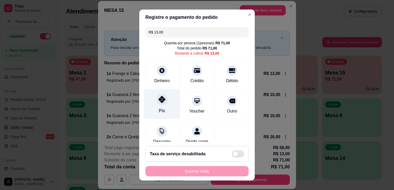
click at [163, 99] on div at bounding box center [161, 99] width 11 height 11
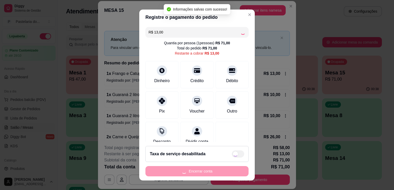
type input "R$ 0,00"
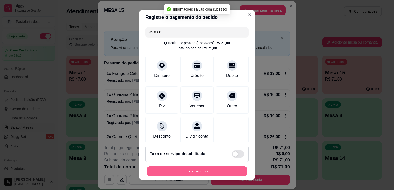
click at [200, 171] on button "Encerrar conta" at bounding box center [197, 172] width 100 height 10
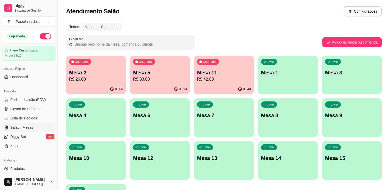
click at [95, 73] on p "Mesa 2" at bounding box center [96, 72] width 54 height 7
click at [141, 73] on p "Mesa 5" at bounding box center [160, 72] width 54 height 7
click at [158, 75] on p "Mesa 5" at bounding box center [160, 72] width 52 height 7
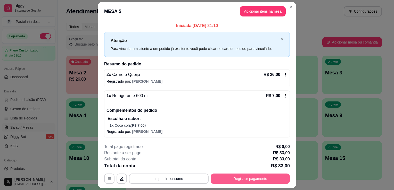
click at [234, 178] on button "Registrar pagamento" at bounding box center [250, 179] width 79 height 10
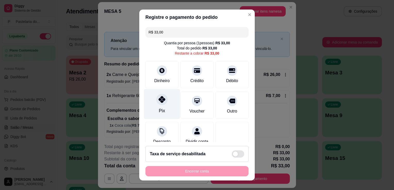
click at [155, 110] on div "Pix" at bounding box center [162, 104] width 36 height 30
type input "R$ 0,00"
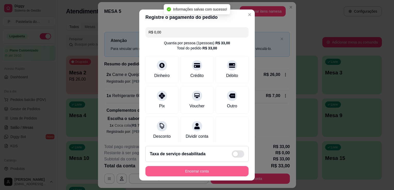
click at [196, 173] on button "Encerrar conta" at bounding box center [196, 171] width 103 height 10
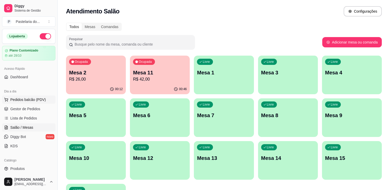
click at [24, 99] on span "Pedidos balcão (PDV)" at bounding box center [28, 99] width 36 height 5
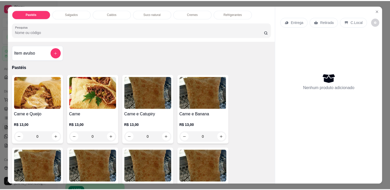
scroll to position [129, 0]
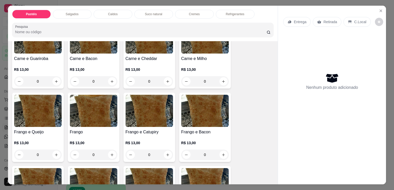
click at [20, 117] on img at bounding box center [37, 111] width 47 height 32
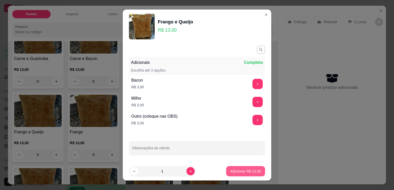
click at [243, 168] on button "Adicionar R$ 13,00" at bounding box center [245, 171] width 39 height 10
type input "1"
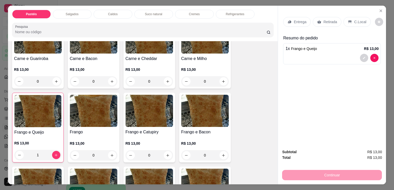
click at [326, 9] on div "Entrega Retirada C.Local Resumo do pedido 1 x Frango e Queijo R$ 13,00" at bounding box center [332, 76] width 108 height 140
drag, startPoint x: 330, startPoint y: 18, endPoint x: 331, endPoint y: 20, distance: 2.8
click at [330, 19] on p "Retirada" at bounding box center [330, 21] width 14 height 5
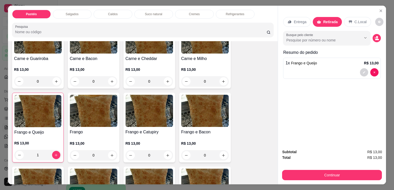
click at [333, 170] on button "Continuar" at bounding box center [332, 175] width 100 height 10
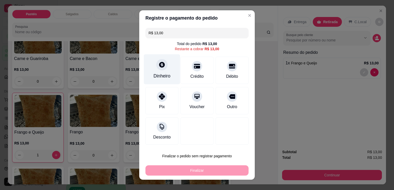
click at [163, 74] on div "Dinheiro" at bounding box center [161, 76] width 17 height 7
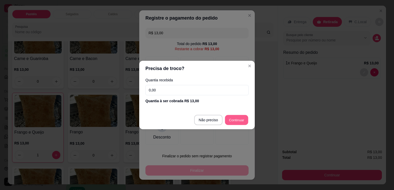
type input "R$ 0,00"
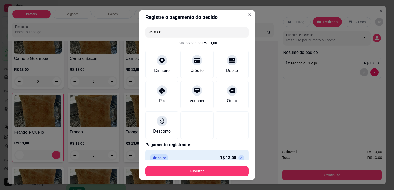
click at [234, 169] on button "Finalizar" at bounding box center [196, 171] width 103 height 10
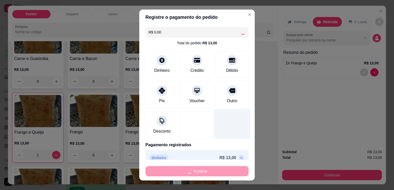
type input "0"
type input "-R$ 13,00"
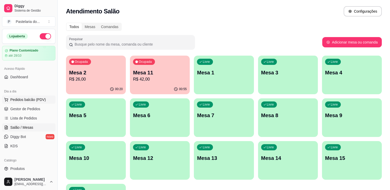
click at [33, 96] on button "Pedidos balcão (PDV)" at bounding box center [28, 100] width 53 height 8
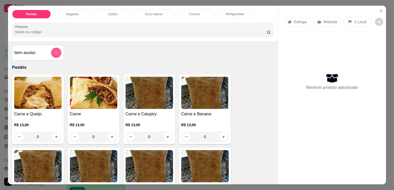
click at [52, 48] on button "add-separate-item" at bounding box center [56, 53] width 10 height 10
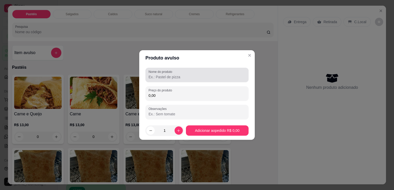
click at [159, 78] on input "Nome do produto" at bounding box center [197, 77] width 97 height 5
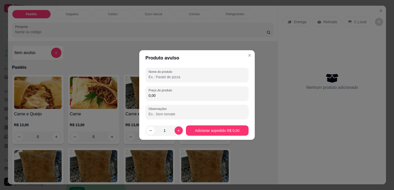
click at [160, 78] on input "Nome do produto" at bounding box center [197, 77] width 97 height 5
type input "trident"
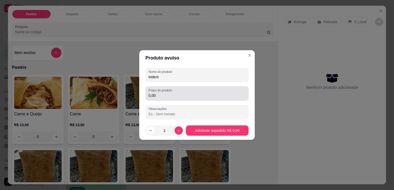
click at [165, 87] on div "Preço do produto 0,00" at bounding box center [196, 93] width 103 height 14
click at [166, 99] on div "Preço do produto 0,00" at bounding box center [196, 93] width 103 height 14
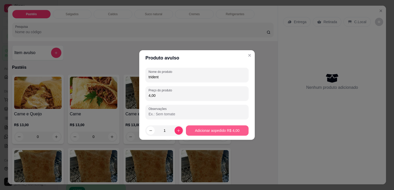
type input "4,00"
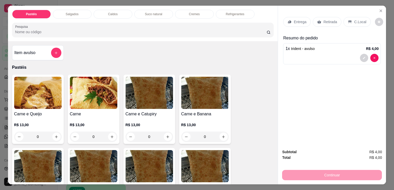
click at [319, 22] on div "Retirada" at bounding box center [327, 22] width 29 height 10
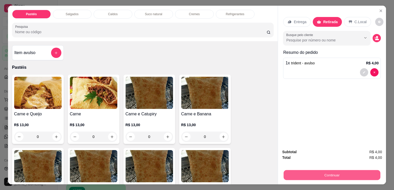
click at [341, 170] on button "Continuar" at bounding box center [332, 175] width 97 height 10
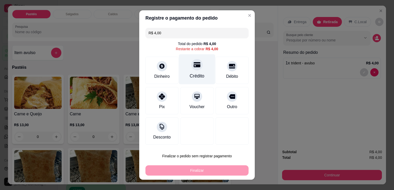
click at [195, 76] on div "Crédito" at bounding box center [197, 76] width 15 height 7
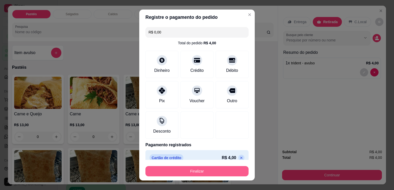
click at [210, 173] on button "Finalizar" at bounding box center [196, 171] width 103 height 10
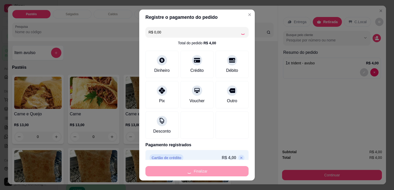
type input "-R$ 4,00"
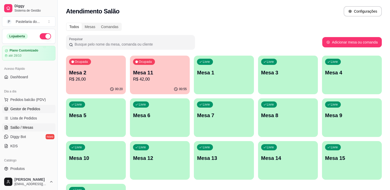
click at [27, 112] on link "Gestor de Pedidos" at bounding box center [28, 109] width 53 height 8
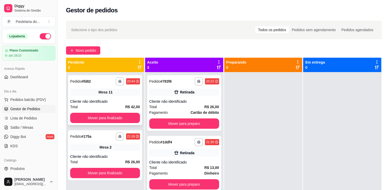
click at [93, 127] on div "**********" at bounding box center [105, 167] width 78 height 190
click at [96, 122] on button "Mover para finalizado" at bounding box center [105, 118] width 70 height 10
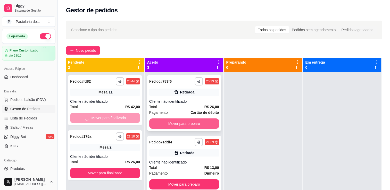
click at [178, 127] on button "Mover para preparo" at bounding box center [184, 124] width 70 height 10
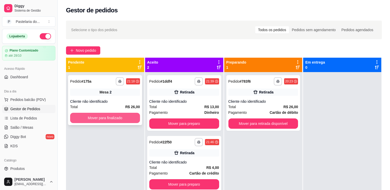
click at [136, 115] on button "Mover para finalizado" at bounding box center [105, 118] width 70 height 10
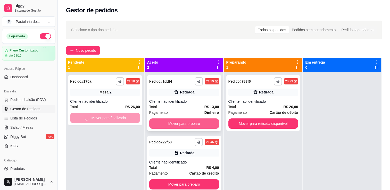
click at [183, 122] on button "Mover para preparo" at bounding box center [184, 124] width 70 height 10
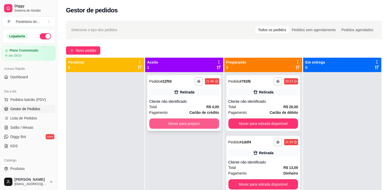
click at [183, 123] on button "Mover para preparo" at bounding box center [184, 124] width 70 height 10
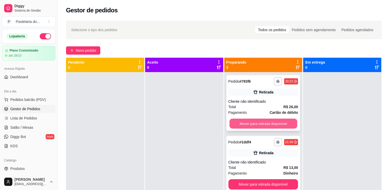
click at [276, 122] on button "Mover para retirada disponível" at bounding box center [264, 124] width 68 height 10
click at [276, 179] on button "Mover para retirada disponível" at bounding box center [263, 184] width 70 height 10
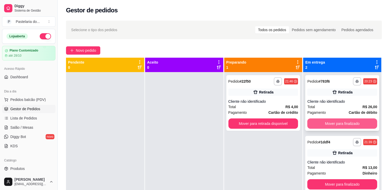
click at [322, 125] on button "Mover para finalizado" at bounding box center [342, 124] width 70 height 10
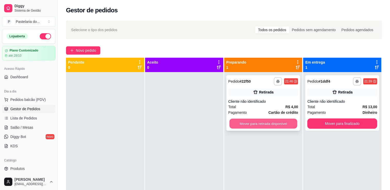
click at [268, 125] on button "Mover para retirada disponível" at bounding box center [264, 124] width 68 height 10
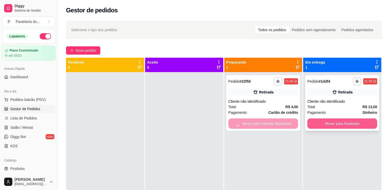
click at [314, 126] on button "Mover para finalizado" at bounding box center [342, 124] width 70 height 10
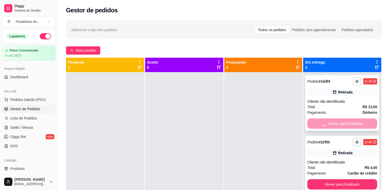
click at [315, 179] on button "Mover para finalizado" at bounding box center [342, 184] width 70 height 10
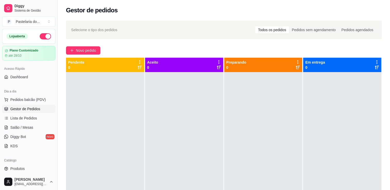
drag, startPoint x: -1, startPoint y: 109, endPoint x: 87, endPoint y: 142, distance: 93.9
click at [87, 142] on div at bounding box center [105, 167] width 78 height 190
click at [21, 126] on span "Salão / Mesas" at bounding box center [21, 127] width 23 height 5
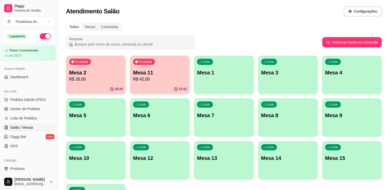
click at [75, 85] on div "00:28" at bounding box center [96, 89] width 60 height 10
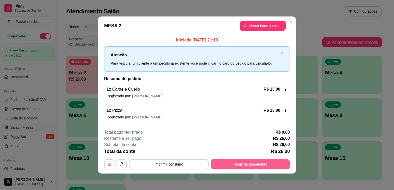
click at [236, 163] on button "Registrar pagamento" at bounding box center [250, 164] width 79 height 10
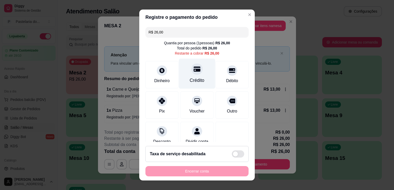
click at [196, 80] on div "Crédito" at bounding box center [197, 80] width 15 height 7
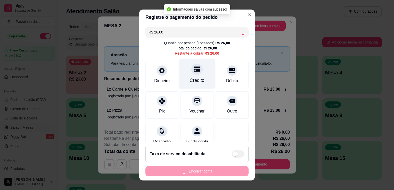
type input "R$ 0,00"
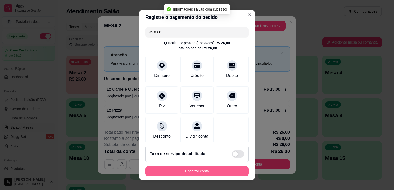
click at [190, 169] on button "Encerrar conta" at bounding box center [196, 171] width 103 height 10
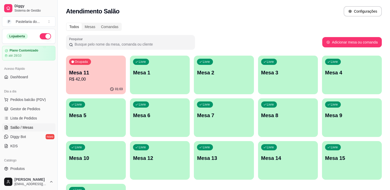
click at [117, 75] on p "Mesa 11" at bounding box center [96, 72] width 54 height 7
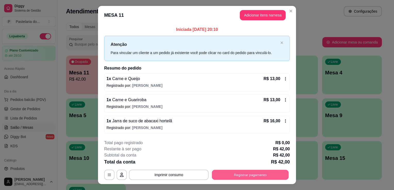
click at [262, 170] on button "Registrar pagamento" at bounding box center [250, 175] width 77 height 10
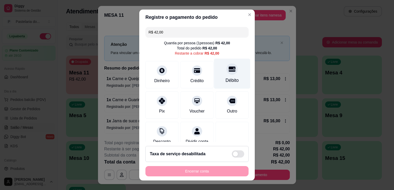
click at [220, 74] on div "Débito" at bounding box center [232, 74] width 36 height 30
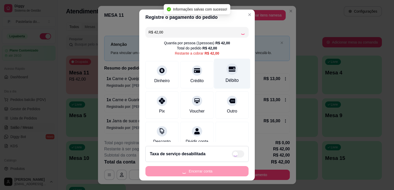
type input "R$ 0,00"
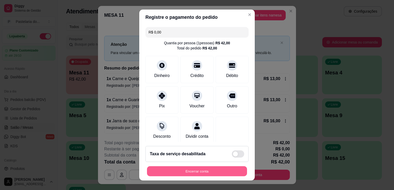
click at [216, 171] on button "Encerrar conta" at bounding box center [197, 172] width 100 height 10
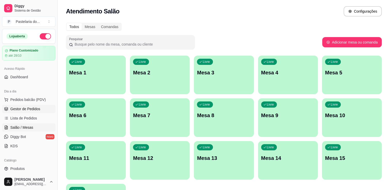
click at [23, 108] on span "Gestor de Pedidos" at bounding box center [25, 109] width 30 height 5
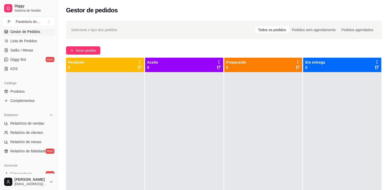
scroll to position [129, 0]
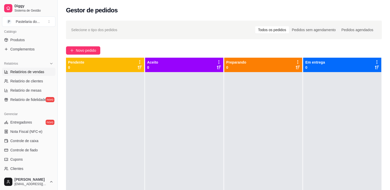
click at [26, 73] on span "Relatórios de vendas" at bounding box center [27, 71] width 34 height 5
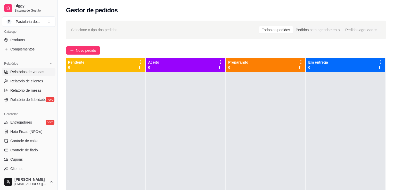
select select "ALL"
select select "0"
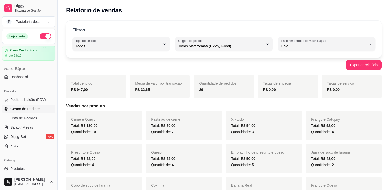
click at [27, 108] on span "Gestor de Pedidos" at bounding box center [25, 109] width 30 height 5
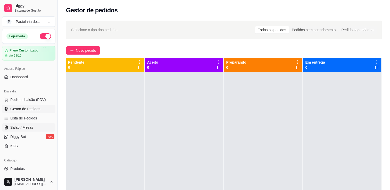
click at [29, 126] on span "Salão / Mesas" at bounding box center [21, 127] width 23 height 5
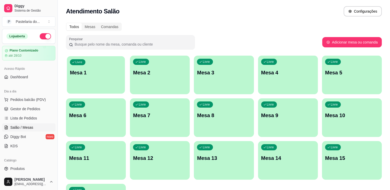
click at [106, 69] on p "Mesa 1" at bounding box center [96, 72] width 52 height 7
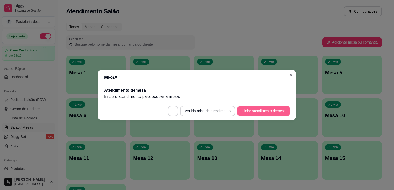
click at [276, 111] on button "Iniciar atendimento de mesa" at bounding box center [263, 111] width 53 height 10
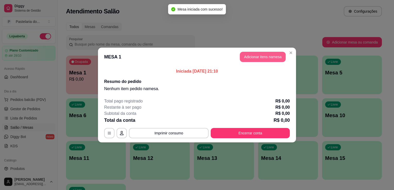
click at [266, 61] on button "Adicionar itens na mesa" at bounding box center [263, 57] width 46 height 10
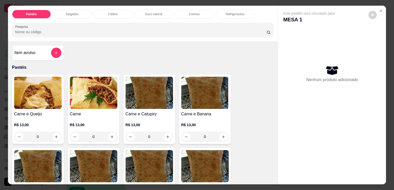
click at [32, 89] on img at bounding box center [37, 93] width 47 height 32
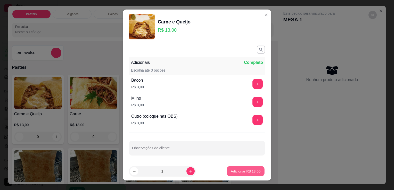
click at [237, 171] on p "Adicionar R$ 13,00" at bounding box center [246, 171] width 30 height 5
type input "1"
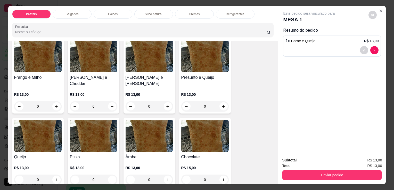
scroll to position [258, 0]
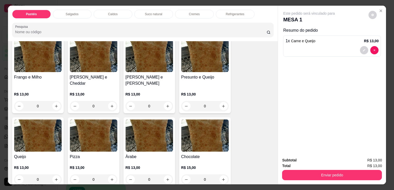
click at [64, 140] on div "Carne e Queijo R$ 13,00 1 Carne R$ 13,00 0 Carne e Catupiry R$ 13,00 0 Carne e …" at bounding box center [143, 75] width 262 height 517
drag, startPoint x: 62, startPoint y: 160, endPoint x: 130, endPoint y: 160, distance: 68.1
click at [65, 160] on div "Carne e Queijo R$ 13,00 1 Carne R$ 13,00 0 Carne e Catupiry R$ 13,00 0 Carne e …" at bounding box center [143, 75] width 262 height 517
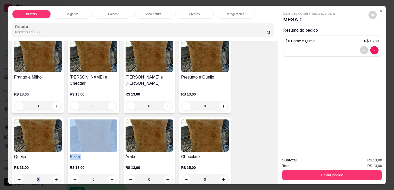
click at [92, 136] on img at bounding box center [93, 136] width 47 height 32
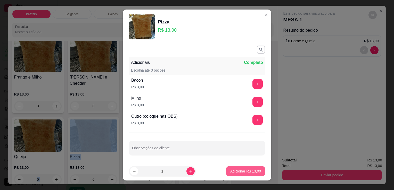
click at [252, 170] on p "Adicionar R$ 13,00" at bounding box center [245, 171] width 31 height 5
type input "1"
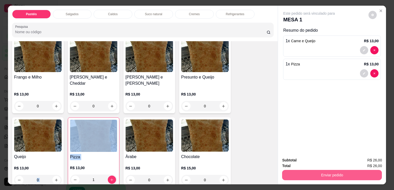
click at [306, 171] on button "Enviar pedido" at bounding box center [332, 175] width 100 height 10
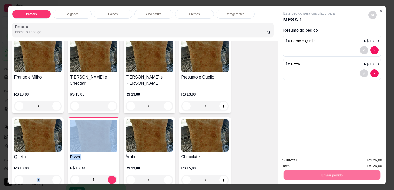
click at [365, 156] on button "Enviar pedido" at bounding box center [368, 161] width 29 height 10
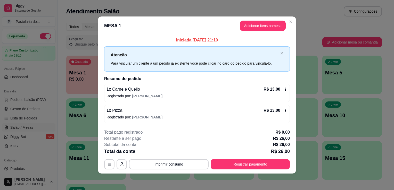
click at [153, 71] on div "Atenção Para vincular um cliente a um pedido já existente você pode clicar no c…" at bounding box center [197, 58] width 186 height 25
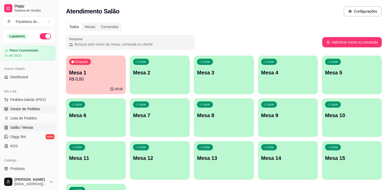
click at [24, 107] on span "Gestor de Pedidos" at bounding box center [25, 109] width 30 height 5
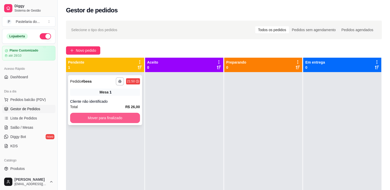
click at [107, 121] on button "Mover para finalizado" at bounding box center [105, 118] width 70 height 10
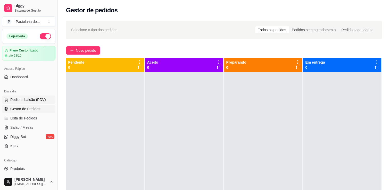
click at [19, 100] on span "Pedidos balcão (PDV)" at bounding box center [28, 99] width 36 height 5
click at [14, 126] on span "Salão / Mesas" at bounding box center [21, 127] width 23 height 5
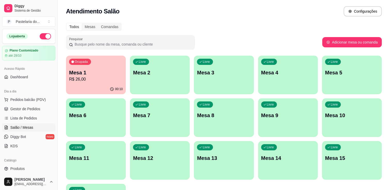
click at [95, 88] on div "00:10" at bounding box center [96, 89] width 60 height 10
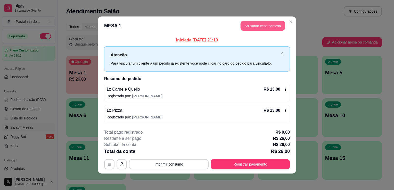
click at [277, 27] on button "Adicionar itens na mesa" at bounding box center [263, 26] width 44 height 10
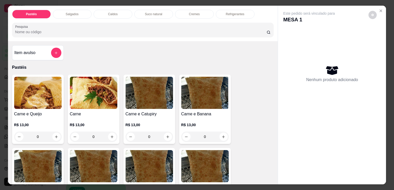
click at [226, 13] on p "Refrigerantes" at bounding box center [235, 14] width 19 height 4
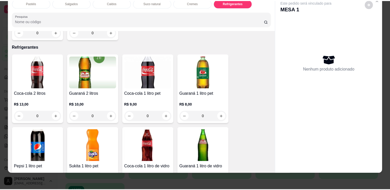
scroll to position [1323, 0]
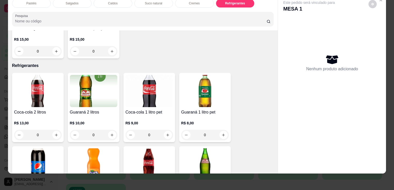
click at [34, 86] on img at bounding box center [37, 91] width 47 height 32
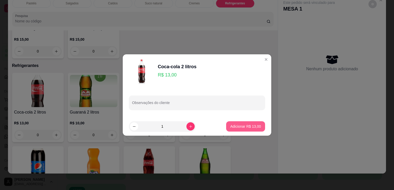
click at [236, 129] on button "Adicionar R$ 13,00" at bounding box center [245, 126] width 39 height 10
type input "1"
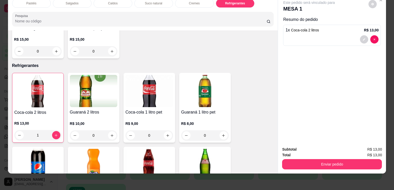
click at [334, 158] on div "Enviar pedido" at bounding box center [332, 164] width 100 height 12
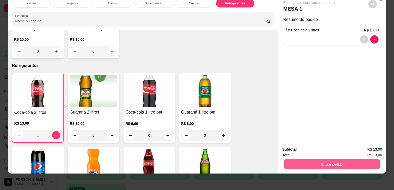
click at [338, 159] on button "Enviar pedido" at bounding box center [332, 164] width 97 height 10
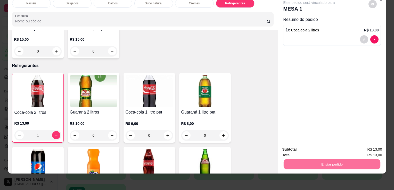
click at [369, 148] on button "Enviar pedido" at bounding box center [368, 148] width 28 height 10
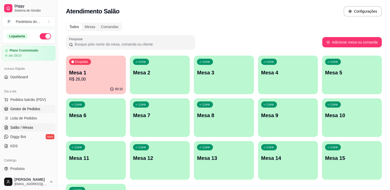
click at [41, 110] on link "Gestor de Pedidos" at bounding box center [28, 109] width 53 height 8
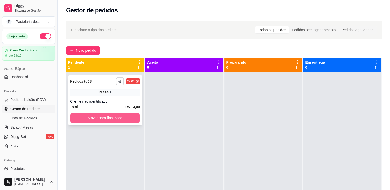
click at [103, 119] on button "Mover para finalizado" at bounding box center [105, 118] width 70 height 10
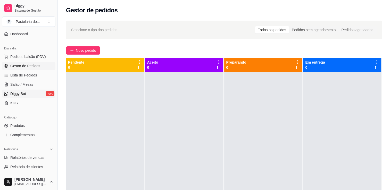
scroll to position [52, 0]
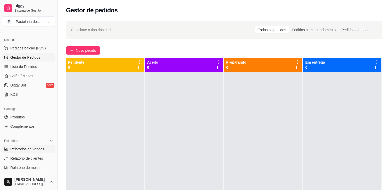
click at [24, 147] on span "Relatórios de vendas" at bounding box center [27, 149] width 34 height 5
select select "ALL"
select select "0"
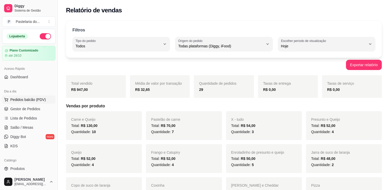
click at [21, 100] on span "Pedidos balcão (PDV)" at bounding box center [28, 99] width 36 height 5
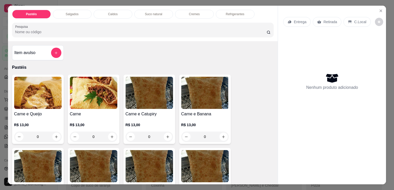
click at [235, 14] on p "Refrigerantes" at bounding box center [235, 14] width 19 height 4
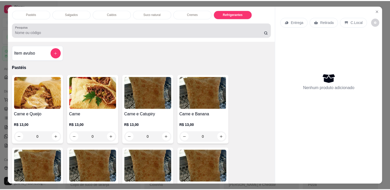
scroll to position [13, 0]
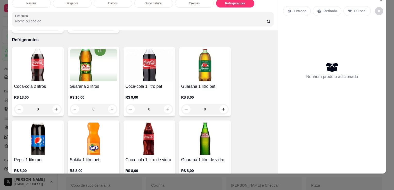
click at [34, 90] on div "R$ 13,00 0" at bounding box center [37, 102] width 47 height 25
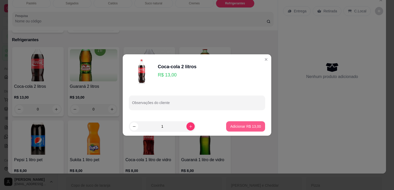
click at [254, 127] on p "Adicionar R$ 13,00" at bounding box center [245, 126] width 31 height 5
type input "1"
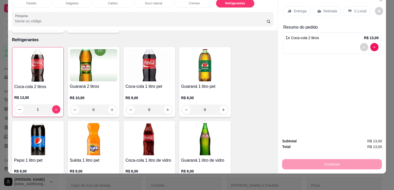
click at [323, 11] on div "Retirada" at bounding box center [327, 11] width 29 height 10
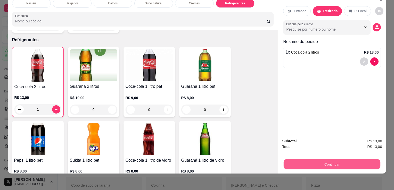
click at [304, 161] on button "Continuar" at bounding box center [332, 164] width 97 height 10
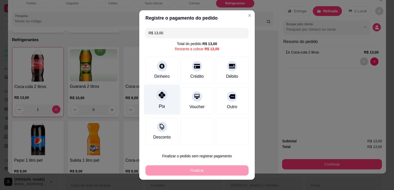
click at [161, 99] on icon at bounding box center [162, 95] width 7 height 7
type input "R$ 0,00"
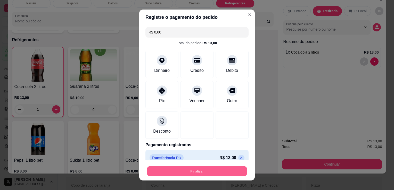
click at [190, 170] on button "Finalizar" at bounding box center [197, 172] width 100 height 10
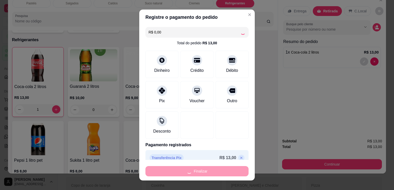
type input "0"
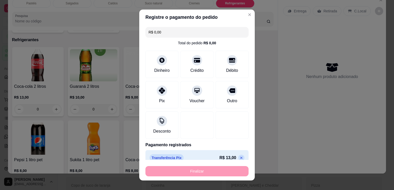
type input "-R$ 13,00"
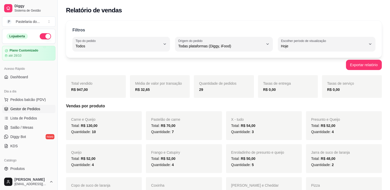
click at [28, 112] on link "Gestor de Pedidos" at bounding box center [28, 109] width 53 height 8
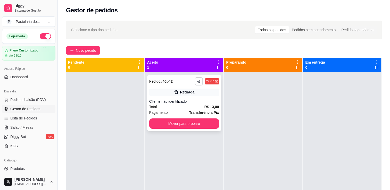
click at [203, 129] on div "**********" at bounding box center [184, 103] width 74 height 56
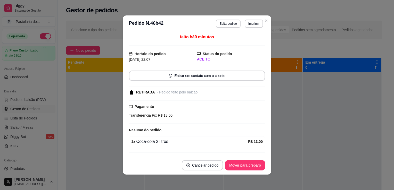
click at [254, 167] on button "Mover para preparo" at bounding box center [245, 165] width 40 height 10
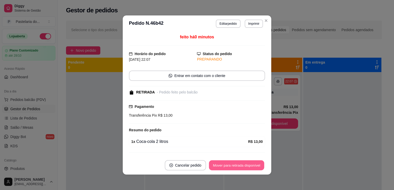
click at [255, 167] on button "Mover para retirada disponível" at bounding box center [236, 166] width 55 height 10
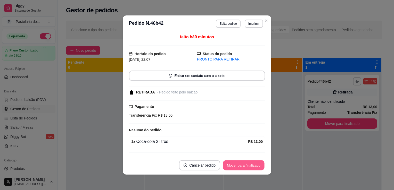
click at [255, 167] on button "Mover para finalizado" at bounding box center [244, 166] width 42 height 10
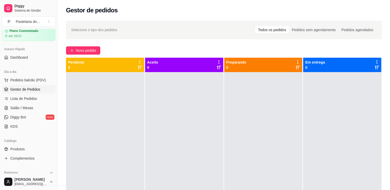
scroll to position [52, 0]
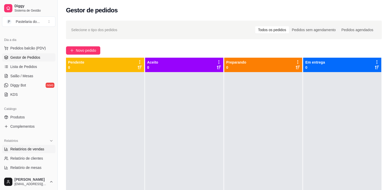
click at [26, 150] on span "Relatórios de vendas" at bounding box center [27, 149] width 34 height 5
select select "ALL"
select select "0"
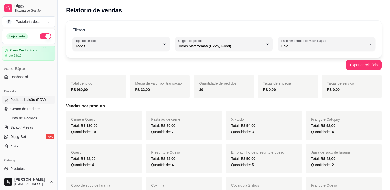
click at [26, 101] on span "Pedidos balcão (PDV)" at bounding box center [28, 99] width 36 height 5
click at [24, 126] on span "Salão / Mesas" at bounding box center [21, 127] width 23 height 5
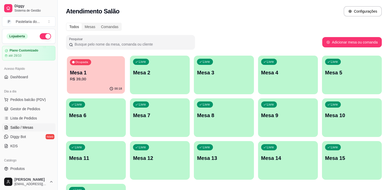
click at [93, 77] on p "R$ 39,00" at bounding box center [96, 79] width 52 height 6
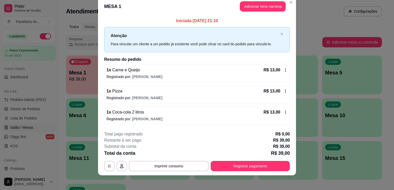
scroll to position [10, 0]
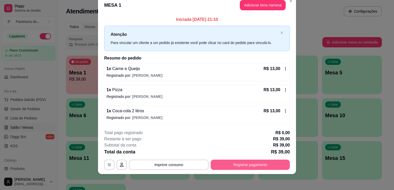
click at [240, 161] on button "Registrar pagamento" at bounding box center [250, 165] width 79 height 10
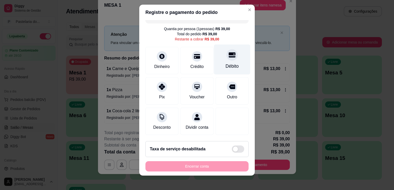
scroll to position [7, 0]
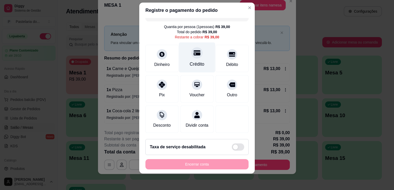
click at [200, 47] on div "Crédito" at bounding box center [197, 58] width 36 height 30
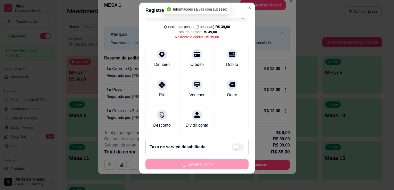
type input "R$ 0,00"
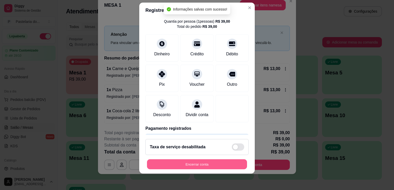
click at [209, 163] on button "Encerrar conta" at bounding box center [197, 165] width 100 height 10
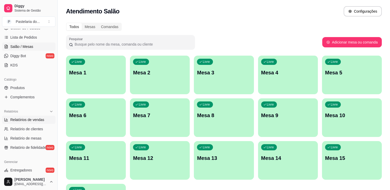
scroll to position [103, 0]
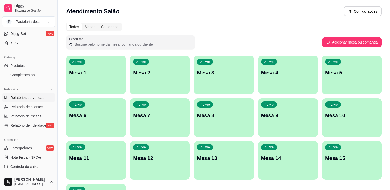
click at [26, 98] on span "Relatórios de vendas" at bounding box center [27, 97] width 34 height 5
select select "ALL"
select select "0"
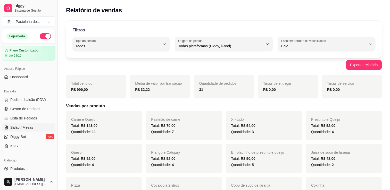
click at [26, 126] on span "Salão / Mesas" at bounding box center [21, 127] width 23 height 5
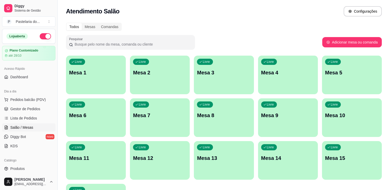
click at [151, 69] on p "Mesa 2" at bounding box center [160, 72] width 54 height 7
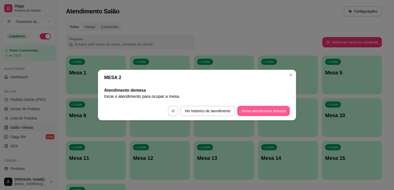
click at [274, 112] on button "Iniciar atendimento de mesa" at bounding box center [263, 111] width 53 height 10
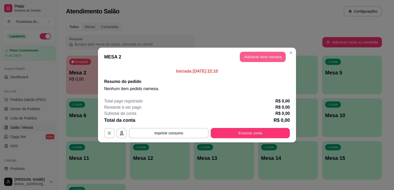
click at [258, 54] on button "Adicionar itens na mesa" at bounding box center [263, 57] width 46 height 10
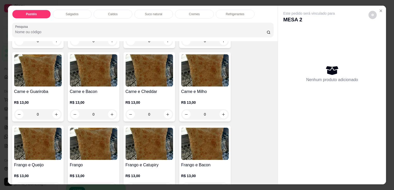
scroll to position [103, 0]
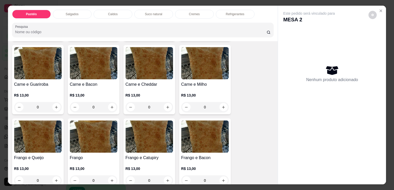
click at [48, 150] on img at bounding box center [37, 137] width 47 height 32
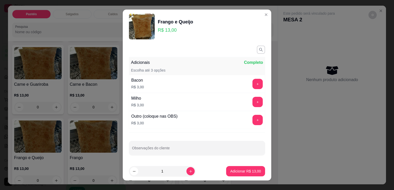
click at [234, 178] on footer "1 Adicionar R$ 13,00" at bounding box center [197, 171] width 149 height 19
click at [233, 172] on p "Adicionar R$ 13,00" at bounding box center [245, 171] width 31 height 5
type input "1"
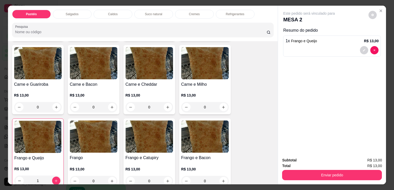
click at [154, 150] on img at bounding box center [149, 137] width 47 height 32
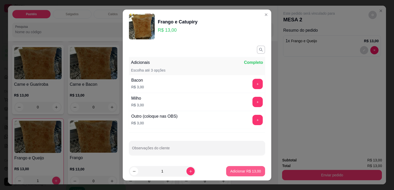
click at [228, 176] on button "Adicionar R$ 13,00" at bounding box center [245, 171] width 39 height 10
type input "1"
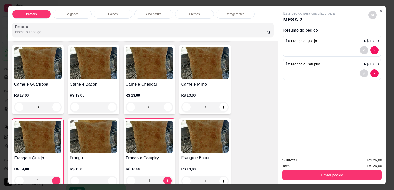
click at [241, 12] on p "Refrigerantes" at bounding box center [235, 14] width 19 height 4
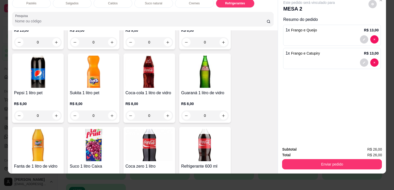
scroll to position [1478, 0]
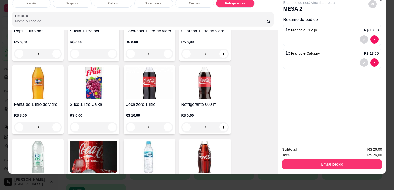
click at [199, 85] on img at bounding box center [204, 83] width 47 height 32
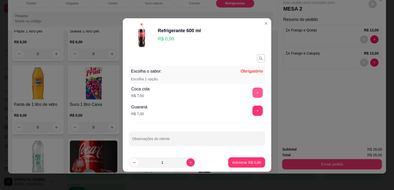
click at [255, 93] on button "+" at bounding box center [257, 93] width 10 height 10
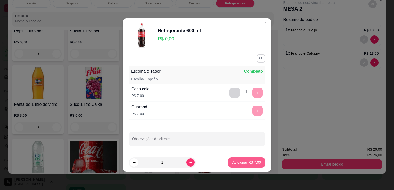
click at [252, 166] on button "Adicionar R$ 7,00" at bounding box center [246, 163] width 37 height 10
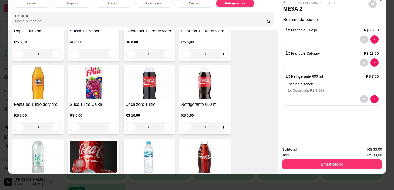
click at [309, 166] on div "Subtotal R$ 33,00 Total R$ 33,00 Enviar pedido" at bounding box center [332, 158] width 108 height 31
drag, startPoint x: 324, startPoint y: 155, endPoint x: 326, endPoint y: 159, distance: 4.5
click at [324, 158] on div "Enviar pedido" at bounding box center [332, 164] width 100 height 12
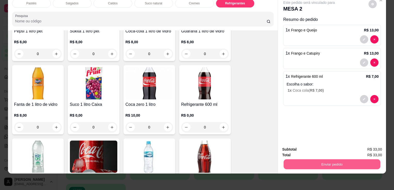
click at [326, 159] on button "Enviar pedido" at bounding box center [332, 164] width 97 height 10
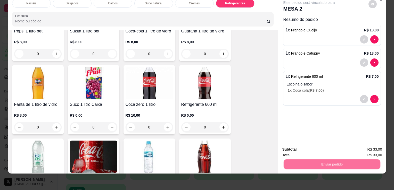
click at [360, 148] on button "Enviar pedido" at bounding box center [368, 148] width 29 height 10
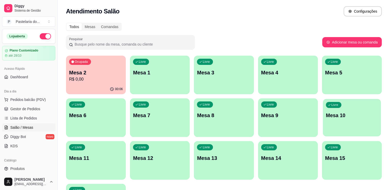
click at [342, 128] on div "Livre Mesa 10" at bounding box center [352, 114] width 58 height 31
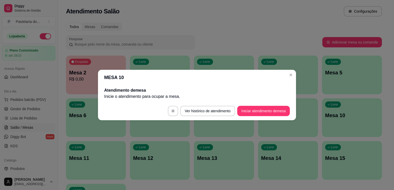
click at [265, 109] on button "Iniciar atendimento de mesa" at bounding box center [263, 111] width 53 height 10
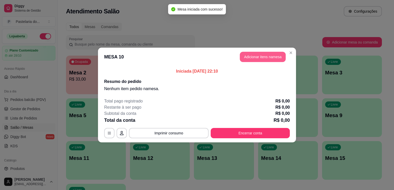
click at [261, 60] on button "Adicionar itens na mesa" at bounding box center [263, 57] width 46 height 10
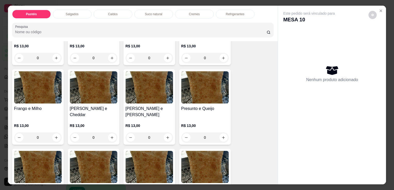
scroll to position [232, 0]
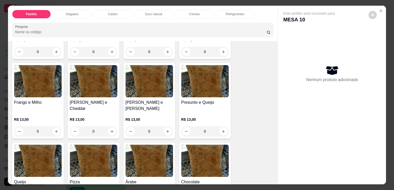
click at [142, 96] on div "[PERSON_NAME] e [PERSON_NAME] R$ 13,00 0" at bounding box center [150, 101] width 52 height 76
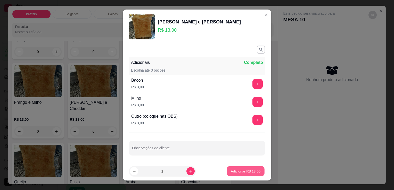
click at [227, 169] on button "Adicionar R$ 13,00" at bounding box center [246, 172] width 38 height 10
type input "1"
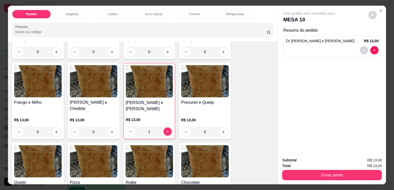
click at [226, 13] on p "Refrigerantes" at bounding box center [235, 14] width 19 height 4
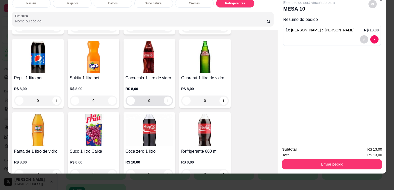
scroll to position [1401, 0]
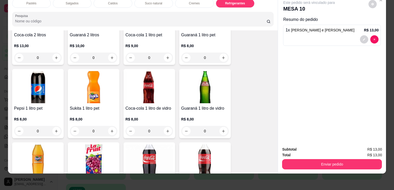
click at [150, 2] on div "Suco natural" at bounding box center [153, 3] width 39 height 9
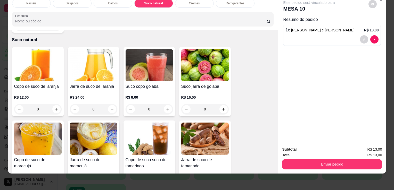
scroll to position [901, 0]
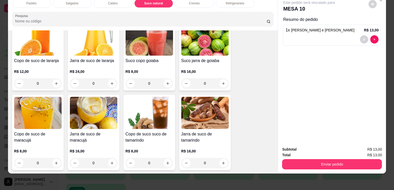
click at [17, 119] on div "Copo de suco de maracujá R$ 8,00 0" at bounding box center [38, 133] width 52 height 76
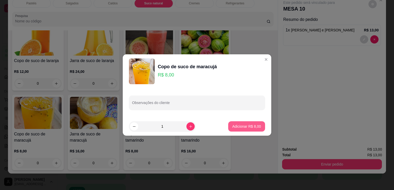
click at [239, 127] on p "Adicionar R$ 8,00" at bounding box center [246, 126] width 29 height 5
type input "1"
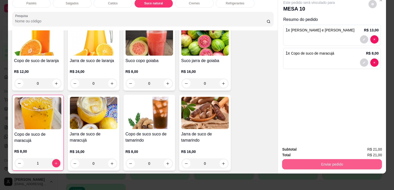
click at [308, 162] on button "Enviar pedido" at bounding box center [332, 164] width 100 height 10
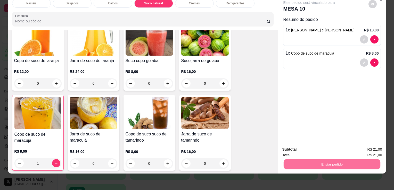
click at [376, 149] on button "Enviar pedido" at bounding box center [368, 148] width 29 height 10
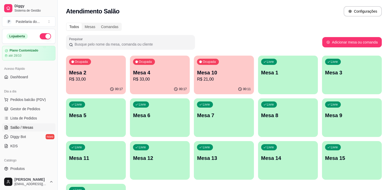
click at [96, 82] on p "R$ 33,00" at bounding box center [96, 79] width 54 height 6
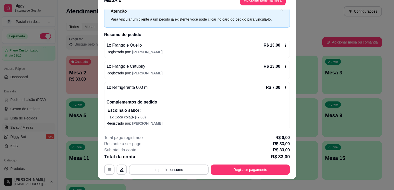
scroll to position [15, 0]
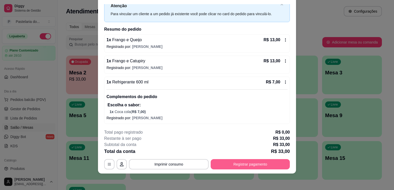
click at [238, 160] on button "Registrar pagamento" at bounding box center [250, 164] width 79 height 10
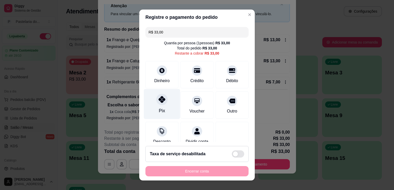
click at [153, 101] on div "Pix" at bounding box center [162, 104] width 36 height 30
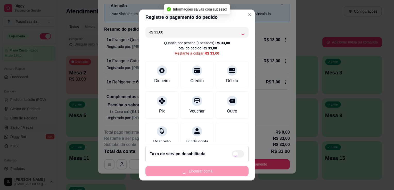
type input "R$ 0,00"
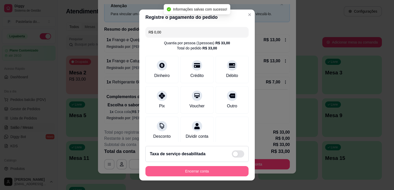
click at [175, 175] on button "Encerrar conta" at bounding box center [196, 171] width 103 height 10
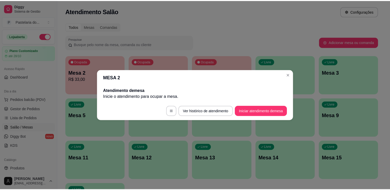
scroll to position [0, 0]
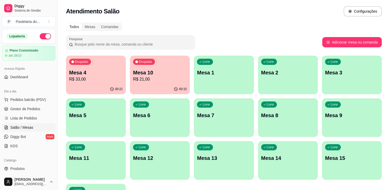
click at [78, 80] on p "R$ 33,00" at bounding box center [96, 79] width 54 height 6
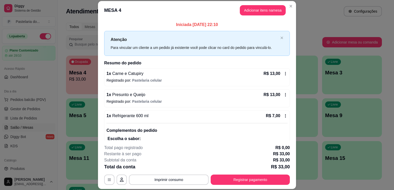
click at [224, 188] on footer "**********" at bounding box center [197, 165] width 198 height 48
click at [227, 183] on button "Registrar pagamento" at bounding box center [250, 180] width 79 height 10
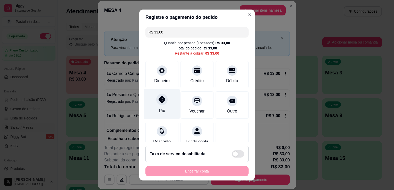
click at [156, 99] on div at bounding box center [161, 99] width 11 height 11
type input "R$ 0,00"
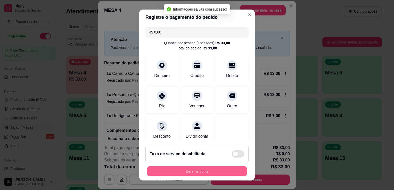
click at [171, 169] on button "Encerrar conta" at bounding box center [197, 172] width 100 height 10
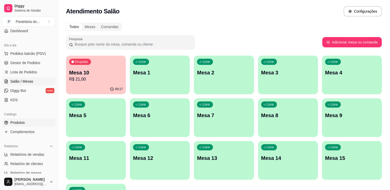
scroll to position [77, 0]
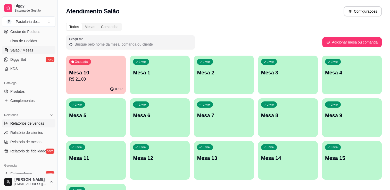
click at [27, 126] on link "Relatórios de vendas" at bounding box center [28, 123] width 53 height 8
select select "ALL"
select select "0"
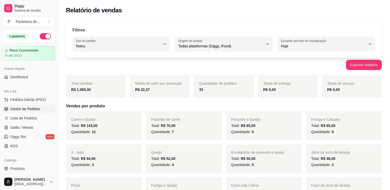
click at [34, 111] on span "Gestor de Pedidos" at bounding box center [25, 109] width 30 height 5
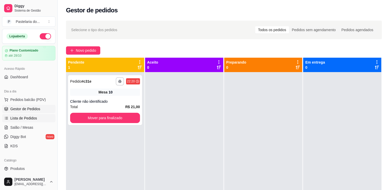
click at [34, 116] on span "Lista de Pedidos" at bounding box center [23, 118] width 27 height 5
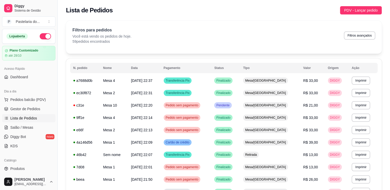
click at [31, 122] on ul "Pedidos balcão (PDV) Gestor de Pedidos Lista de Pedidos Salão / Mesas Diggy Bot…" at bounding box center [28, 123] width 53 height 55
click at [31, 127] on span "Salão / Mesas" at bounding box center [21, 127] width 23 height 5
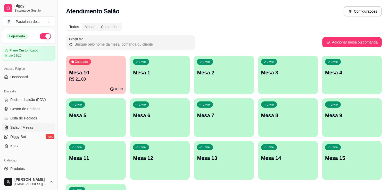
click at [110, 65] on div "Ocupada Mesa 10 R$ 21,00" at bounding box center [96, 70] width 60 height 29
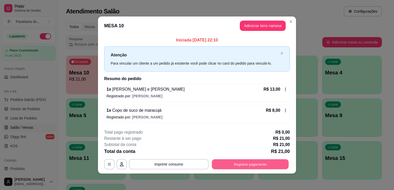
click at [249, 167] on button "Registrar pagamento" at bounding box center [250, 164] width 77 height 10
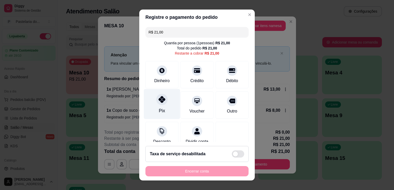
click at [165, 111] on div "Pix" at bounding box center [162, 104] width 36 height 30
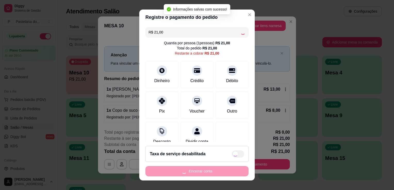
type input "R$ 0,00"
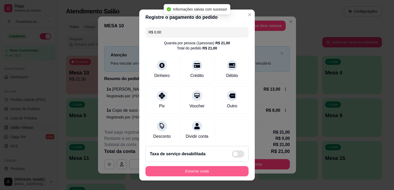
click at [178, 169] on button "Encerrar conta" at bounding box center [196, 171] width 103 height 10
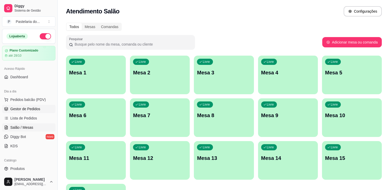
click at [26, 109] on span "Gestor de Pedidos" at bounding box center [25, 109] width 30 height 5
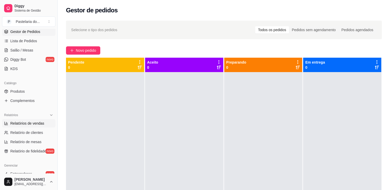
click at [23, 127] on link "Relatórios de vendas" at bounding box center [28, 123] width 53 height 8
select select "ALL"
select select "0"
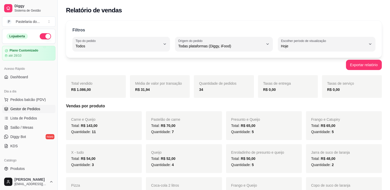
click at [27, 110] on span "Gestor de Pedidos" at bounding box center [25, 109] width 30 height 5
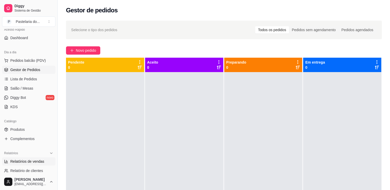
scroll to position [103, 0]
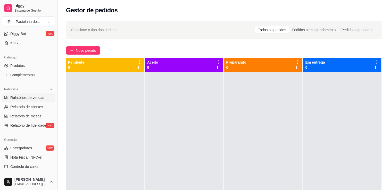
click at [30, 99] on span "Relatórios de vendas" at bounding box center [27, 97] width 34 height 5
select select "ALL"
select select "0"
